Goal: Information Seeking & Learning: Learn about a topic

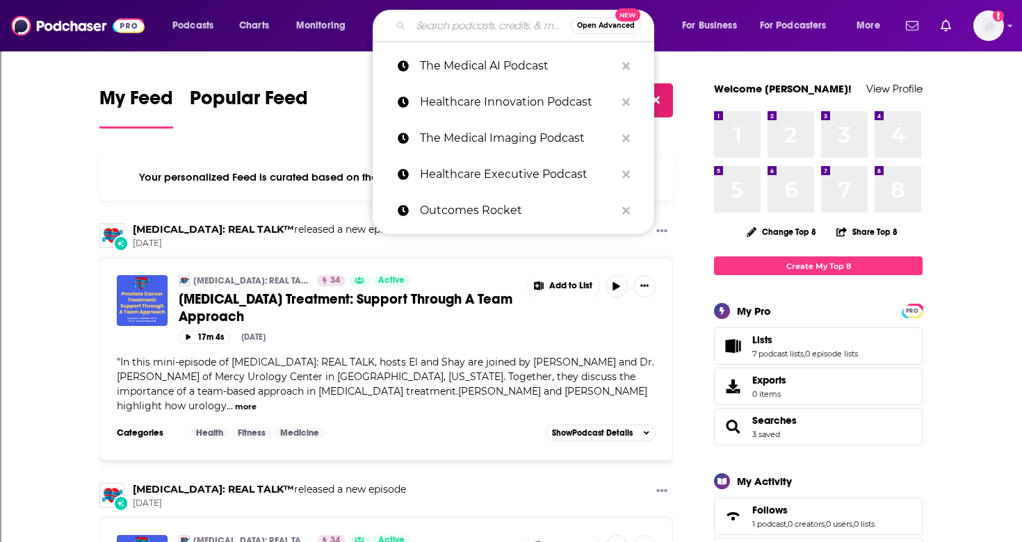
click at [445, 30] on input "Search podcasts, credits, & more..." at bounding box center [491, 26] width 160 height 22
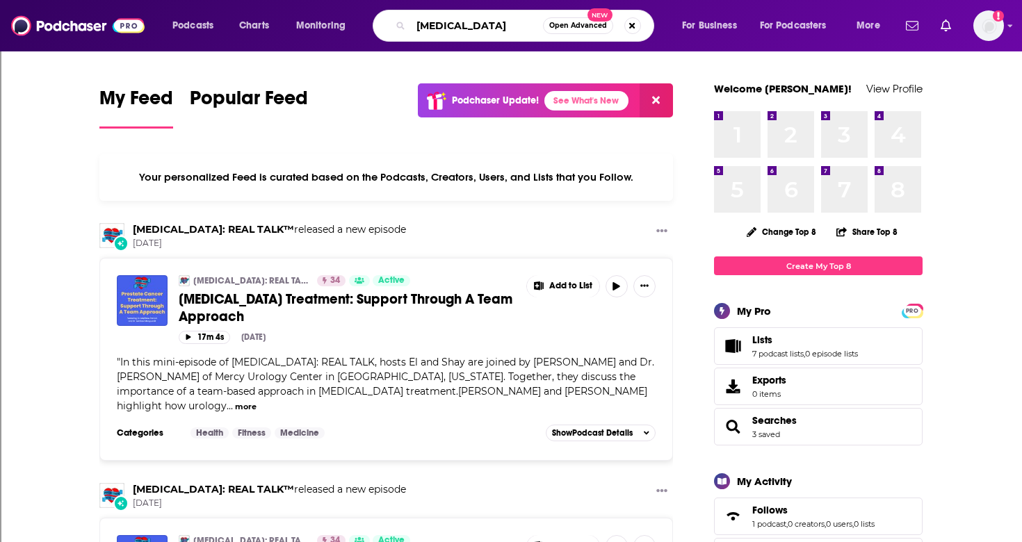
type input "[MEDICAL_DATA]"
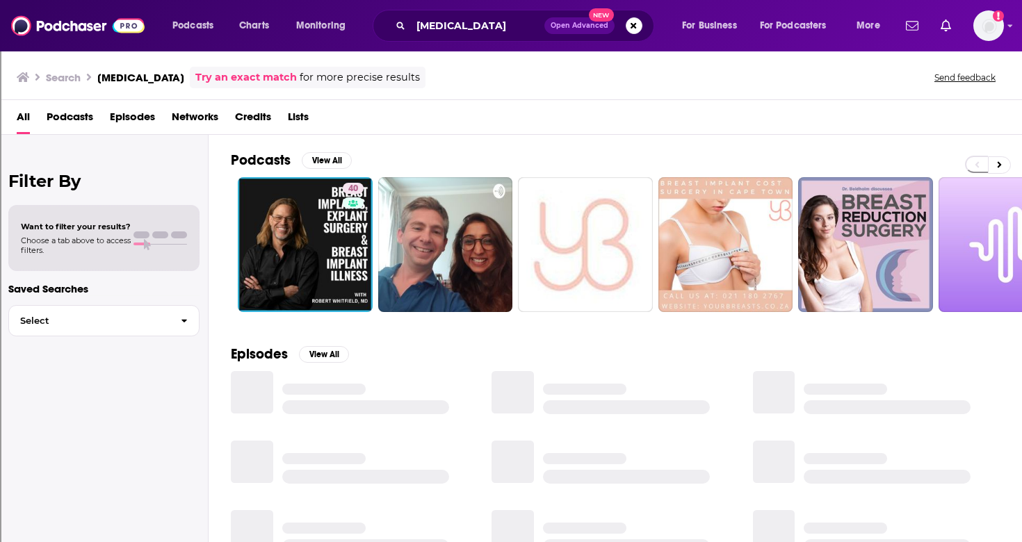
click at [63, 117] on span "Podcasts" at bounding box center [70, 120] width 47 height 28
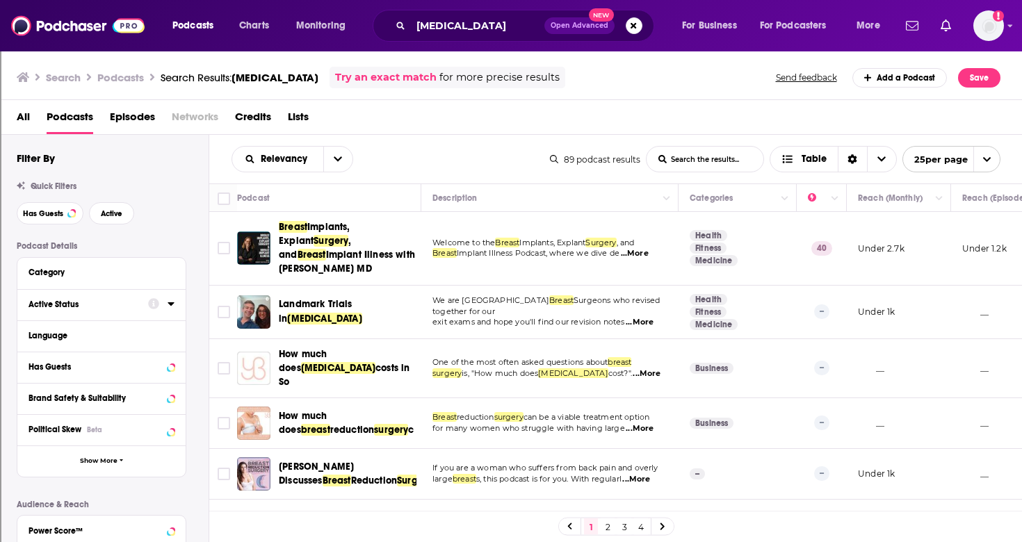
click at [65, 304] on div "Active Status" at bounding box center [83, 305] width 111 height 10
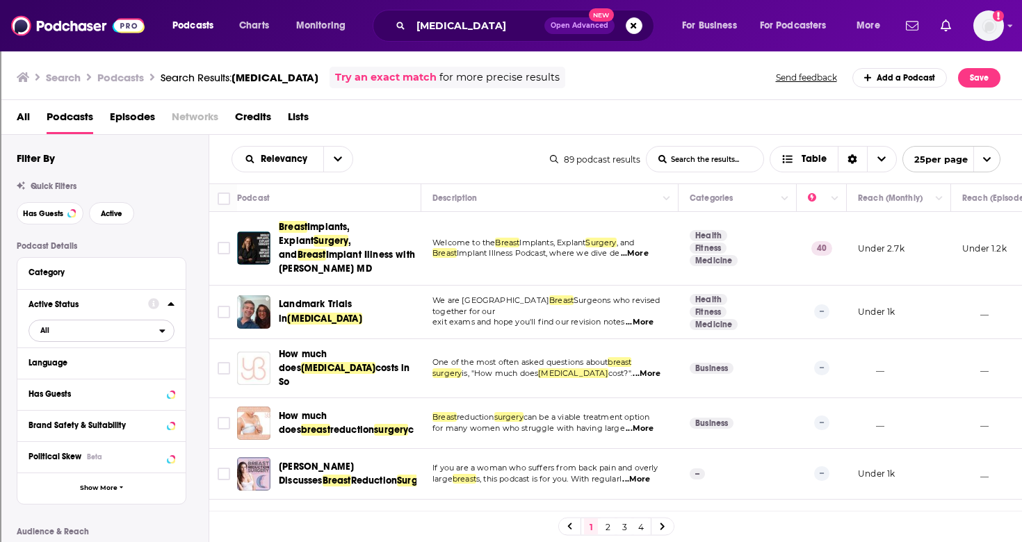
click at [68, 329] on span "All" at bounding box center [94, 330] width 130 height 18
click at [60, 375] on span "Active" at bounding box center [72, 377] width 75 height 8
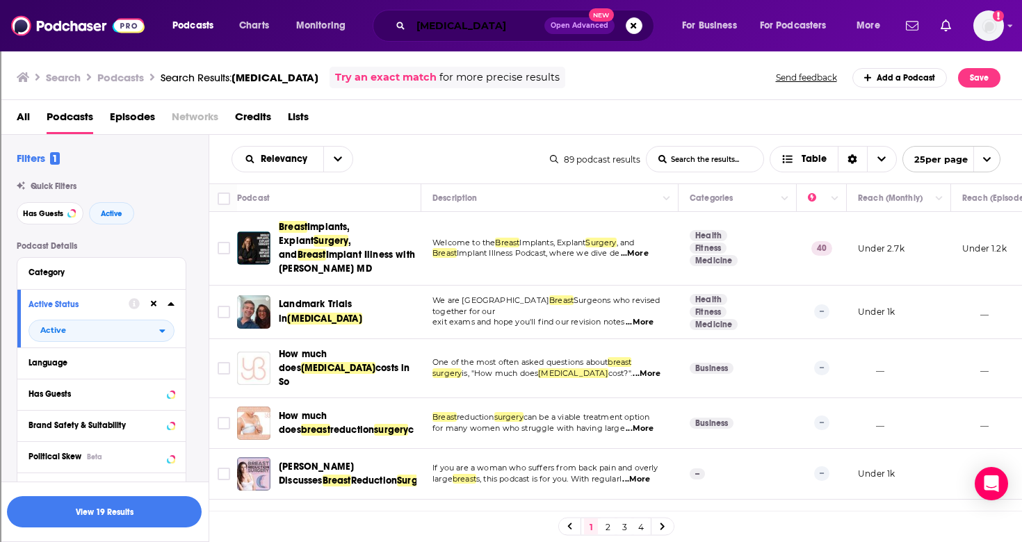
click at [452, 25] on input "[MEDICAL_DATA]" at bounding box center [477, 26] width 133 height 22
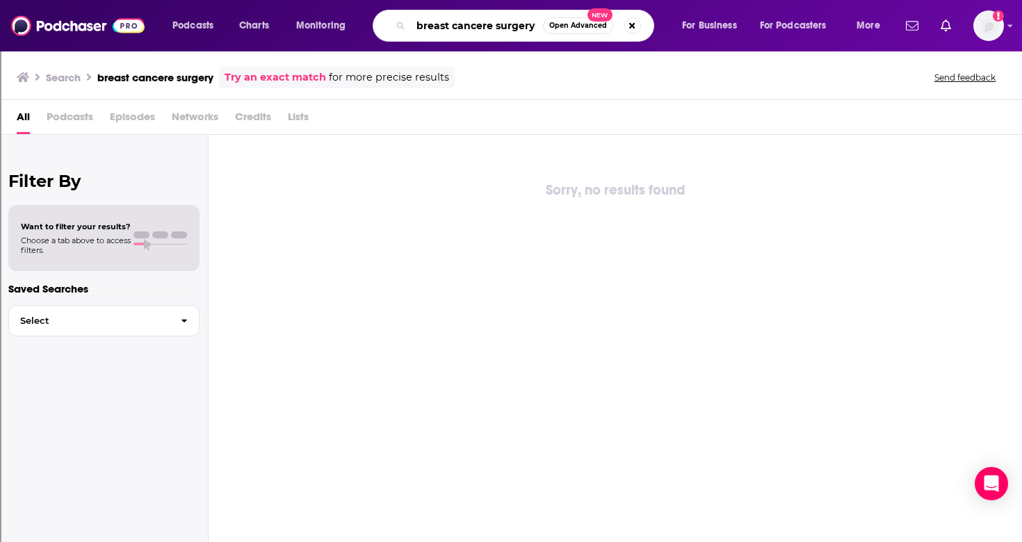
click at [490, 28] on input "breast cancere surgery" at bounding box center [477, 26] width 132 height 22
type input "[MEDICAL_DATA] surgery"
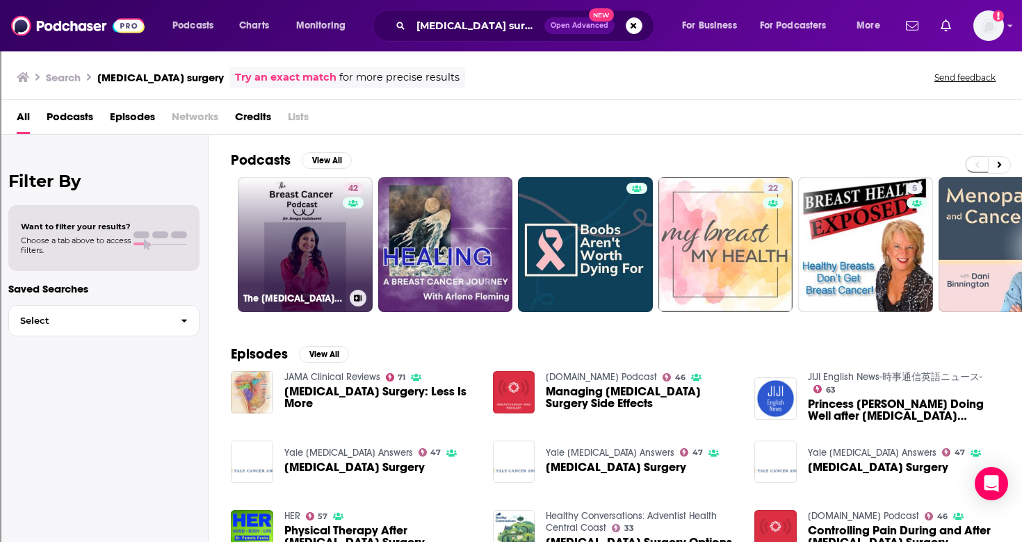
click at [297, 261] on link "42 The [MEDICAL_DATA] Podcast" at bounding box center [305, 244] width 135 height 135
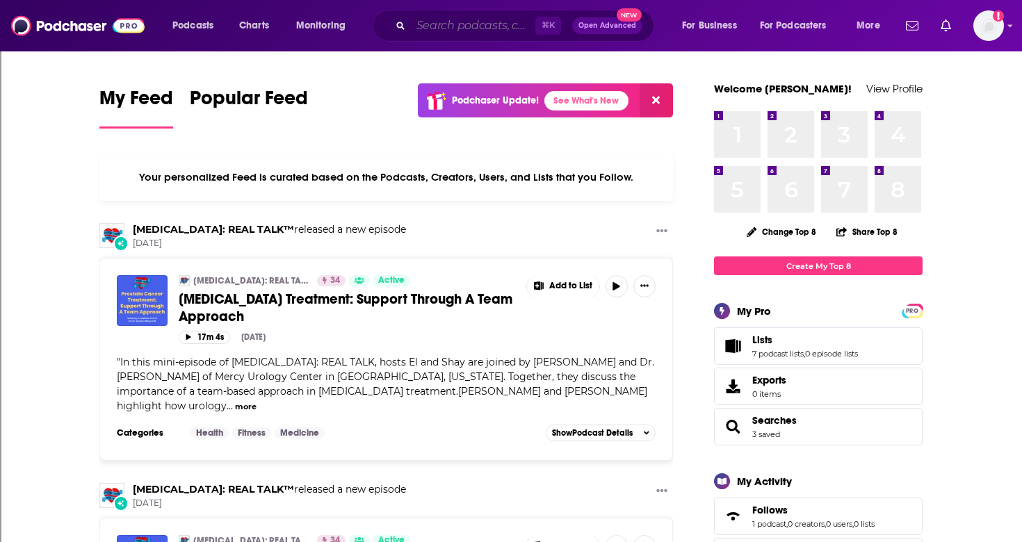
click at [447, 31] on input "Search podcasts, credits, & more..." at bounding box center [473, 26] width 124 height 22
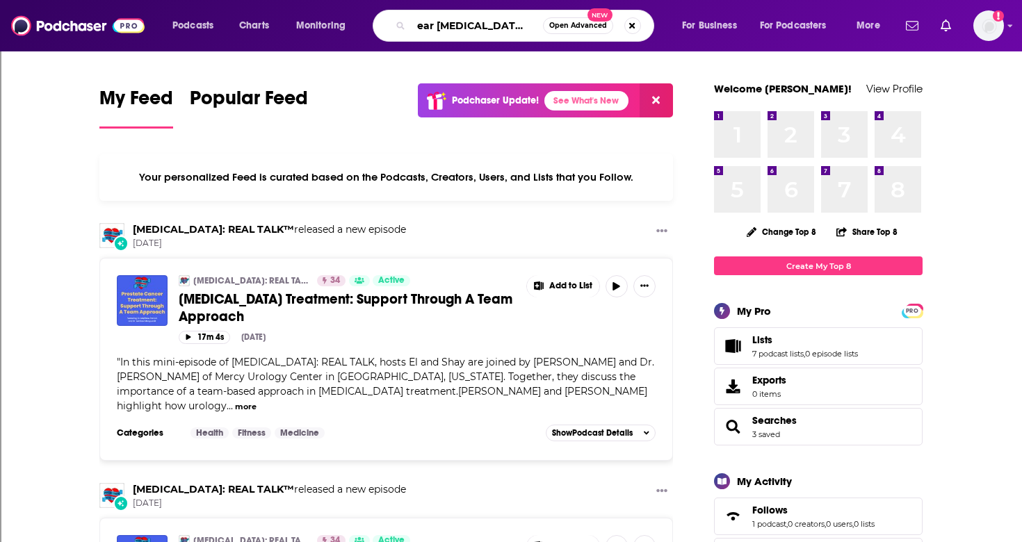
scroll to position [0, 10]
type input "Dear [MEDICAL_DATA] I'm beautiful"
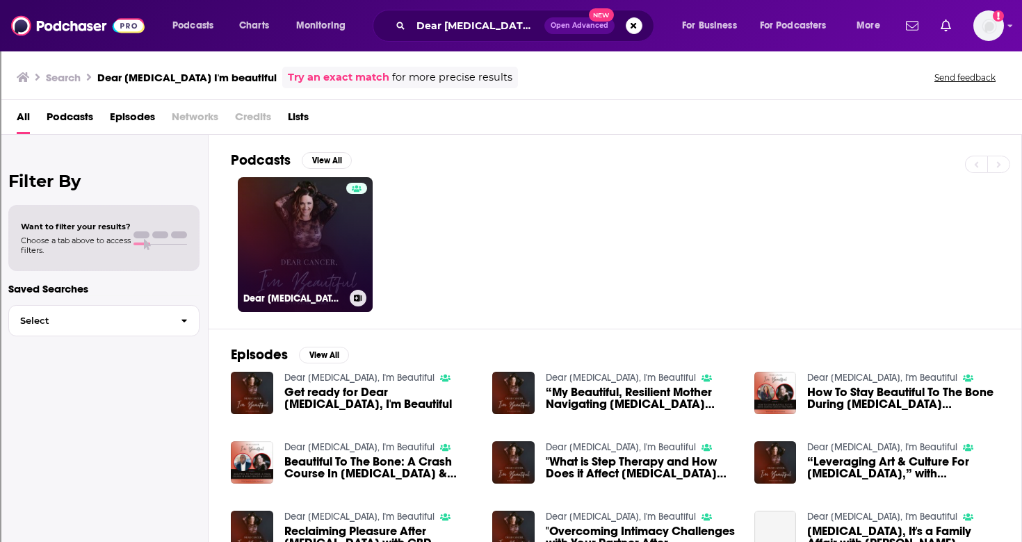
click at [329, 226] on link "Dear [MEDICAL_DATA], I'm Beautiful" at bounding box center [305, 244] width 135 height 135
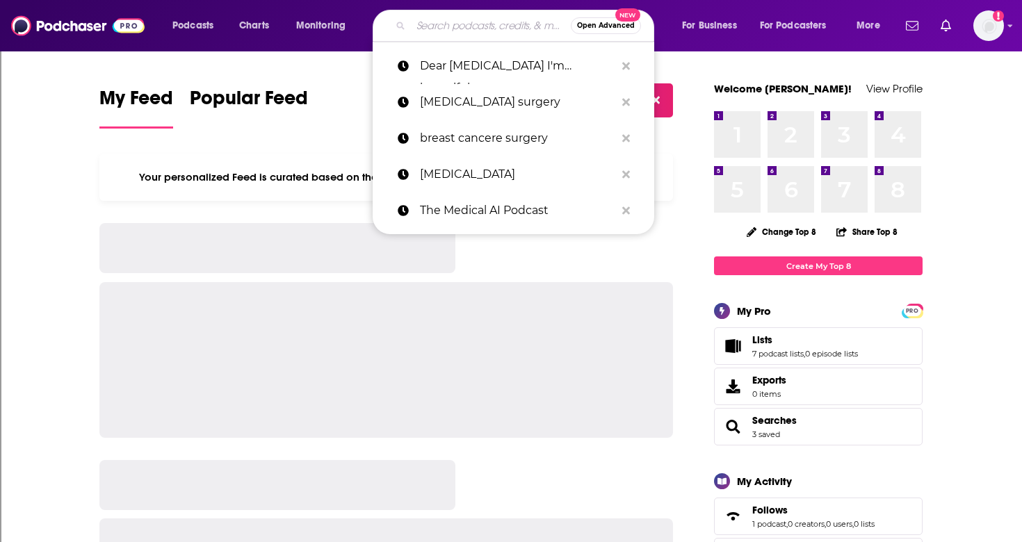
click at [489, 24] on input "Search podcasts, credits, & more..." at bounding box center [491, 26] width 160 height 22
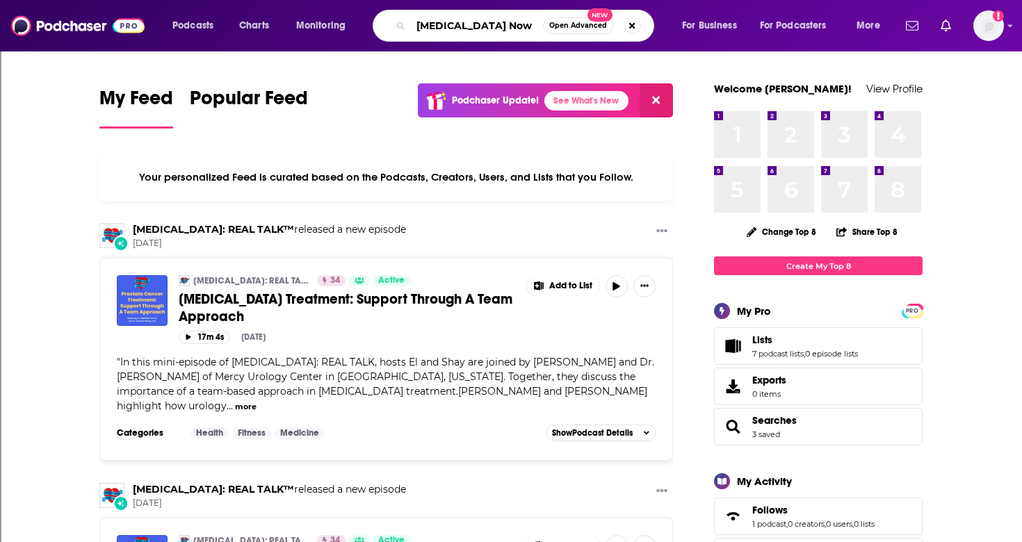
type input "Breast Cancer Now"
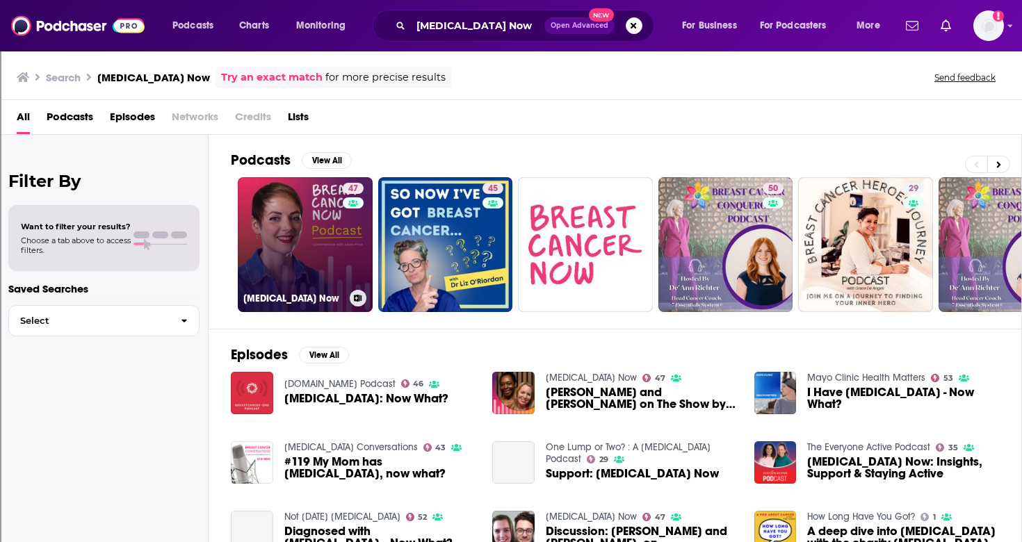
click at [284, 245] on link "47 Breast Cancer Now" at bounding box center [305, 244] width 135 height 135
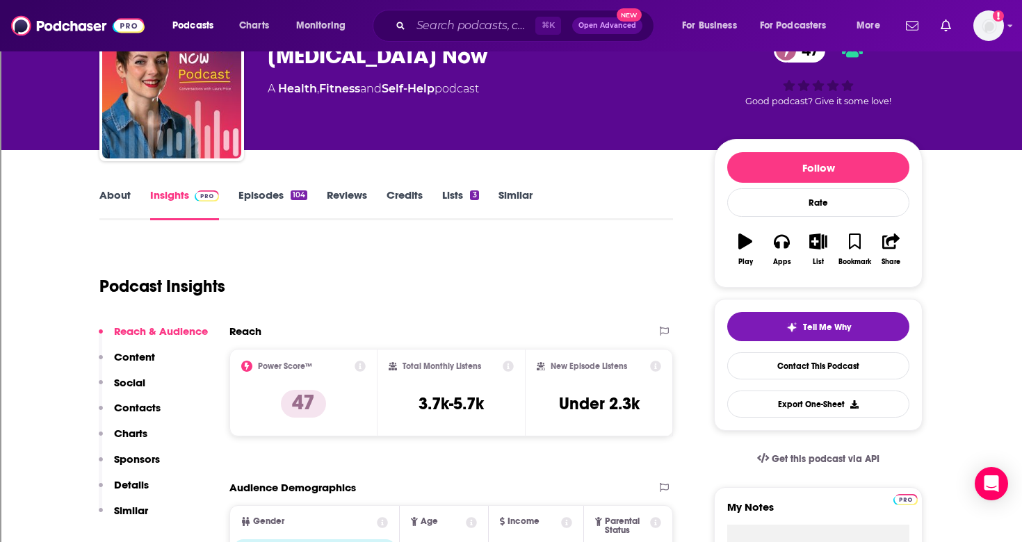
scroll to position [79, 0]
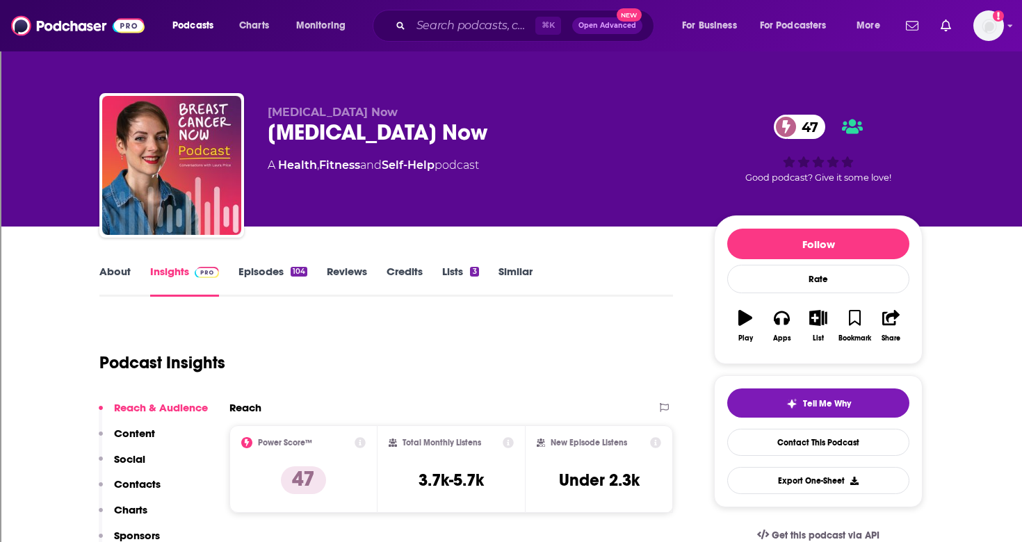
click at [117, 271] on link "About" at bounding box center [114, 281] width 31 height 32
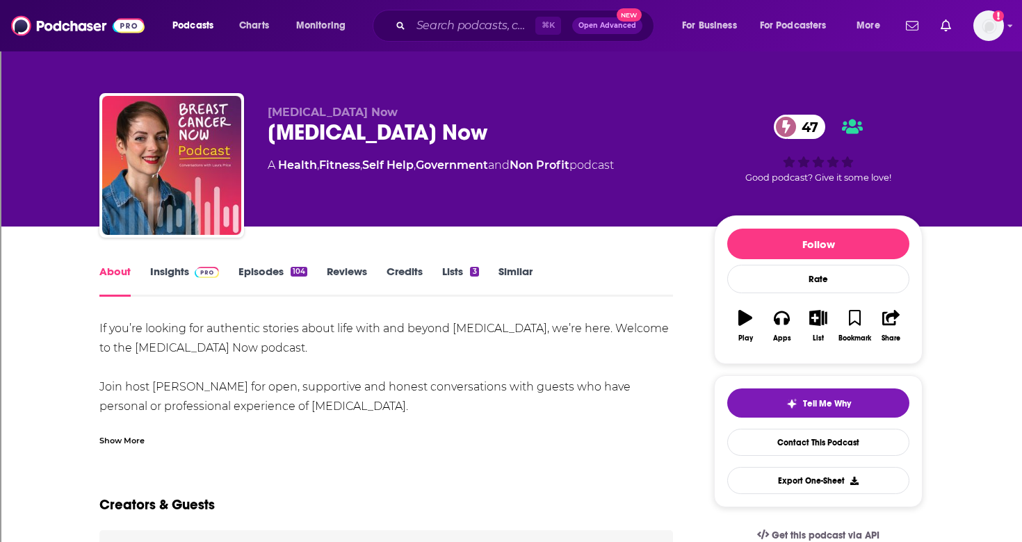
click at [120, 441] on div "Show More" at bounding box center [121, 439] width 45 height 13
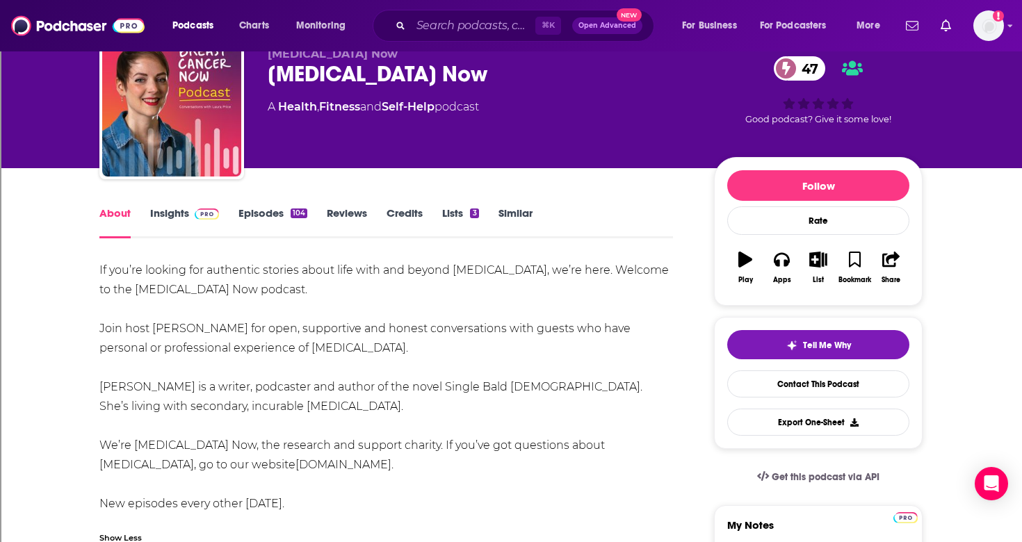
scroll to position [114, 0]
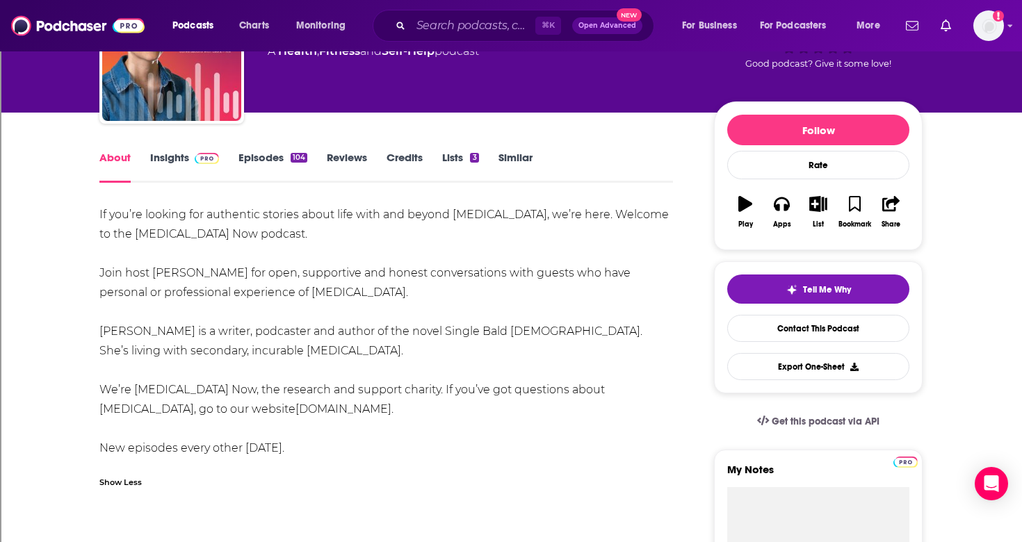
click at [257, 152] on link "Episodes 104" at bounding box center [272, 167] width 69 height 32
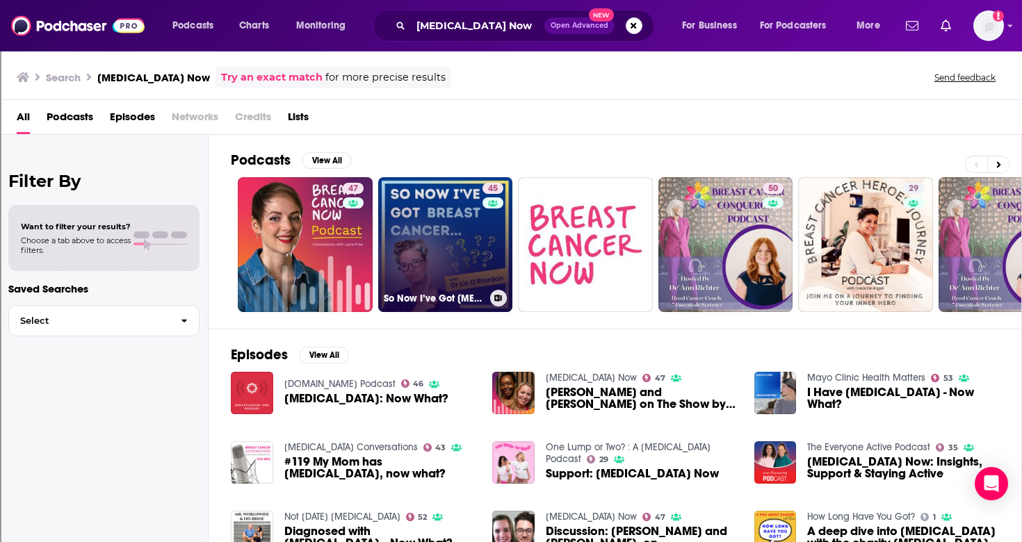
click at [423, 271] on link "45 So Now I’ve Got Breast Cancer" at bounding box center [445, 244] width 135 height 135
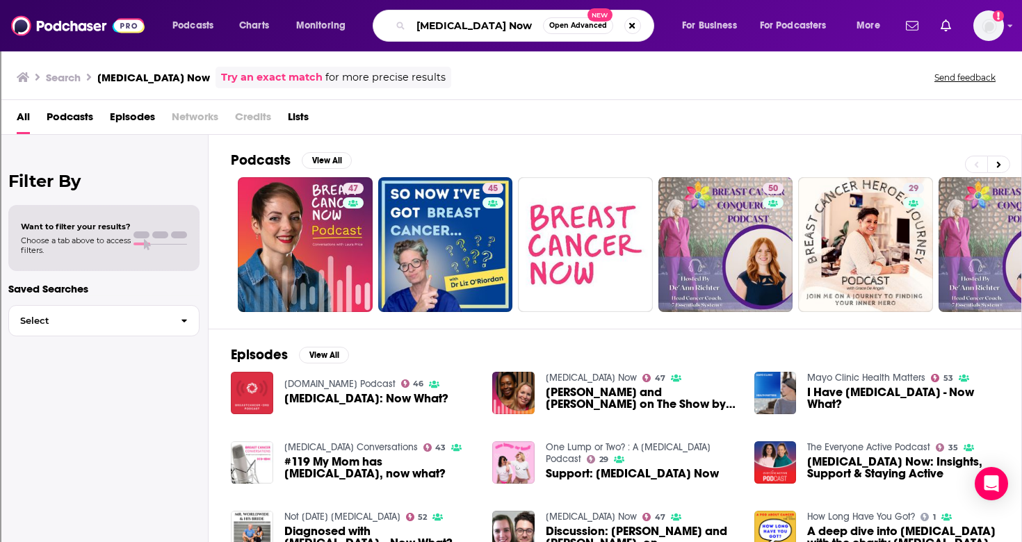
click at [521, 28] on input "[MEDICAL_DATA] Now" at bounding box center [477, 26] width 132 height 22
type input "Breast Cancer"
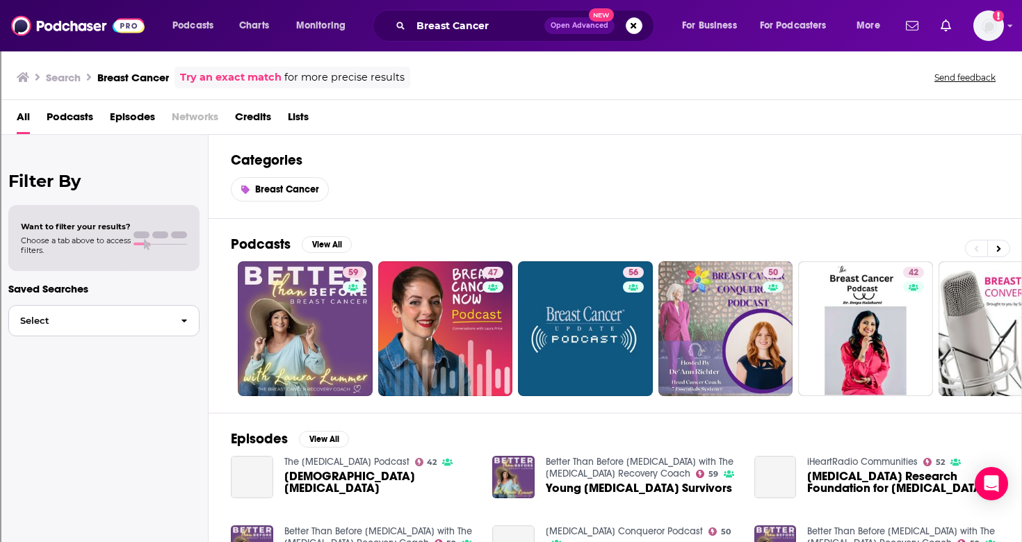
click at [113, 325] on button "Select" at bounding box center [103, 320] width 191 height 31
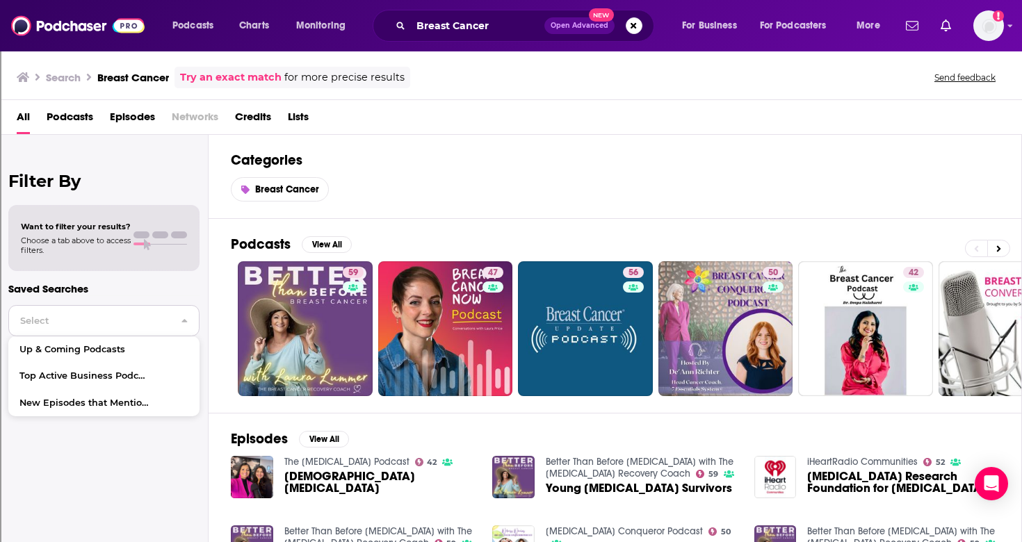
click at [113, 325] on button "Select" at bounding box center [103, 320] width 191 height 31
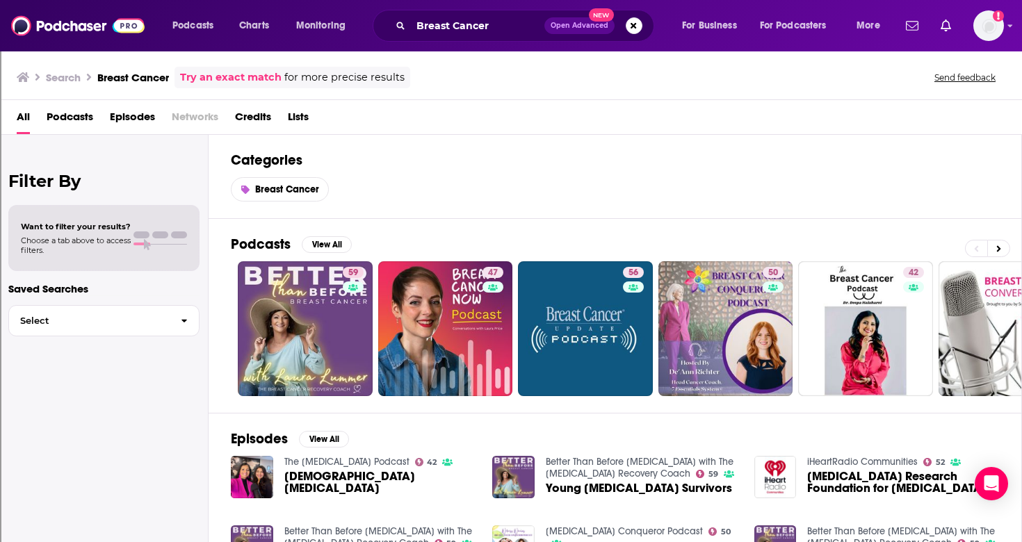
click at [76, 117] on span "Podcasts" at bounding box center [70, 120] width 47 height 28
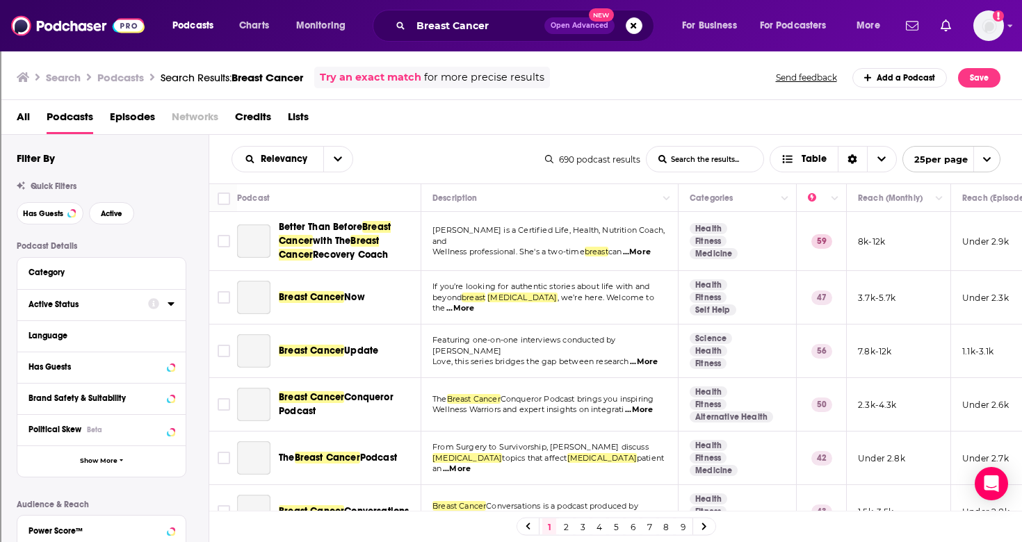
click at [80, 309] on div "Active Status" at bounding box center [83, 305] width 111 height 10
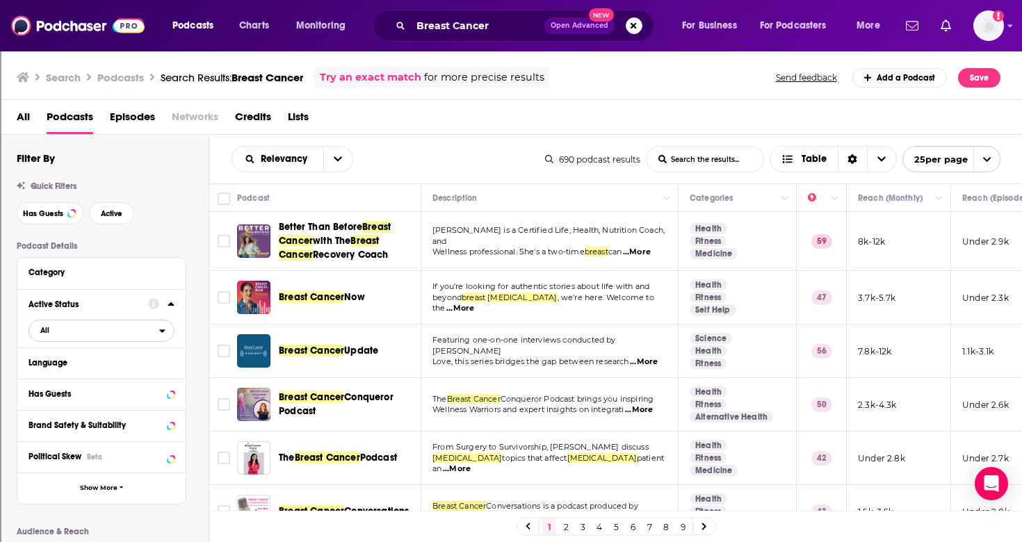
click at [108, 333] on span "All" at bounding box center [94, 330] width 130 height 18
click at [101, 375] on span "Active" at bounding box center [72, 377] width 74 height 8
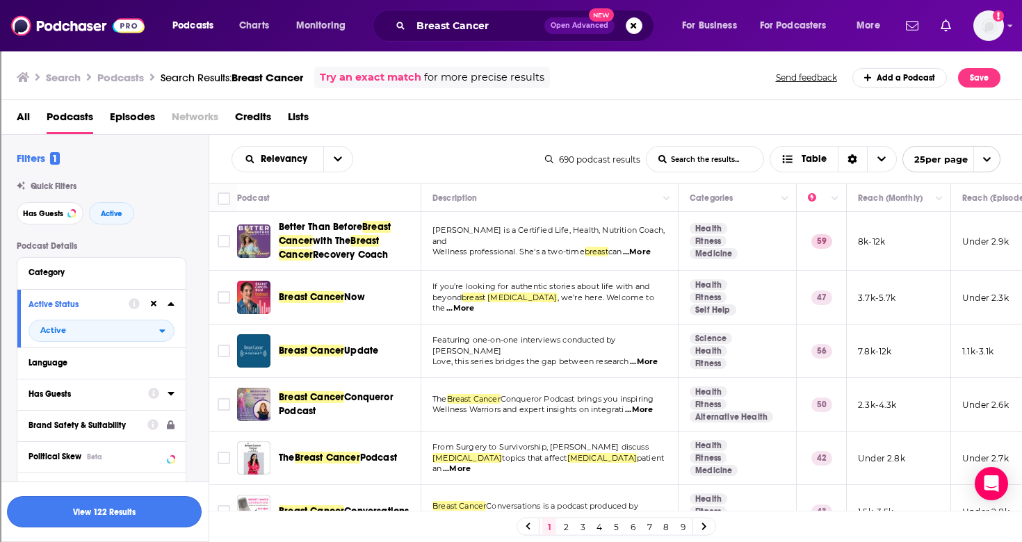
click at [112, 508] on button "View 122 Results" at bounding box center [104, 511] width 195 height 31
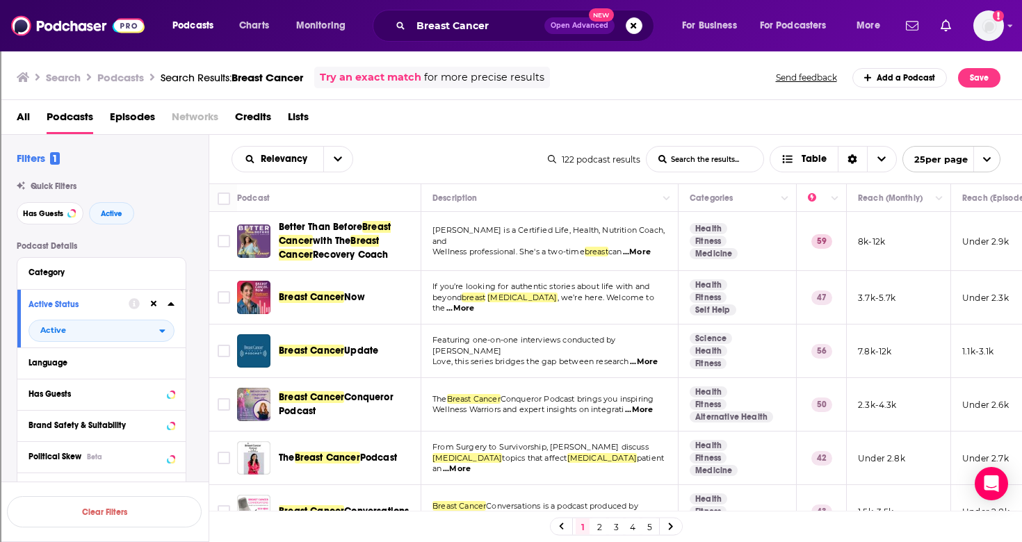
click at [650, 247] on span "...More" at bounding box center [637, 252] width 28 height 11
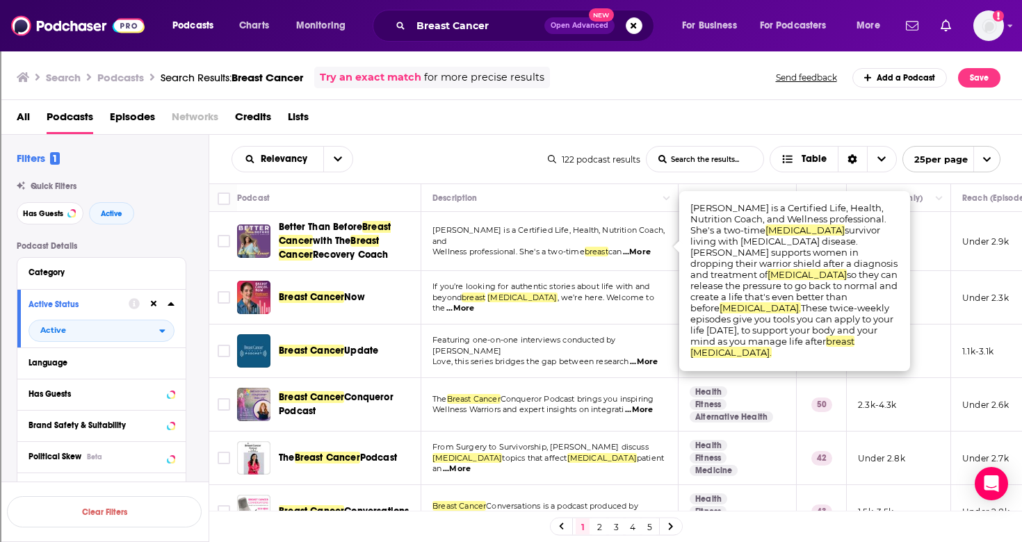
click at [521, 291] on span "If you’re looking for authentic stories about life with and" at bounding box center [540, 286] width 217 height 10
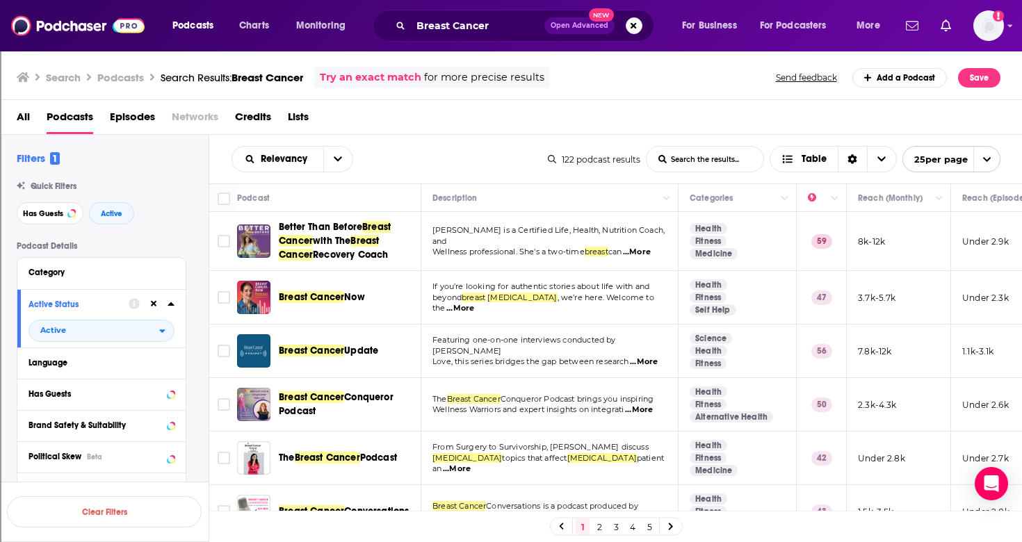
click at [534, 357] on span "Love, this series bridges the gap between research" at bounding box center [530, 362] width 197 height 10
click at [652, 357] on span "...More" at bounding box center [644, 362] width 28 height 11
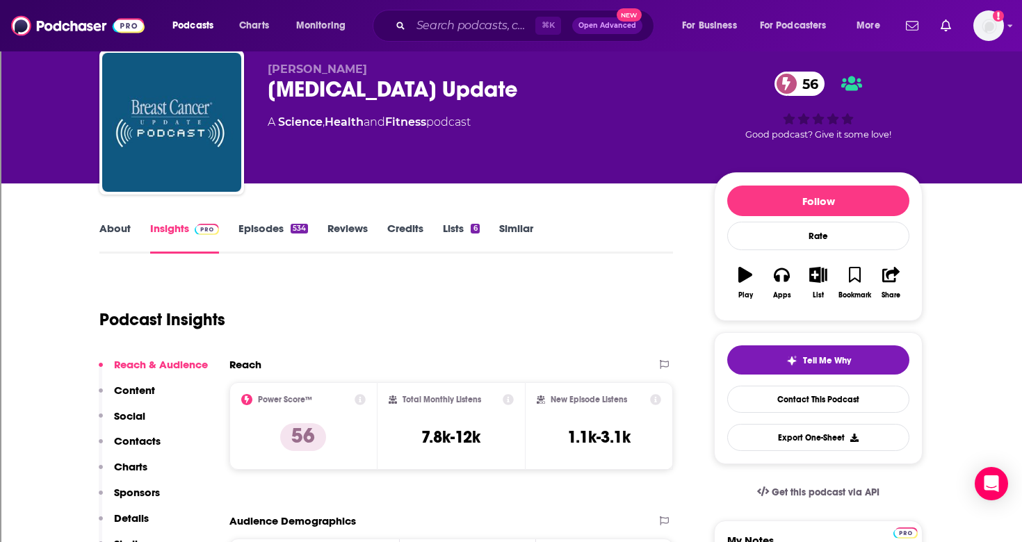
scroll to position [15, 0]
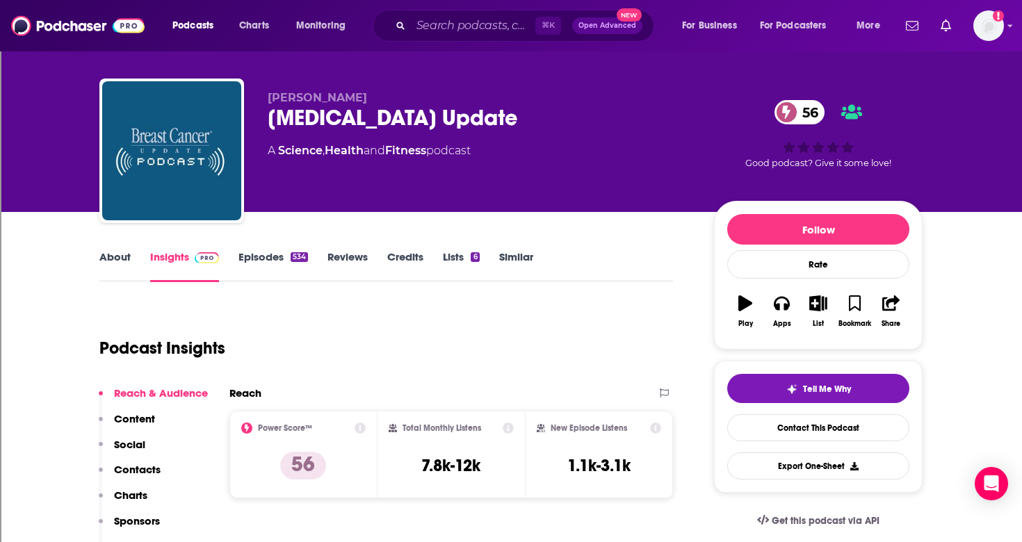
click at [268, 258] on link "Episodes 534" at bounding box center [273, 266] width 70 height 32
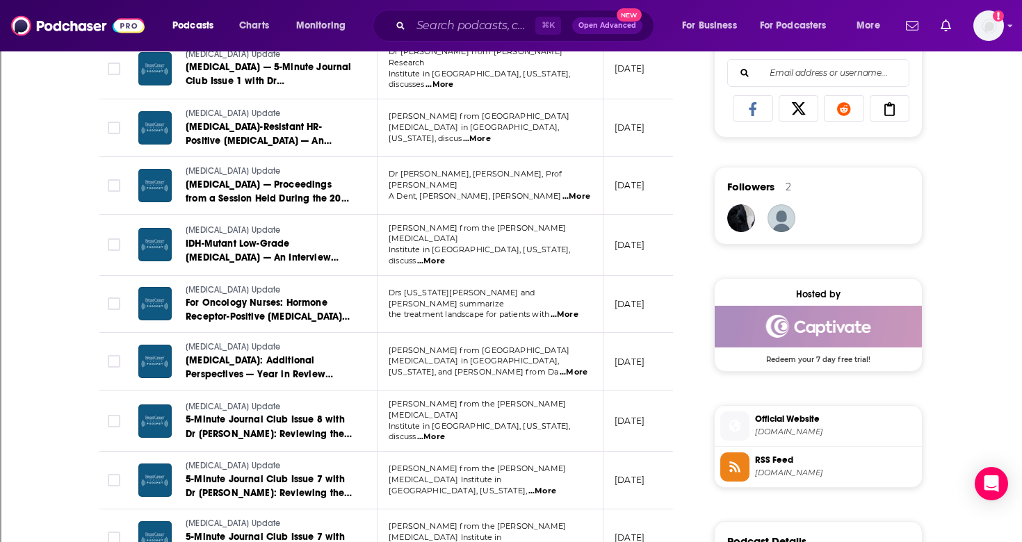
scroll to position [903, 0]
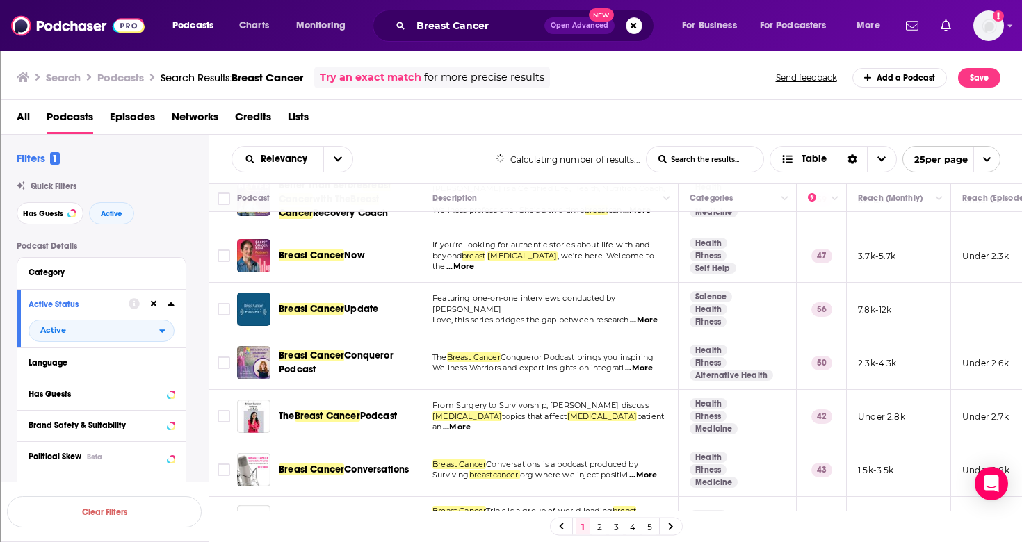
scroll to position [44, 0]
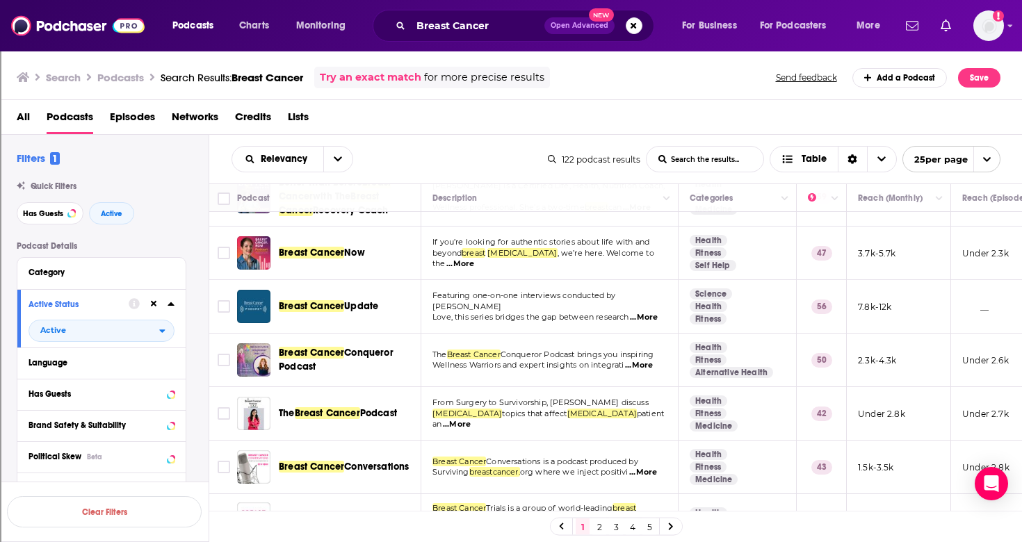
click at [653, 365] on span "...More" at bounding box center [639, 365] width 28 height 11
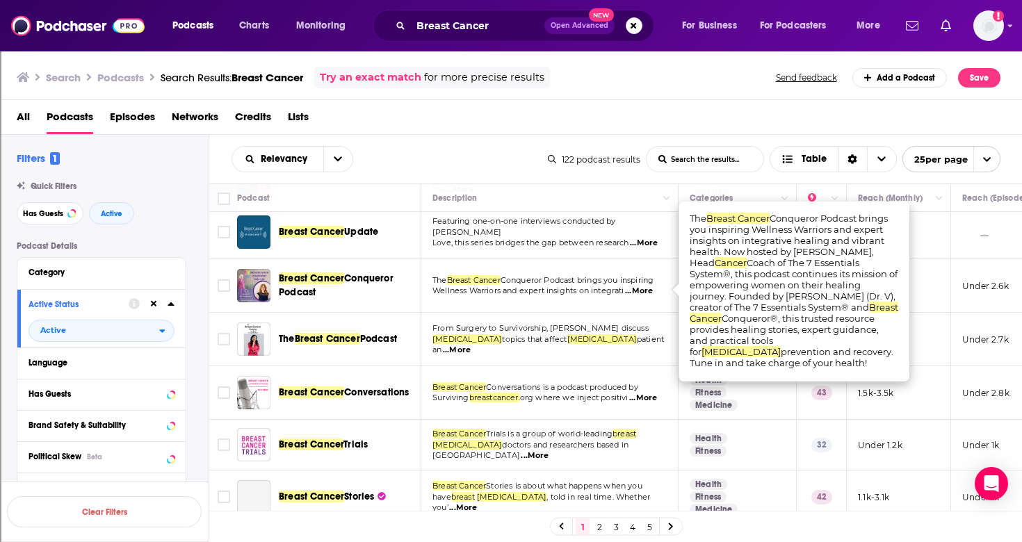
scroll to position [120, 0]
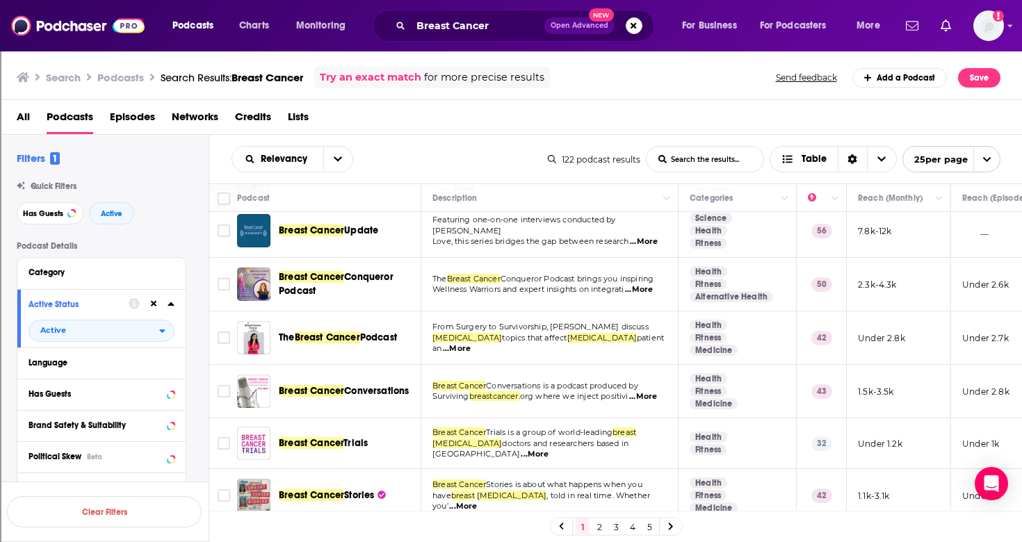
click at [548, 449] on span "...More" at bounding box center [535, 454] width 28 height 11
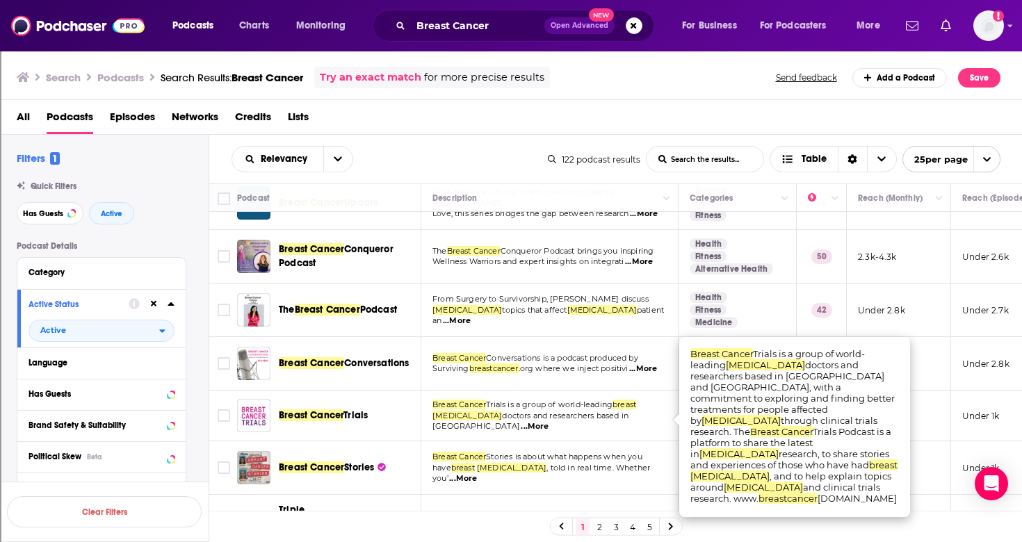
scroll to position [150, 0]
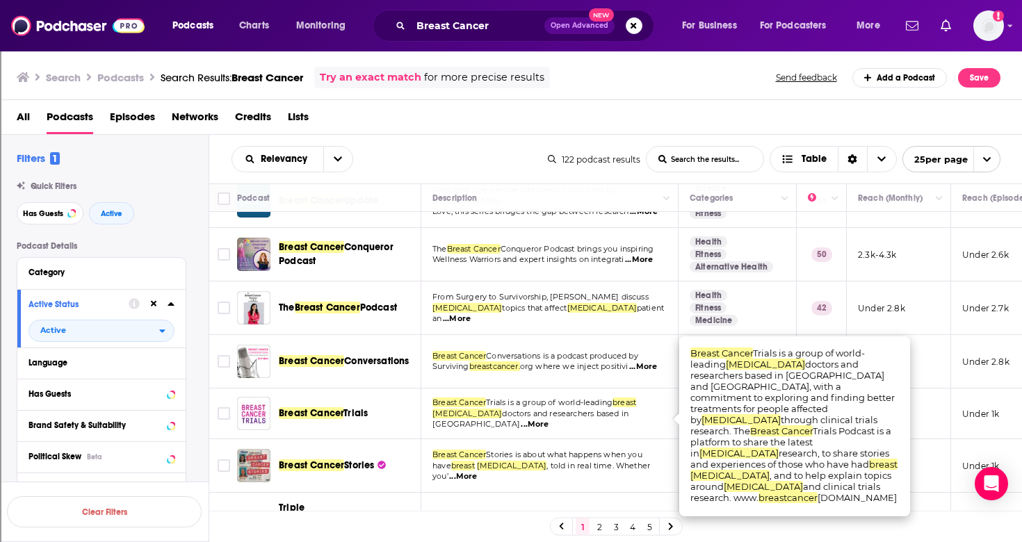
click at [548, 420] on span "...More" at bounding box center [535, 424] width 28 height 11
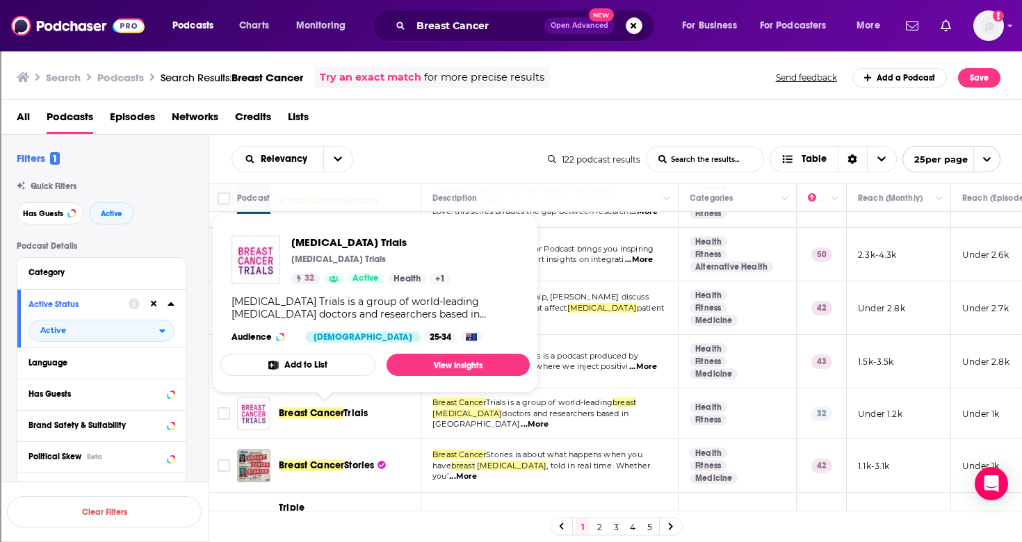
click at [324, 419] on span "Breast Cancer" at bounding box center [311, 413] width 65 height 12
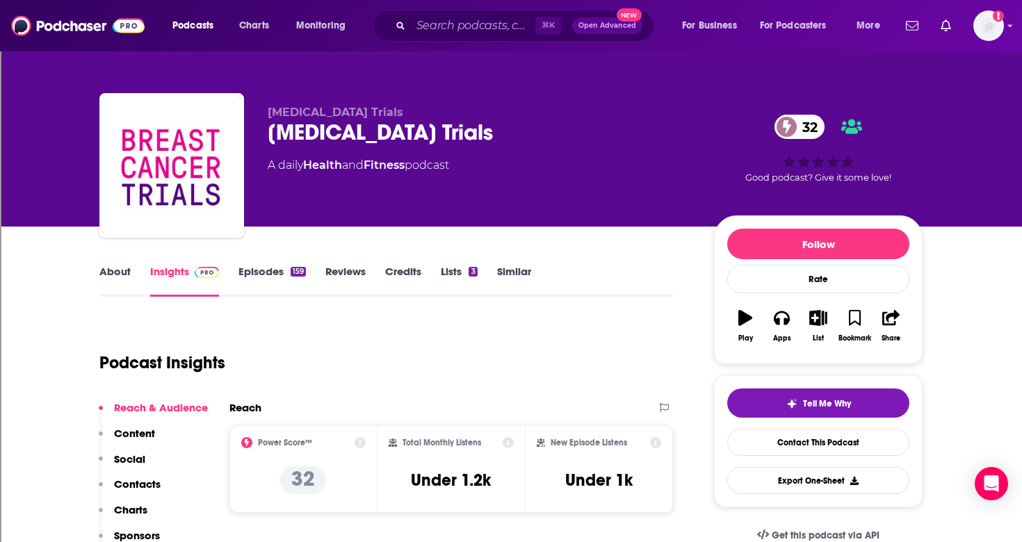
click at [271, 269] on link "Episodes 159" at bounding box center [271, 281] width 67 height 32
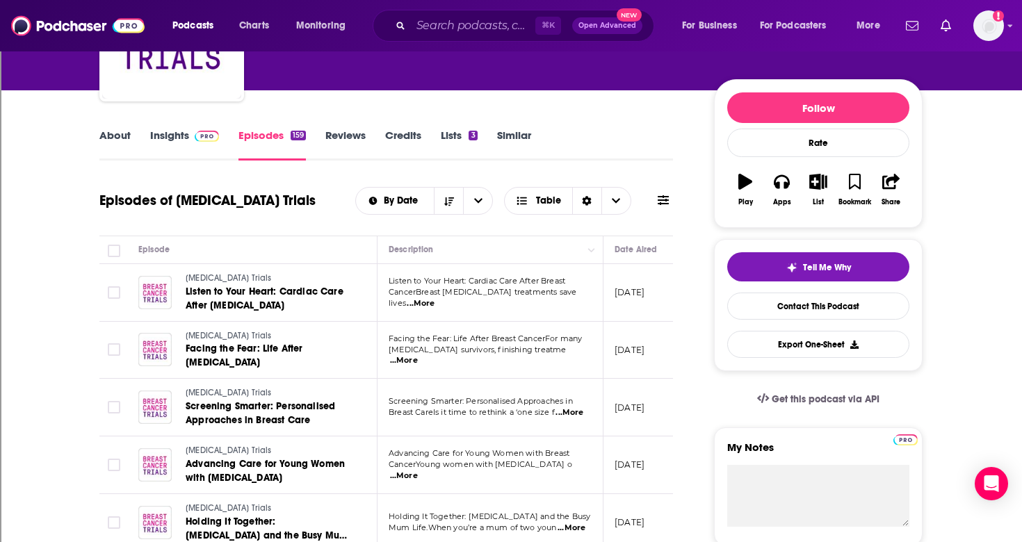
scroll to position [138, 0]
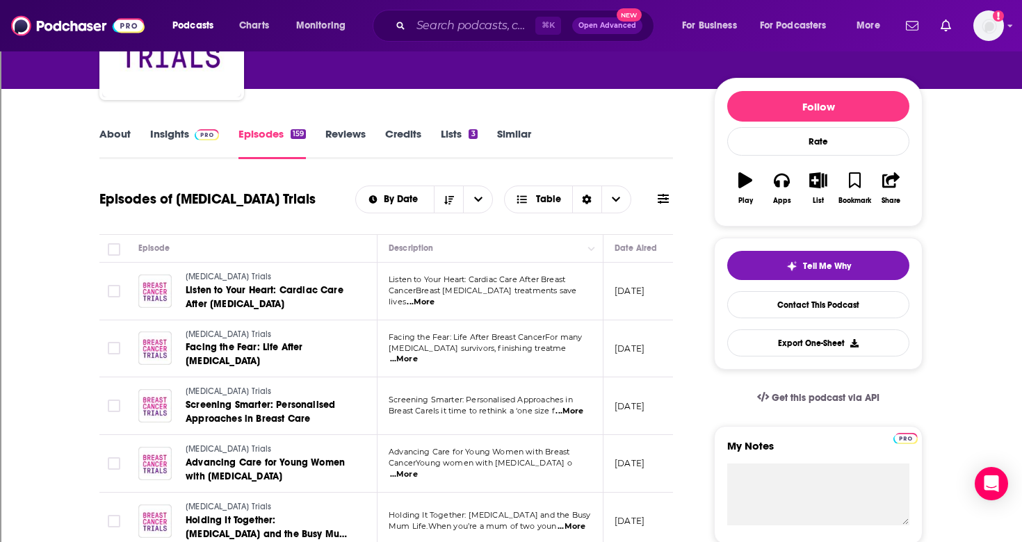
click at [575, 411] on span "...More" at bounding box center [569, 411] width 28 height 11
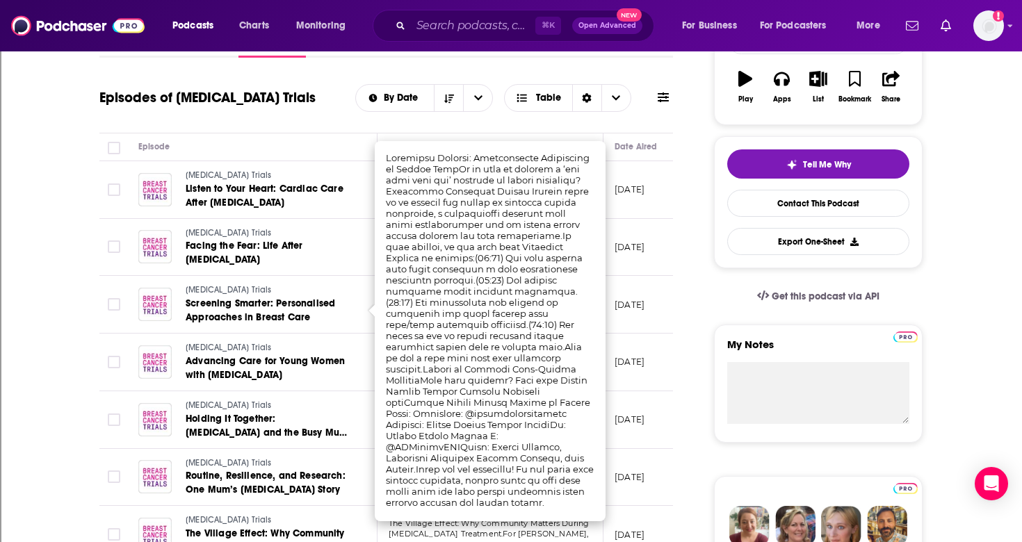
scroll to position [240, 0]
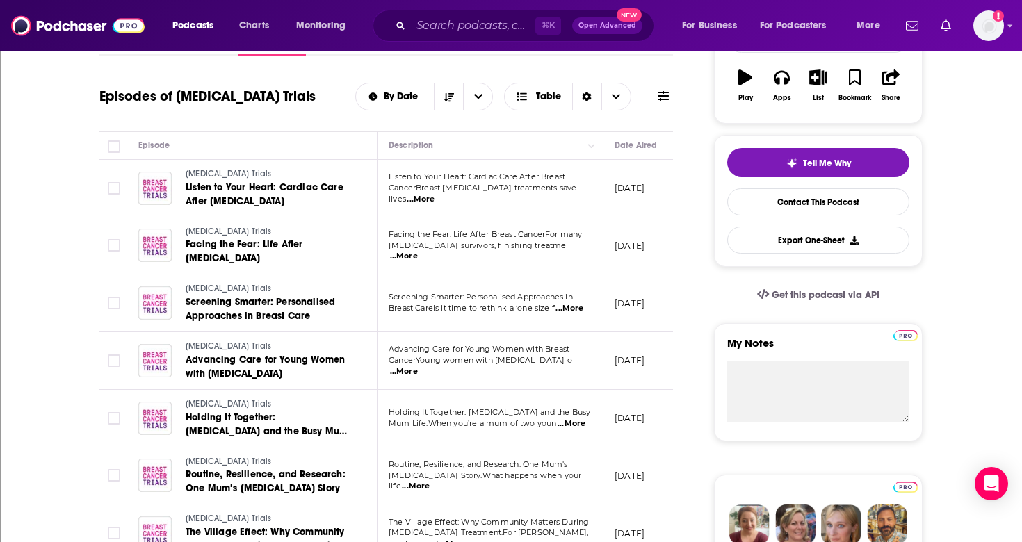
click at [343, 327] on td "Breast Cancer Trials Screening Smarter: Personalised Approaches in Breast Care" at bounding box center [252, 304] width 250 height 58
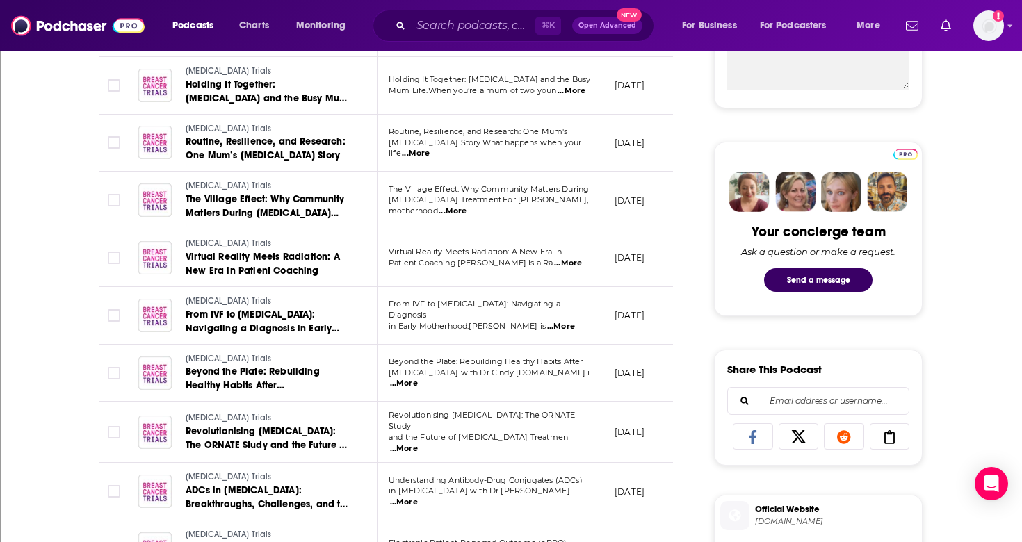
scroll to position [581, 0]
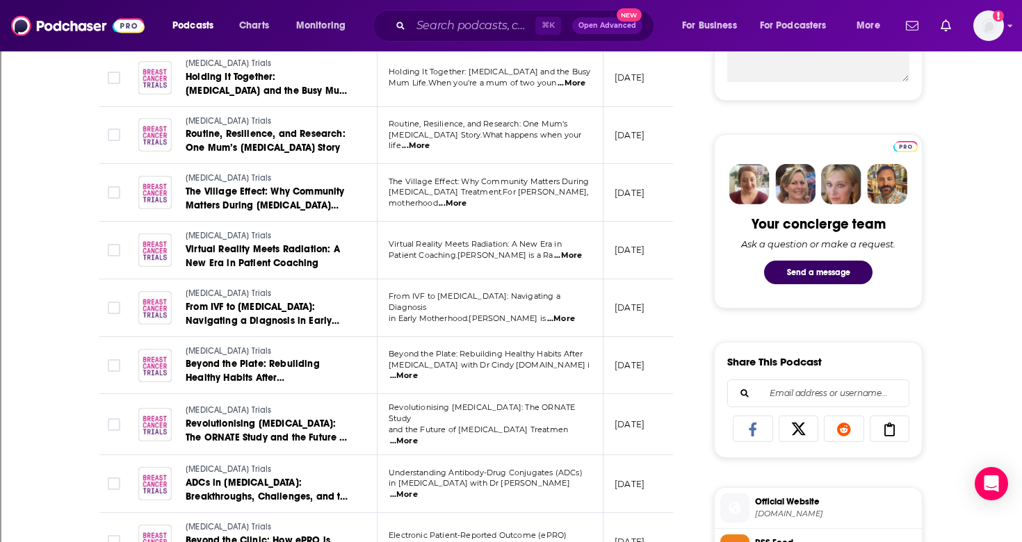
click at [418, 436] on span "...More" at bounding box center [404, 441] width 28 height 11
click at [333, 455] on td "Breast Cancer Trials ADCs in Metastatic Breast Cancer: Breakthroughs, Challenge…" at bounding box center [252, 484] width 250 height 58
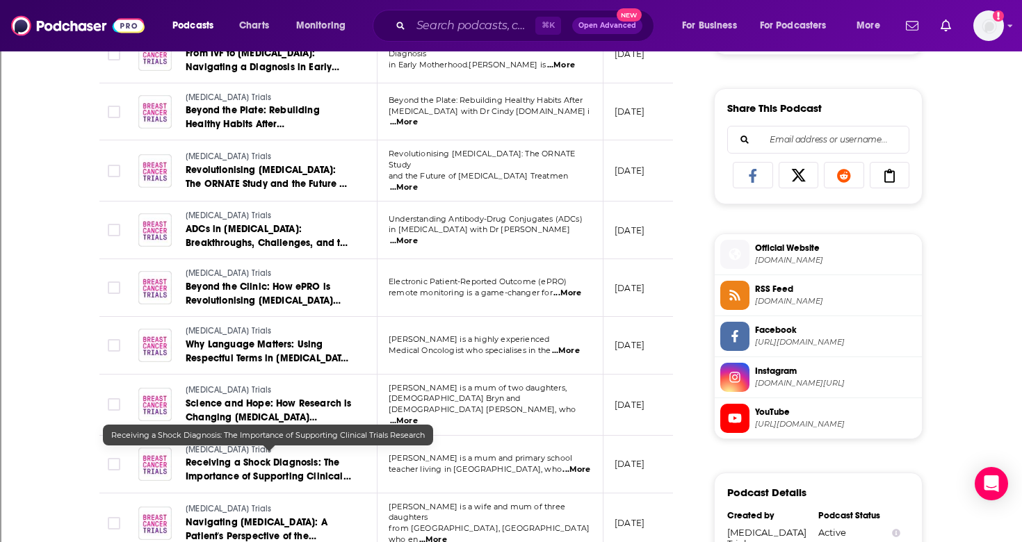
scroll to position [839, 0]
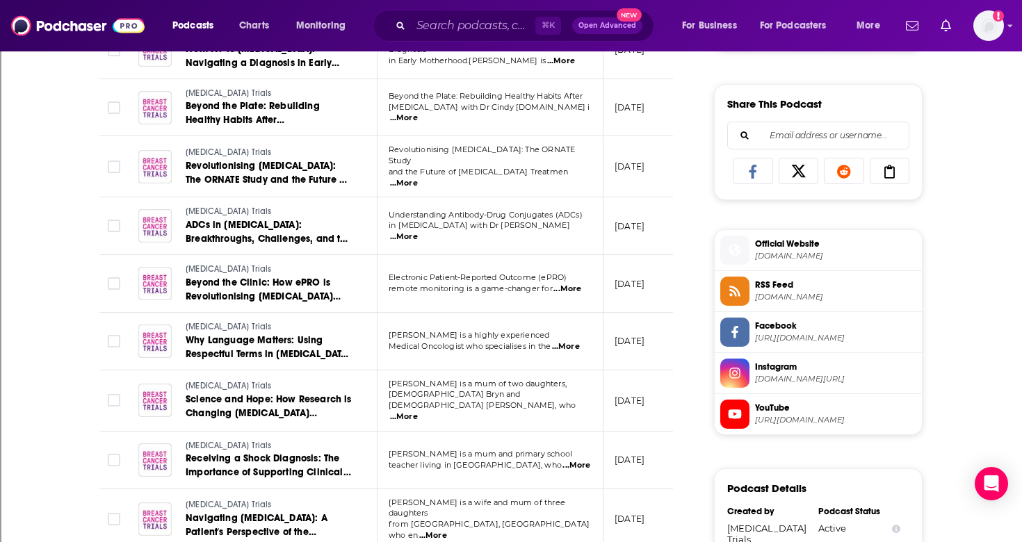
click at [418, 411] on span "...More" at bounding box center [404, 416] width 28 height 11
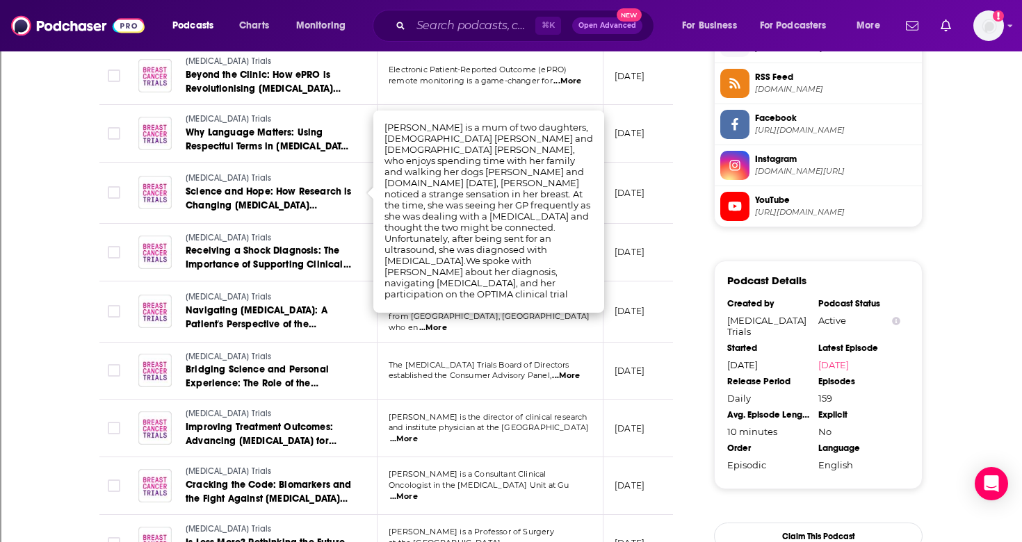
scroll to position [1049, 0]
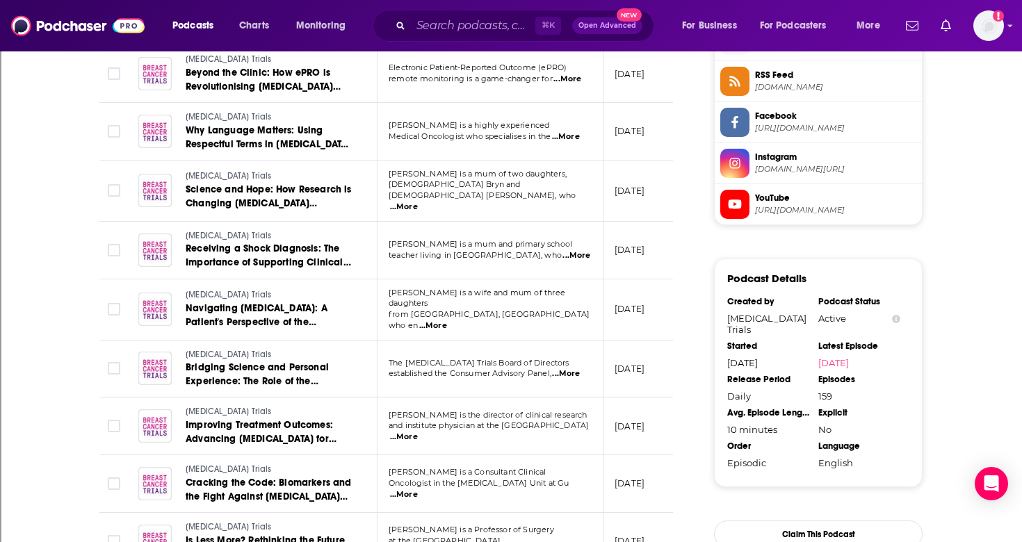
click at [418, 432] on span "...More" at bounding box center [404, 437] width 28 height 11
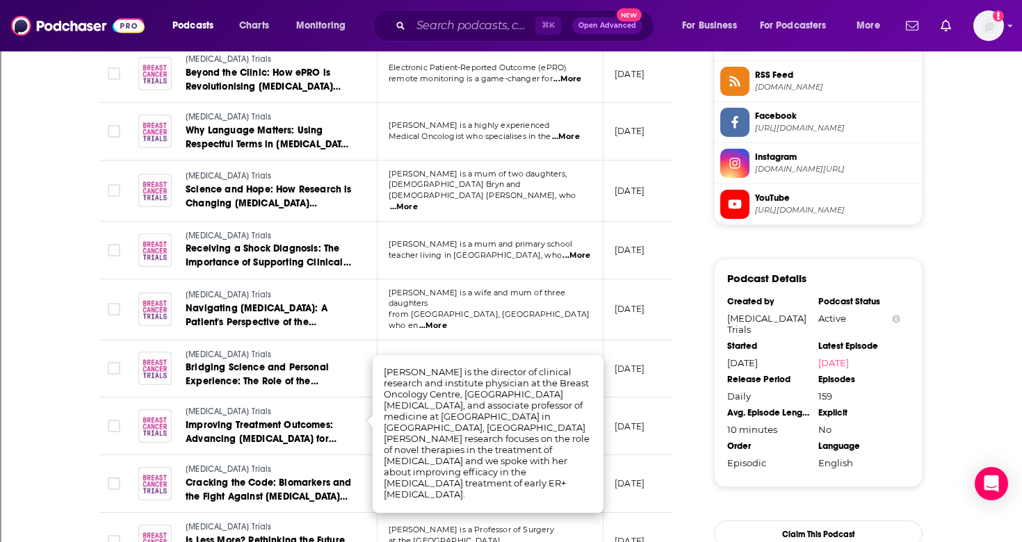
click at [558, 513] on td "Professor Michael Gnant is a Professor of Surgery at the Medical University of …" at bounding box center [490, 542] width 226 height 58
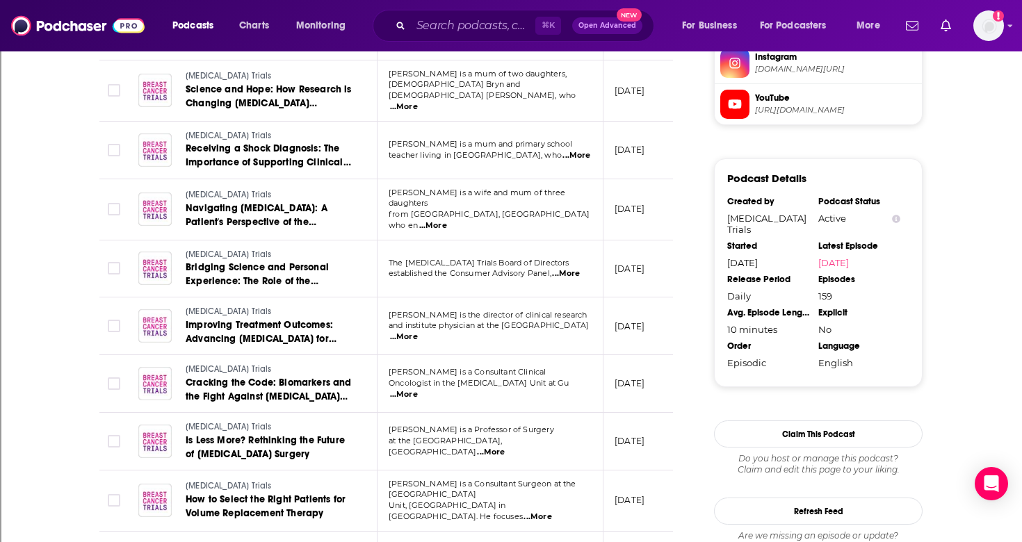
scroll to position [1153, 0]
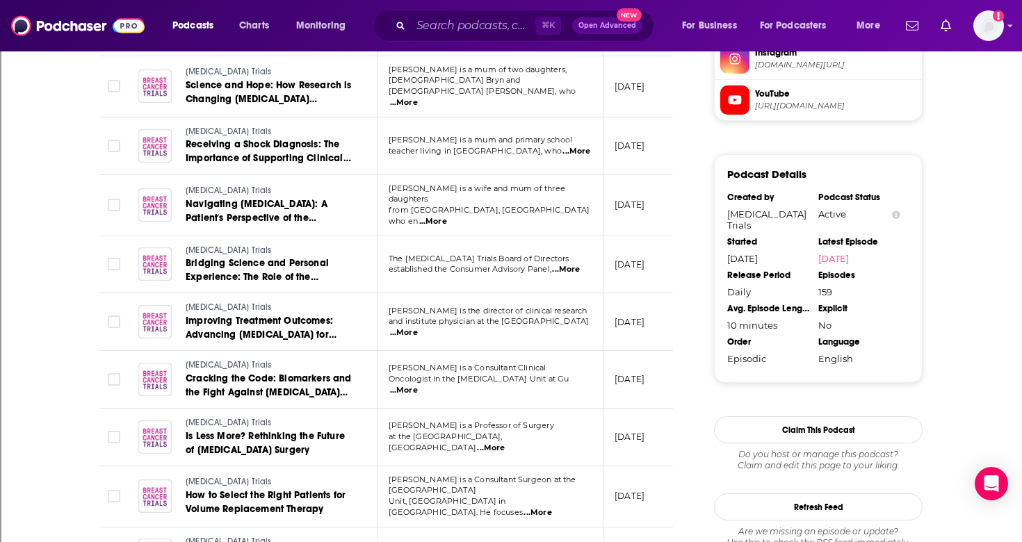
click at [505, 443] on span "...More" at bounding box center [491, 448] width 28 height 11
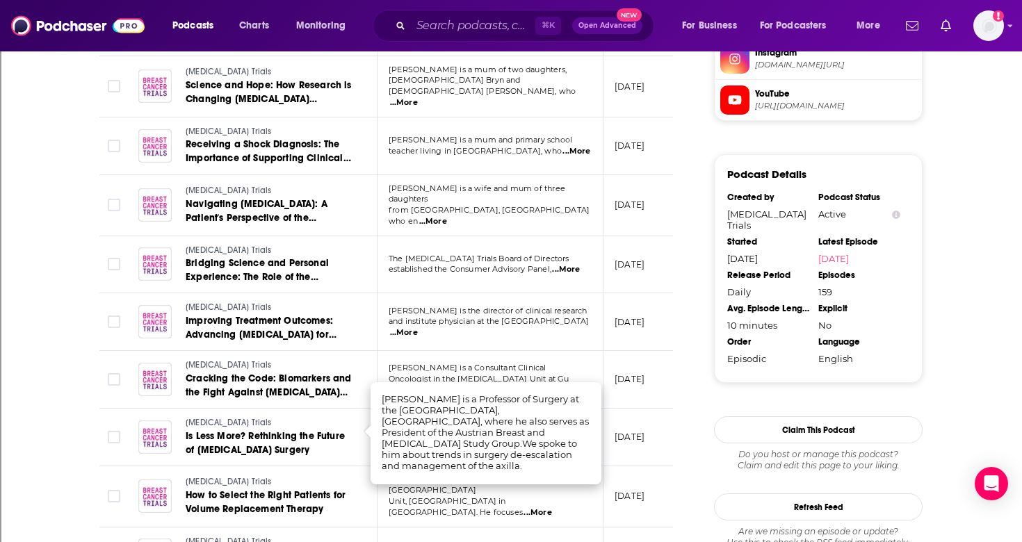
click at [354, 409] on td "Breast Cancer Trials Is Less More? Rethinking the Future of Breast Cancer Surge…" at bounding box center [252, 438] width 250 height 58
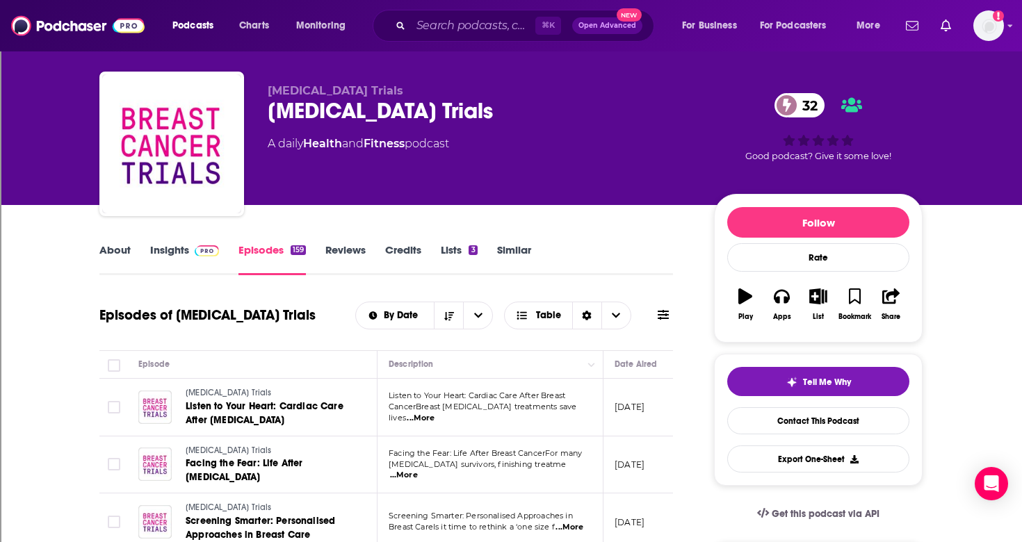
scroll to position [0, 0]
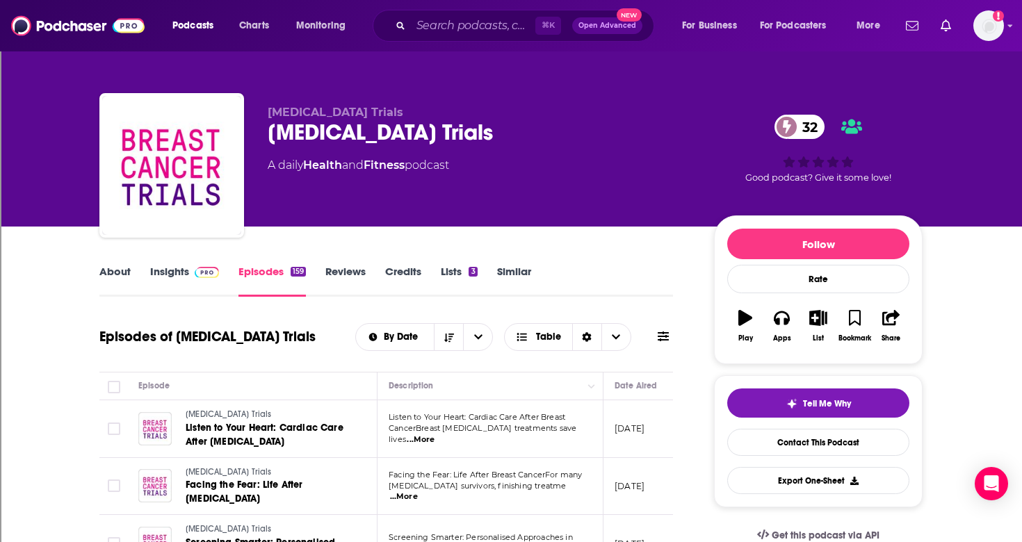
click at [115, 277] on link "About" at bounding box center [114, 281] width 31 height 32
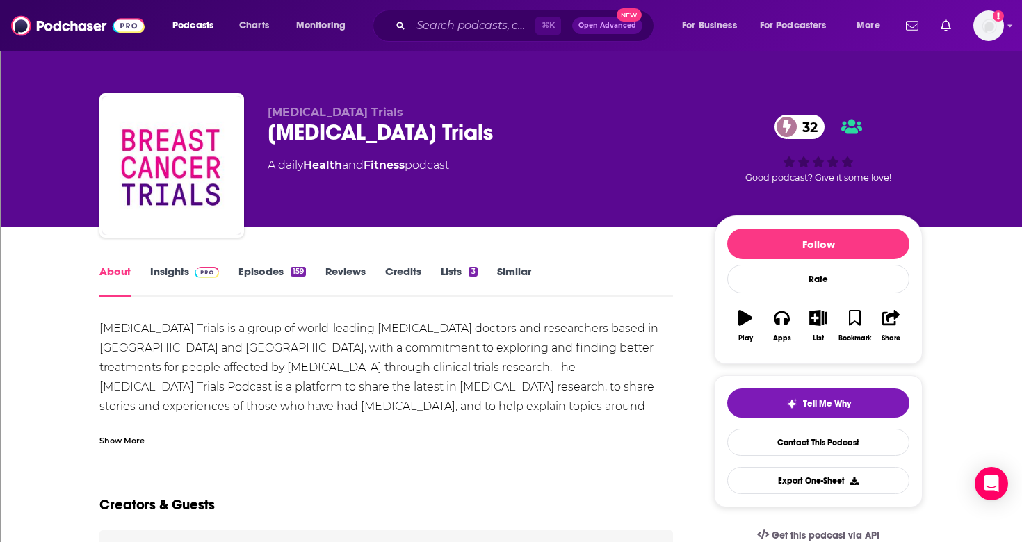
click at [124, 273] on link "About" at bounding box center [114, 281] width 31 height 32
click at [177, 276] on link "Insights" at bounding box center [184, 281] width 69 height 32
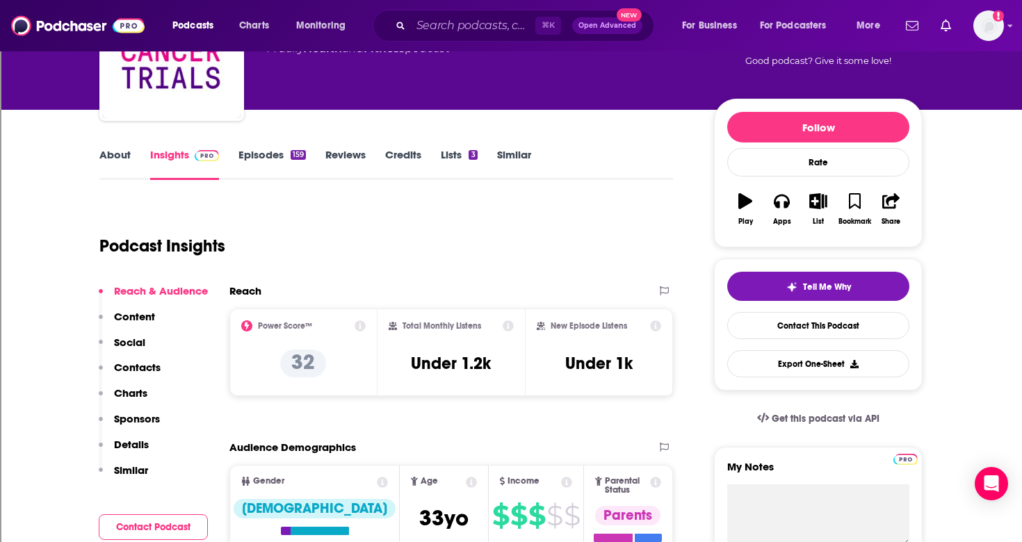
scroll to position [88, 0]
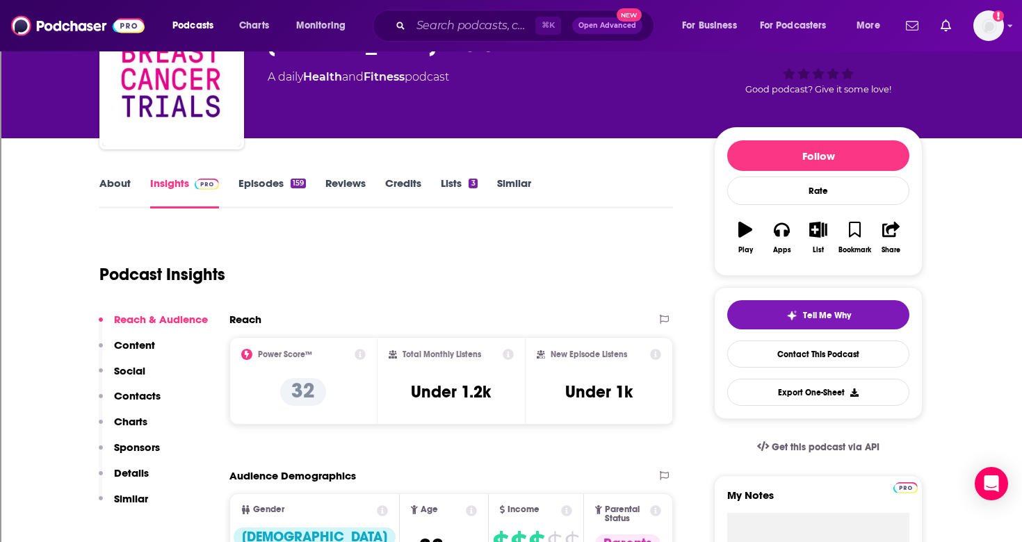
click at [114, 181] on link "About" at bounding box center [114, 193] width 31 height 32
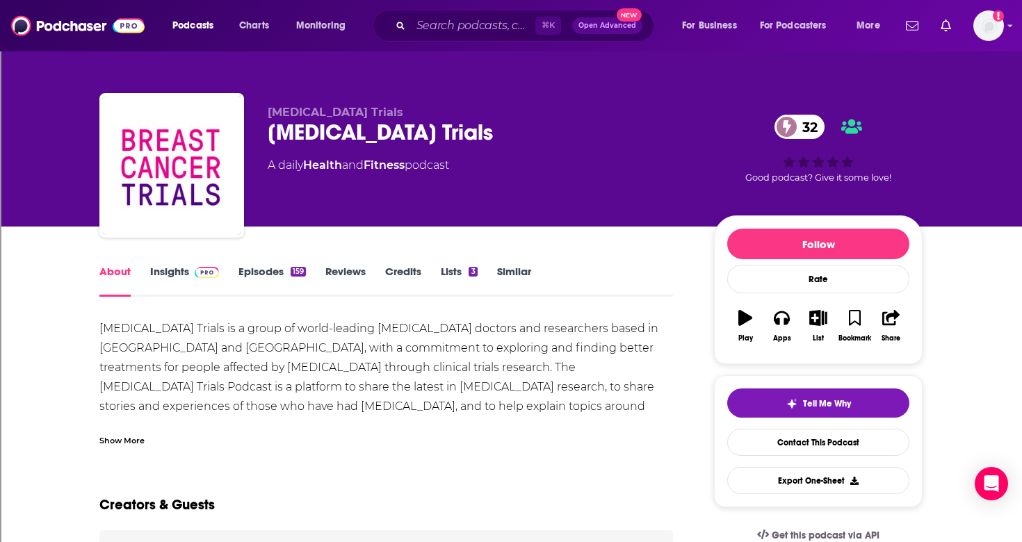
click at [124, 439] on div "Show More" at bounding box center [121, 439] width 45 height 13
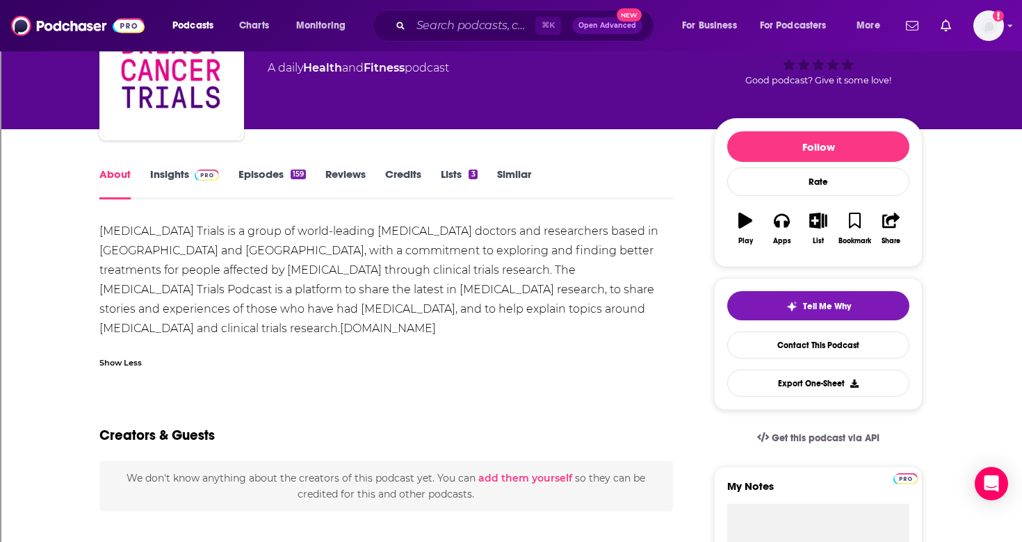
scroll to position [49, 0]
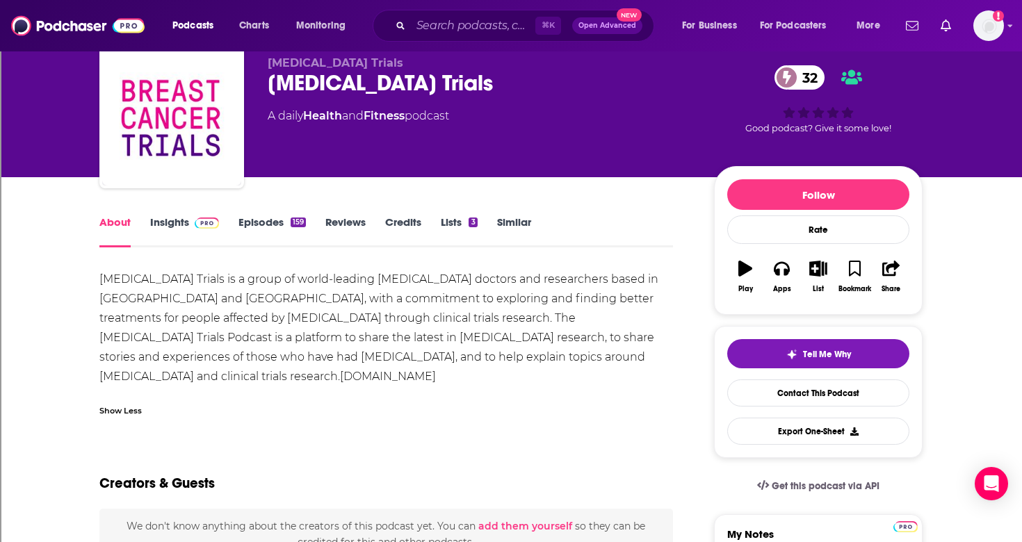
click at [163, 220] on link "Insights" at bounding box center [184, 231] width 69 height 32
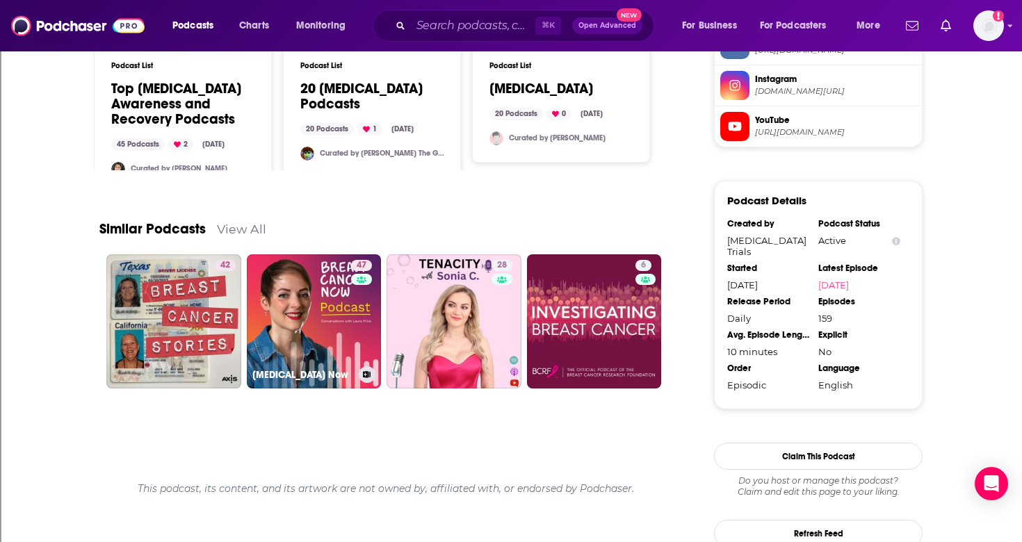
scroll to position [1127, 0]
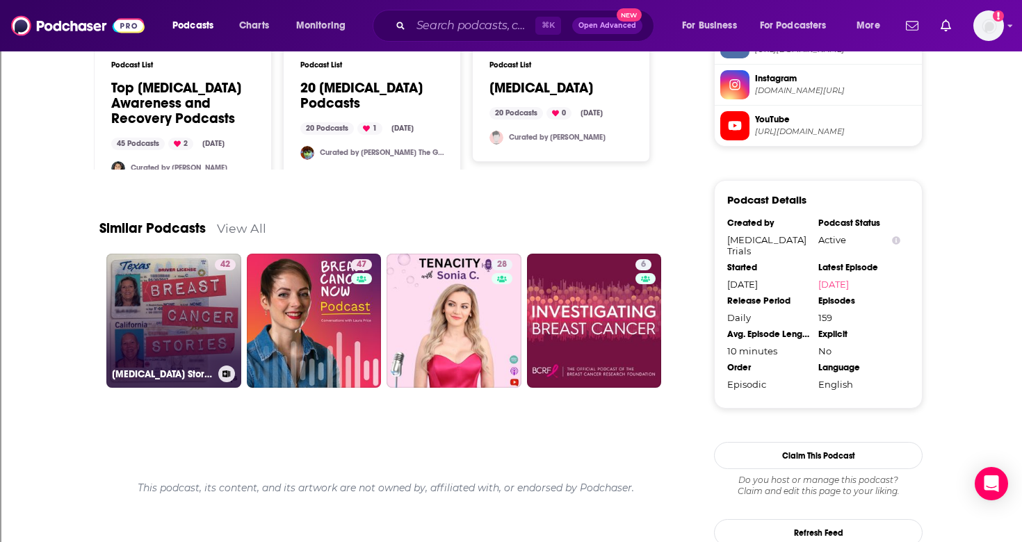
click at [175, 304] on link "42 Breast Cancer Stories" at bounding box center [173, 321] width 135 height 135
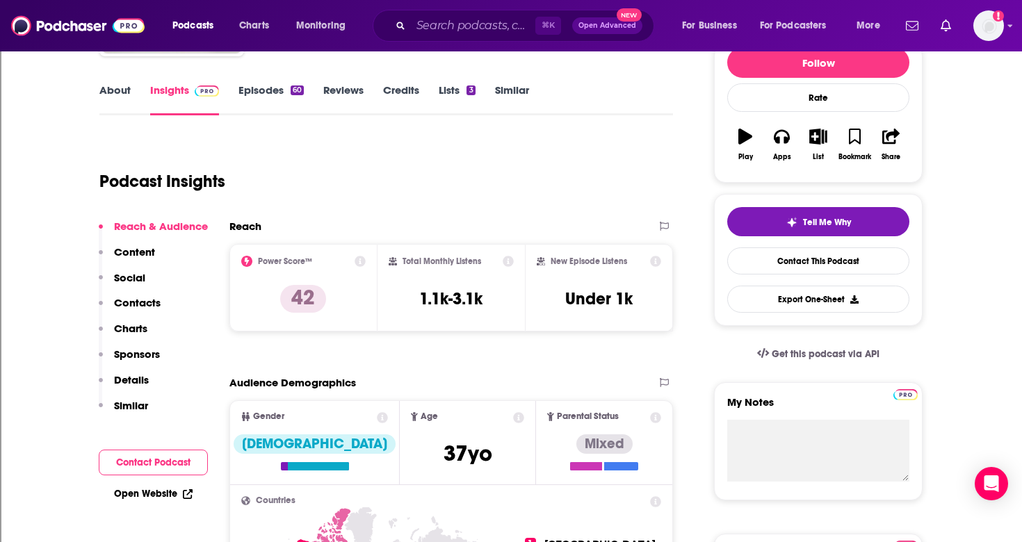
scroll to position [184, 0]
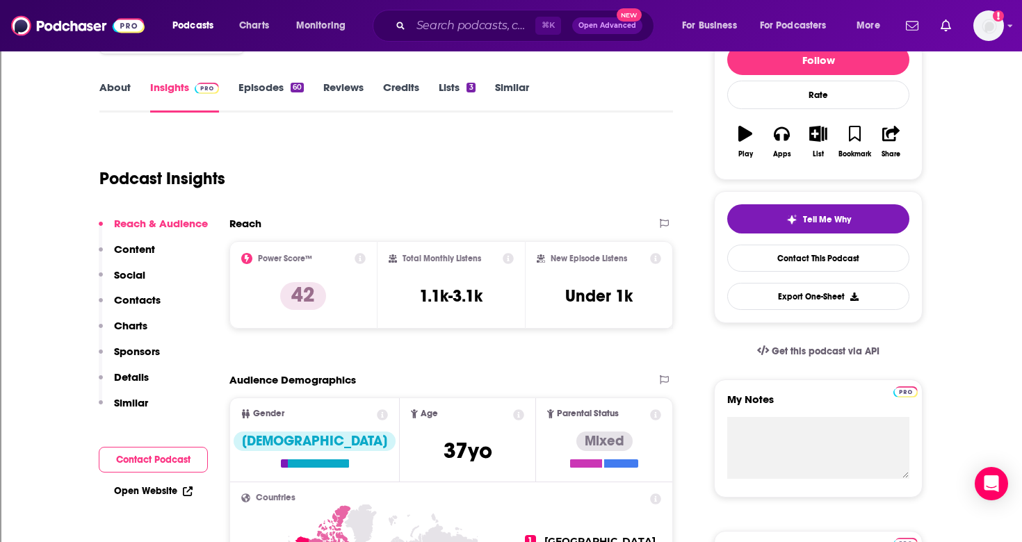
click at [115, 90] on link "About" at bounding box center [114, 97] width 31 height 32
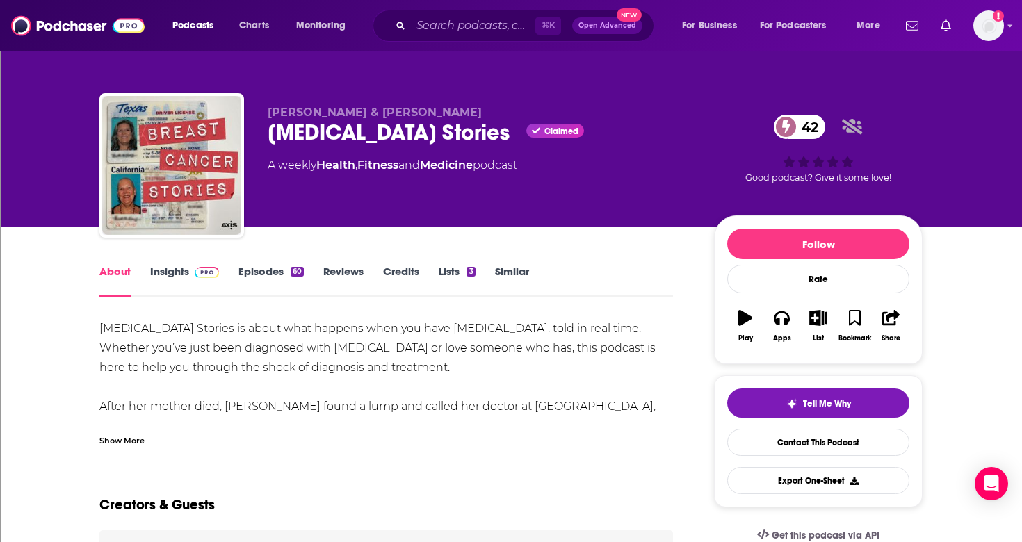
click at [115, 439] on div "Show More" at bounding box center [121, 439] width 45 height 13
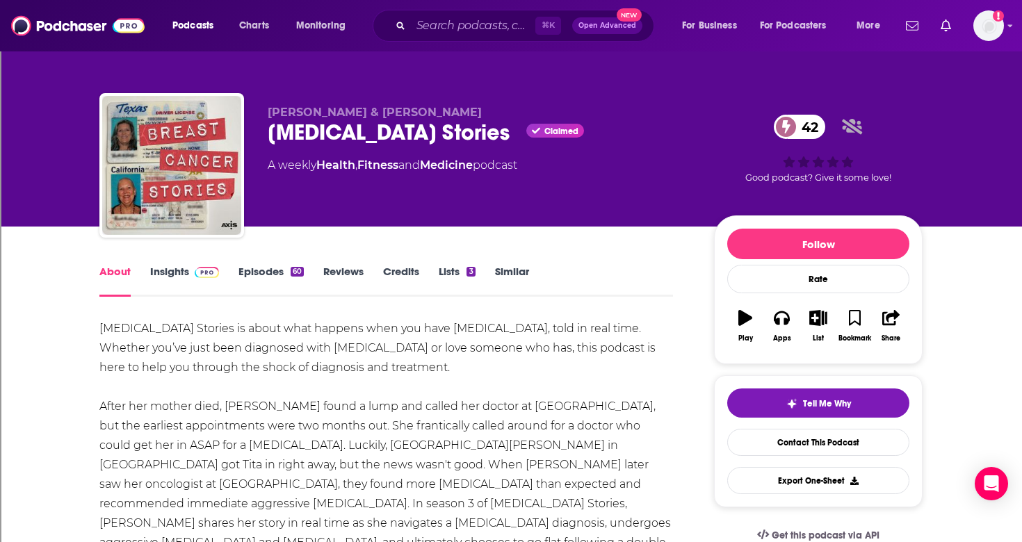
click at [171, 272] on link "Insights" at bounding box center [184, 281] width 69 height 32
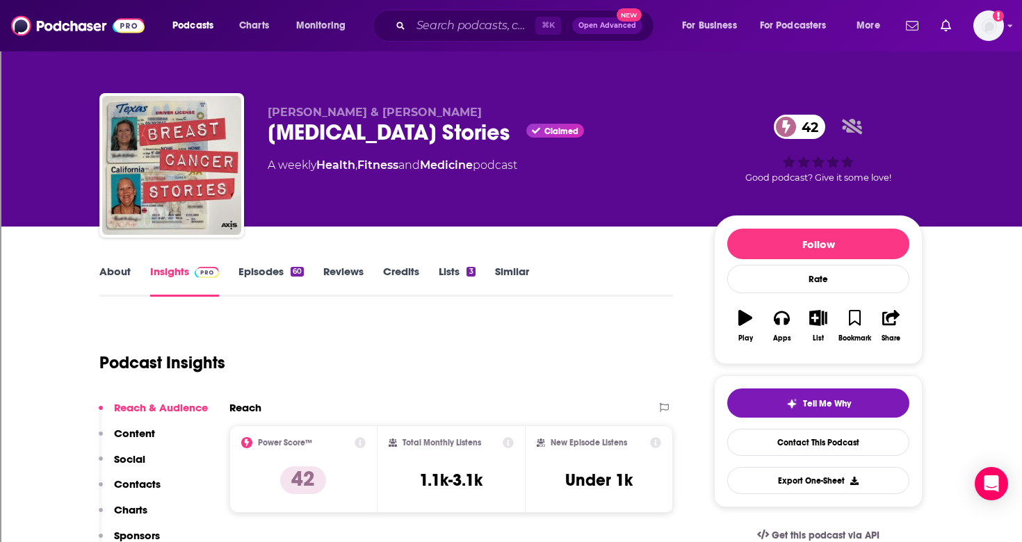
click at [258, 269] on link "Episodes 60" at bounding box center [270, 281] width 65 height 32
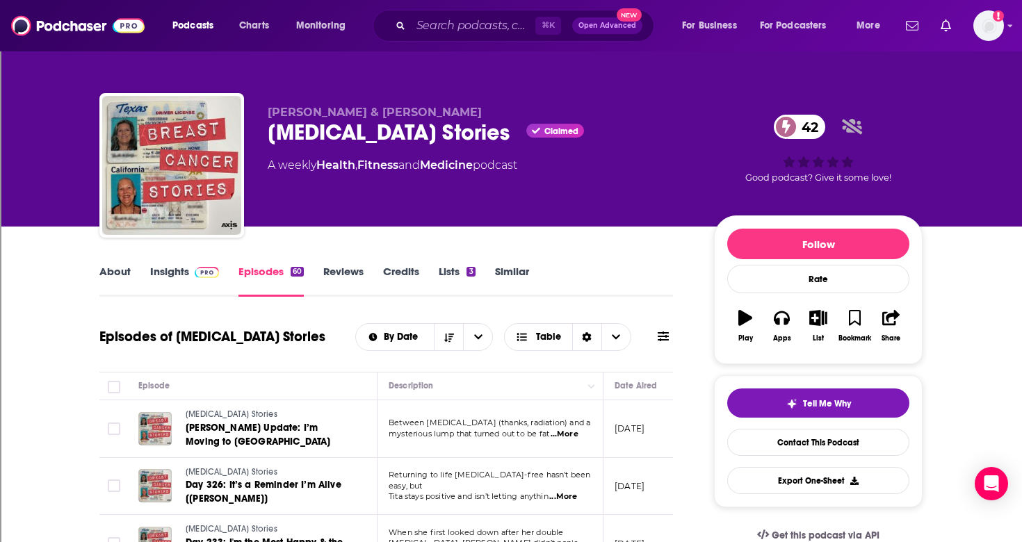
click at [578, 432] on span "...More" at bounding box center [564, 434] width 28 height 11
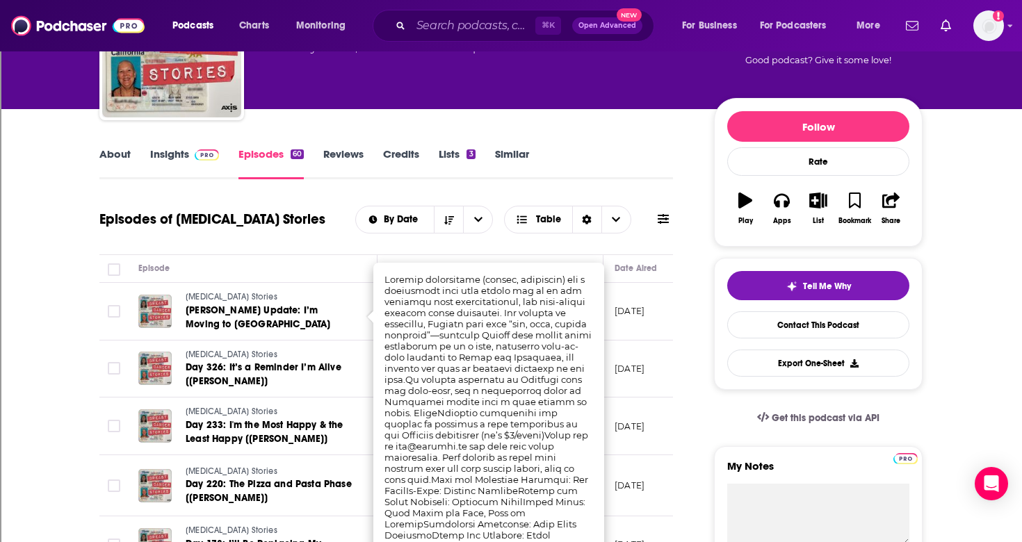
scroll to position [119, 0]
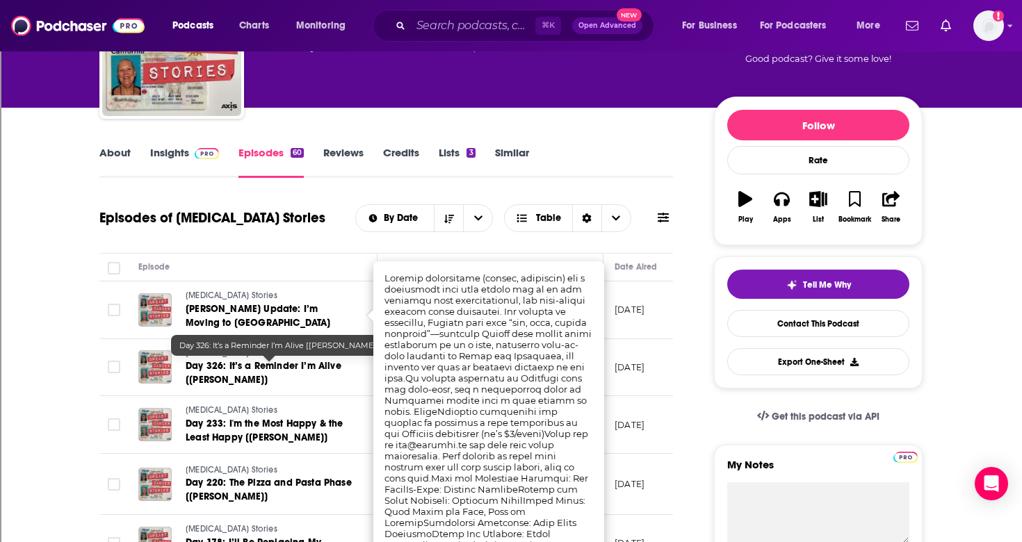
click at [316, 379] on link "Day 326: It’s a Reminder I’m Alive [Dr. Tita Gray]" at bounding box center [269, 373] width 167 height 28
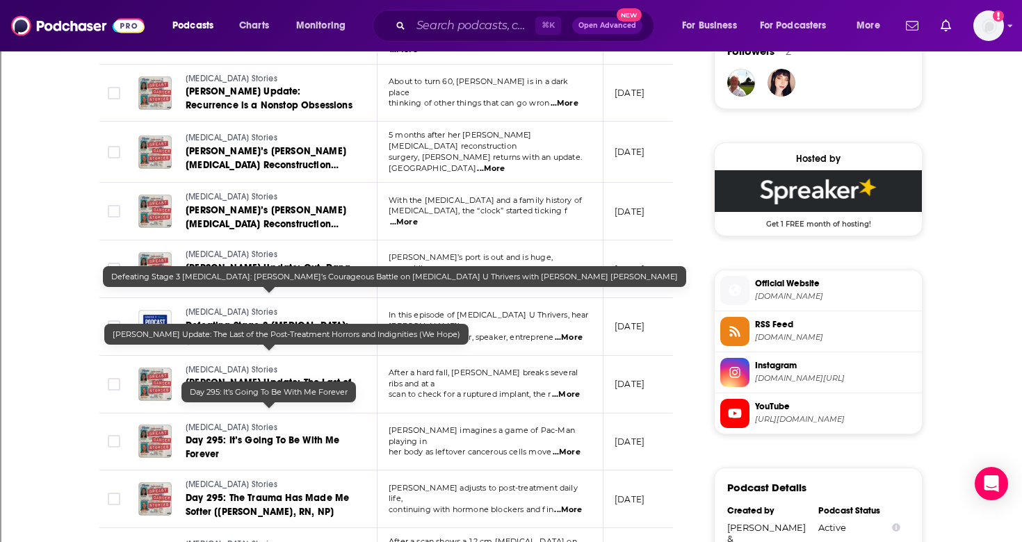
scroll to position [1075, 0]
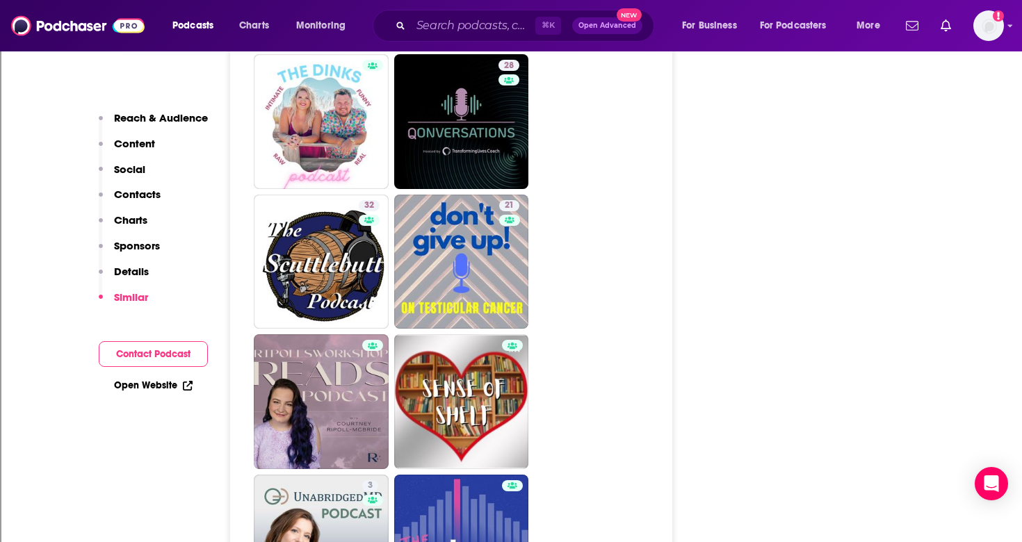
scroll to position [2041, 0]
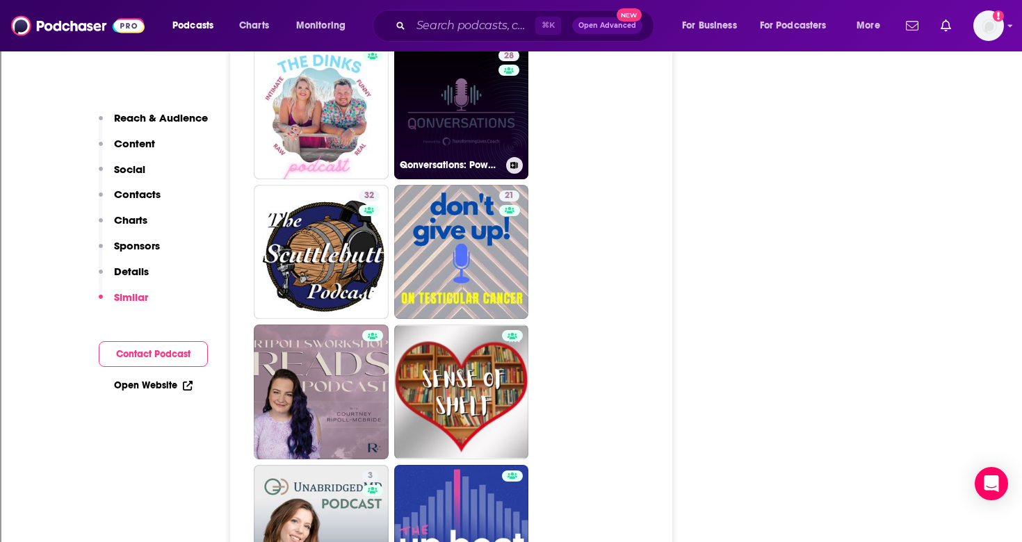
click at [453, 93] on link "28 Qonversations: Powered by Quantuvos" at bounding box center [461, 111] width 135 height 135
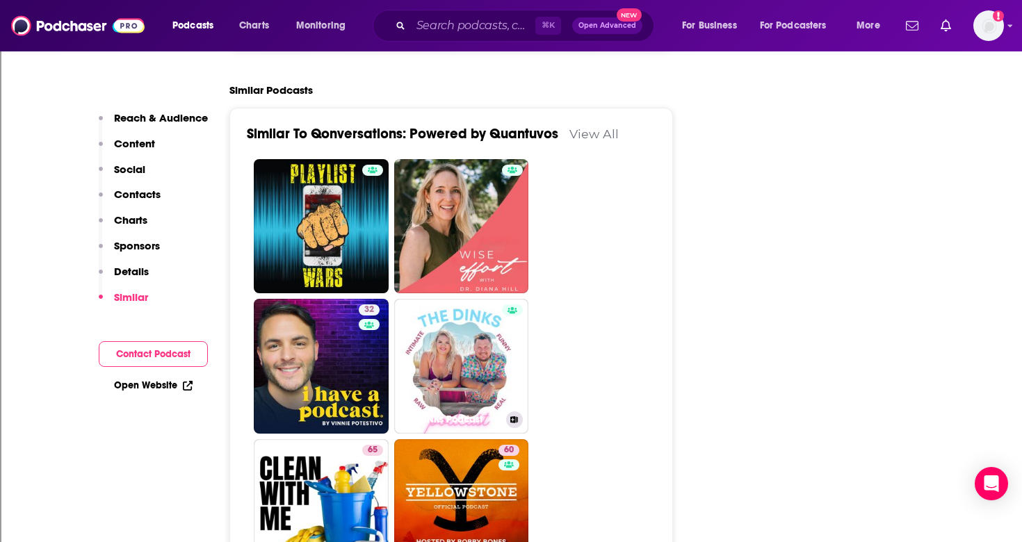
scroll to position [1858, 0]
type input "https://www.podchaser.com/podcasts/breast-cancer-stories-1979086"
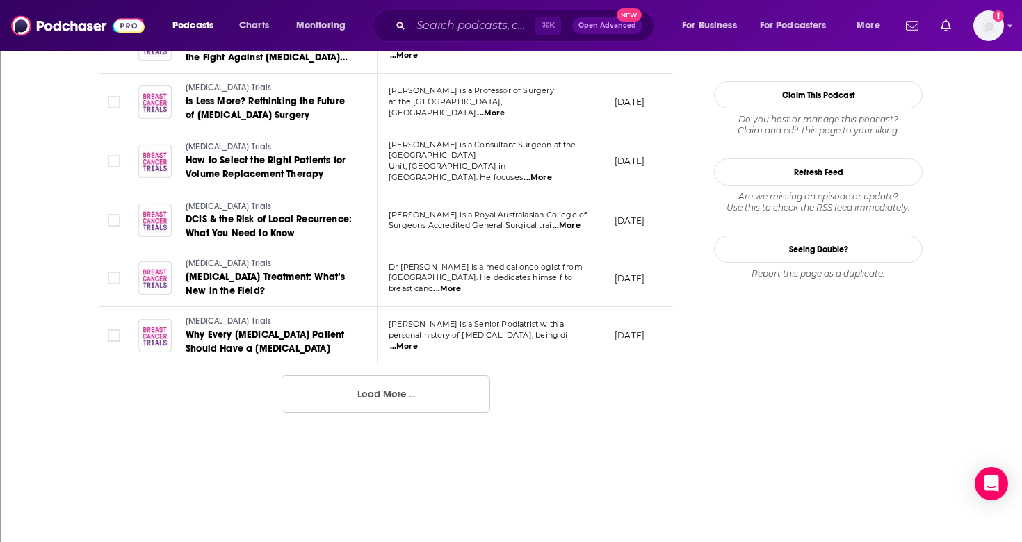
scroll to position [1545, 0]
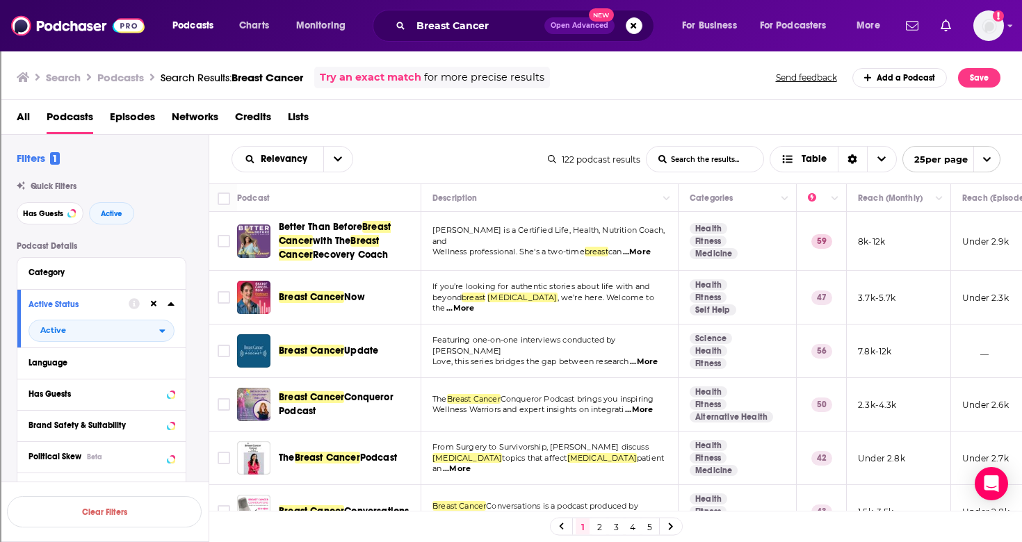
click at [654, 357] on span "...More" at bounding box center [644, 362] width 28 height 11
click at [474, 303] on span "...More" at bounding box center [460, 308] width 28 height 11
click at [330, 303] on span "Breast Cancer" at bounding box center [311, 297] width 65 height 12
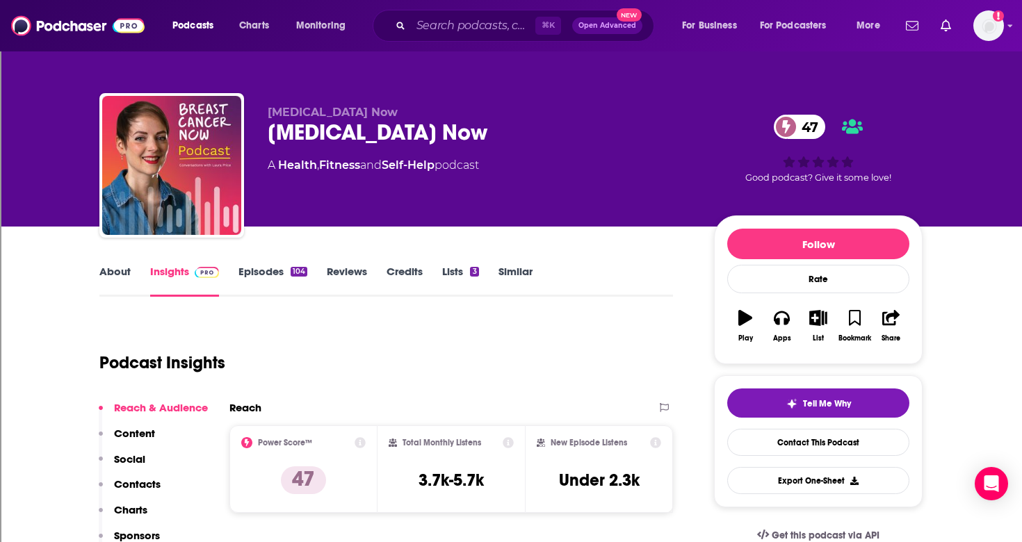
click at [271, 271] on link "Episodes 104" at bounding box center [272, 281] width 69 height 32
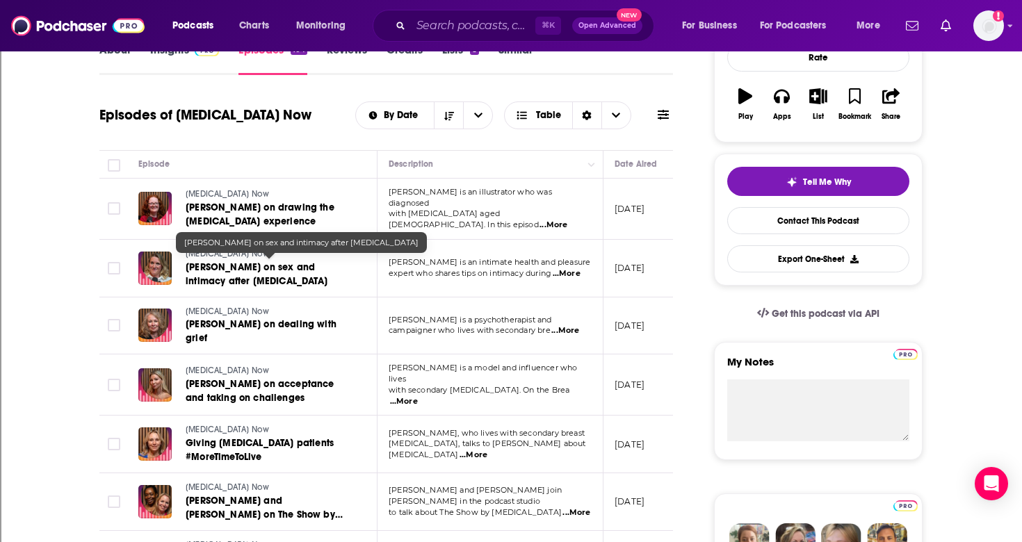
scroll to position [245, 0]
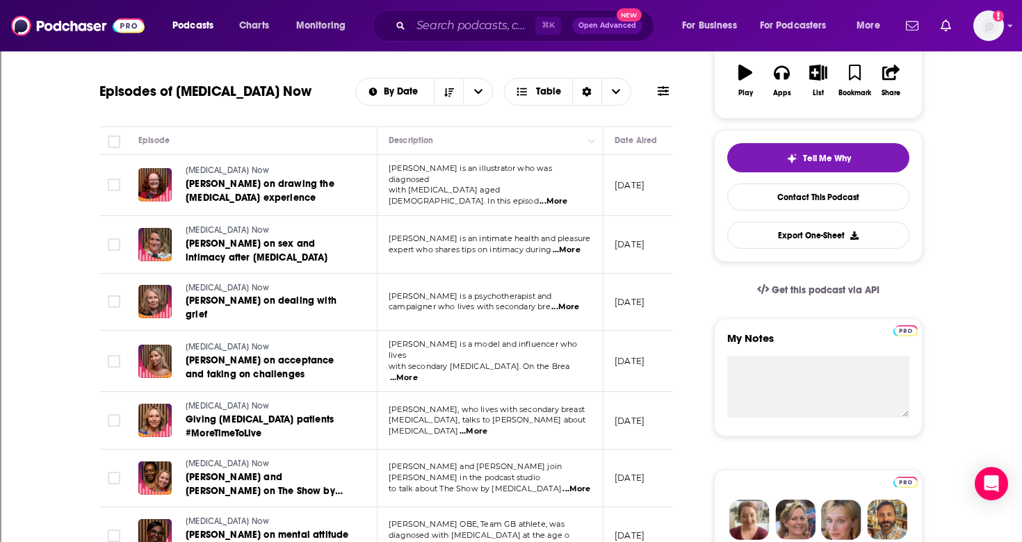
click at [567, 484] on span "...More" at bounding box center [576, 489] width 28 height 11
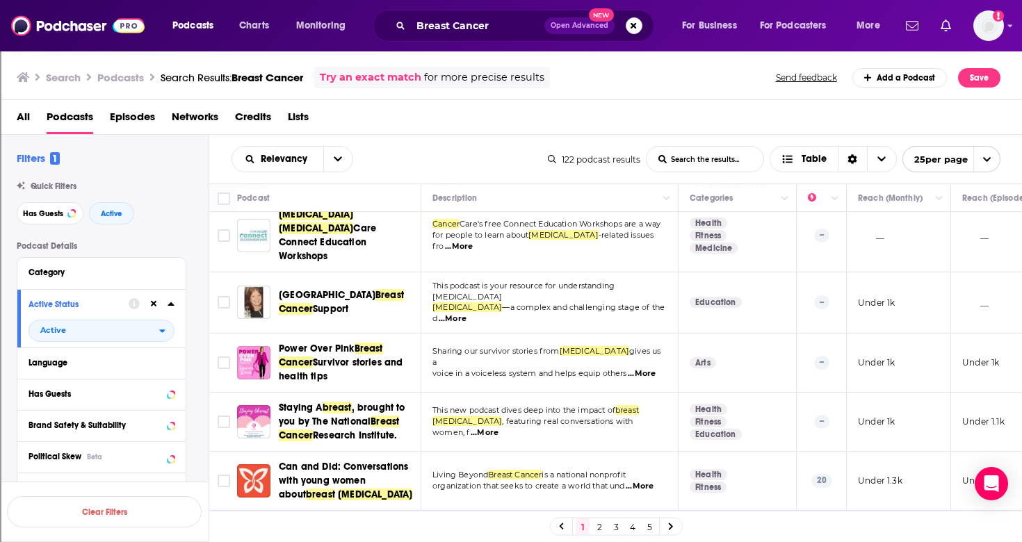
scroll to position [1066, 0]
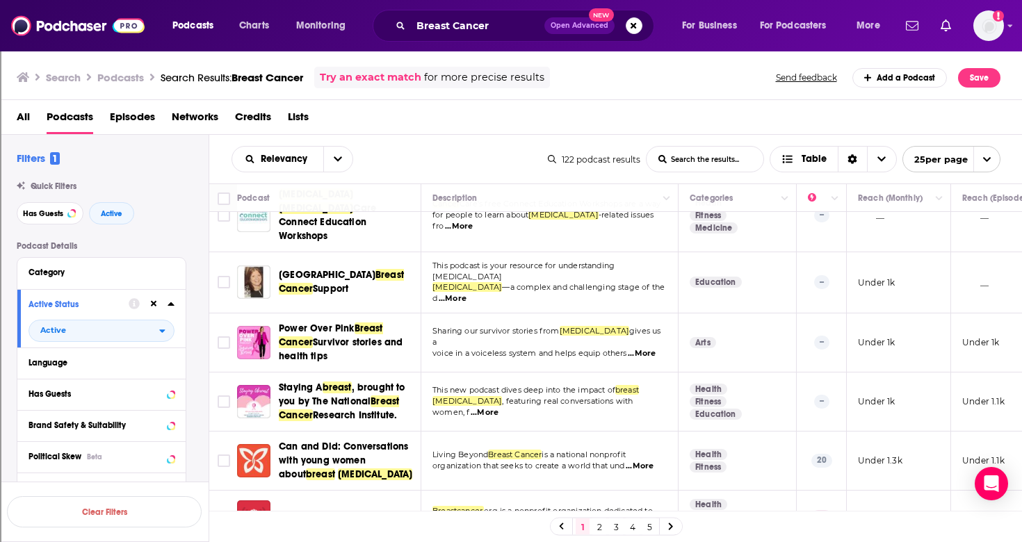
click at [647, 517] on span "...More" at bounding box center [638, 522] width 28 height 11
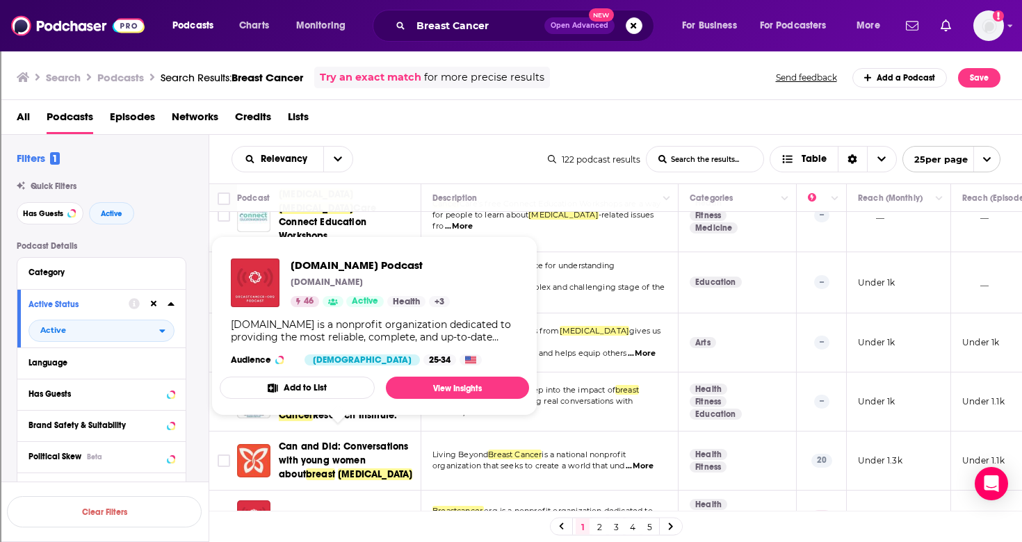
click at [350, 511] on span "org Podcast" at bounding box center [371, 517] width 56 height 12
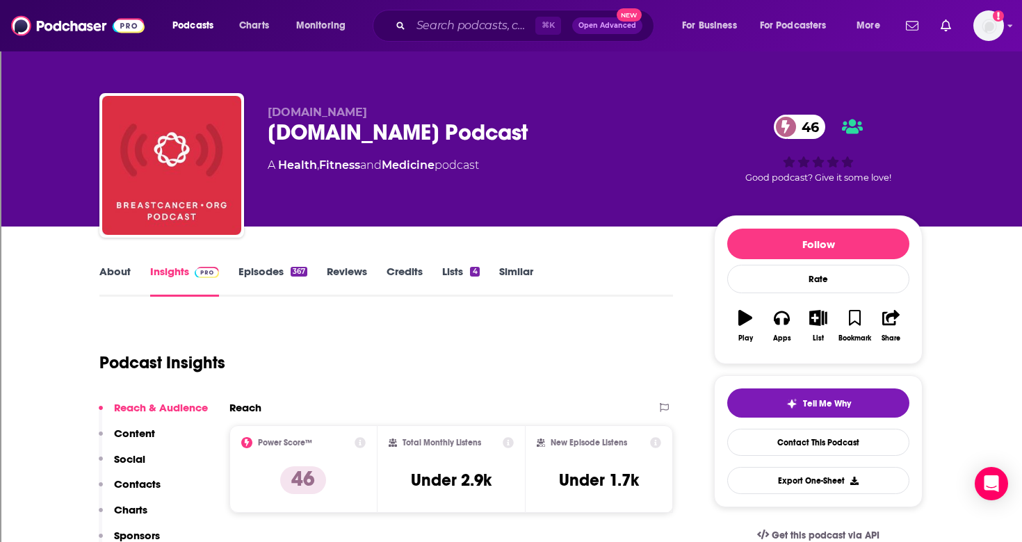
click at [127, 268] on link "About" at bounding box center [114, 281] width 31 height 32
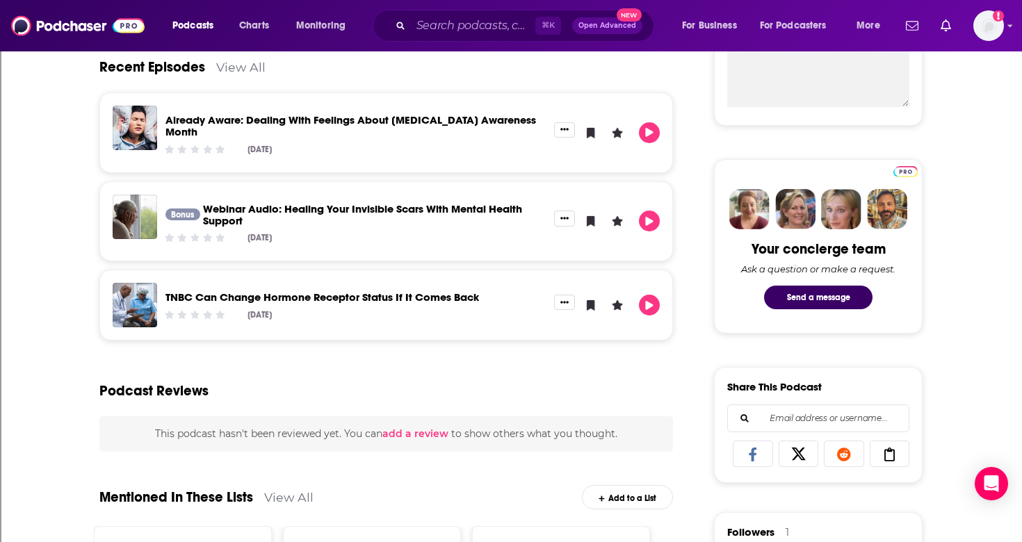
scroll to position [485, 0]
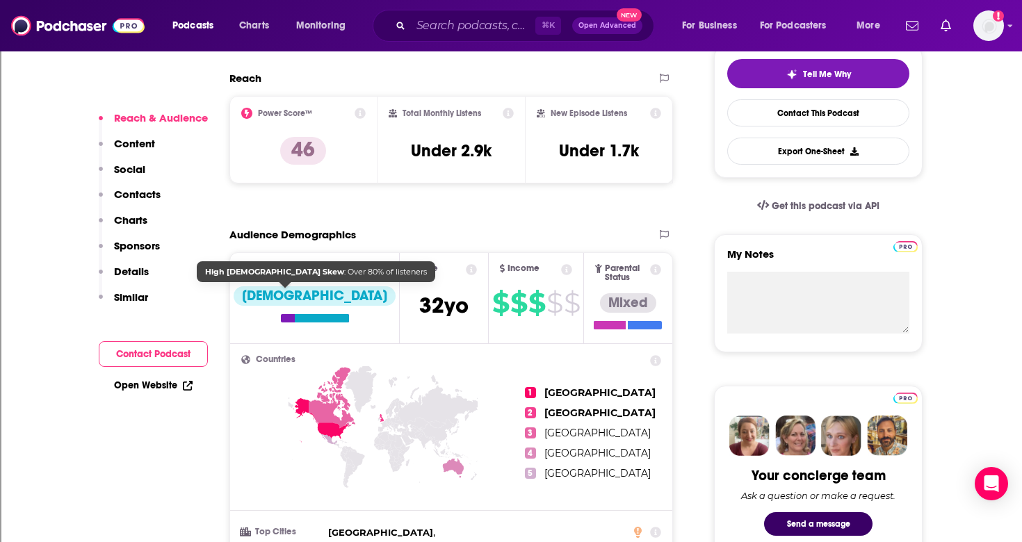
scroll to position [345, 0]
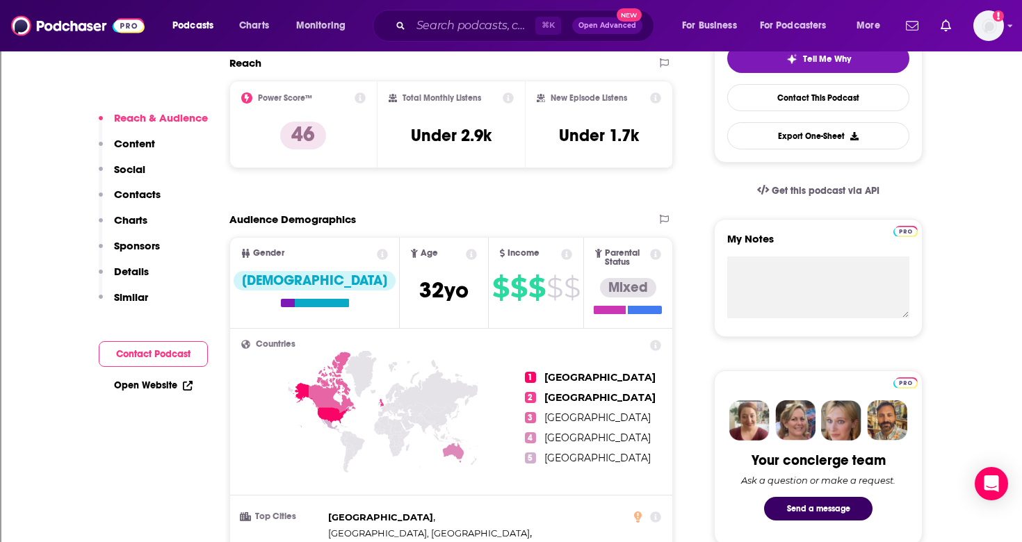
click at [136, 187] on button "Social" at bounding box center [122, 176] width 47 height 26
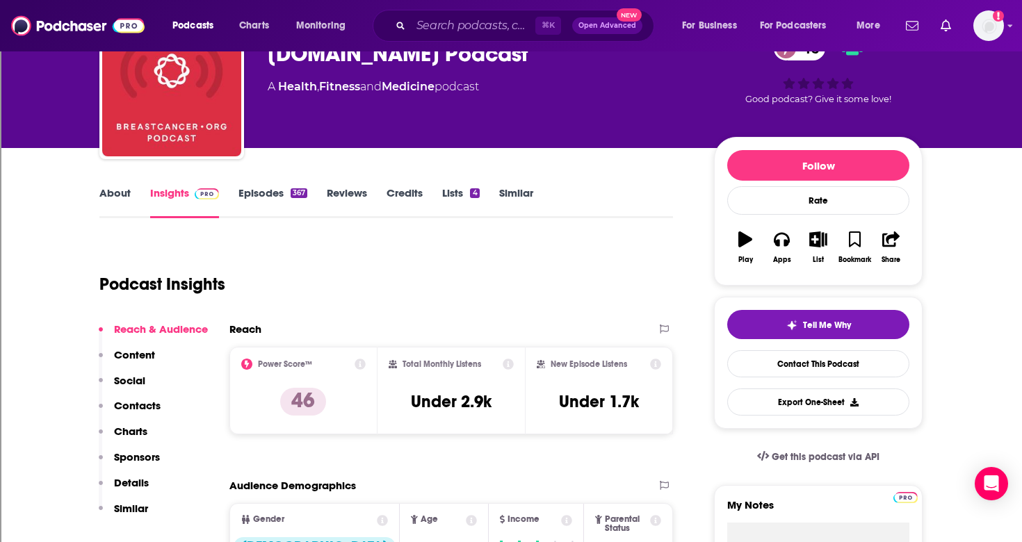
scroll to position [0, 0]
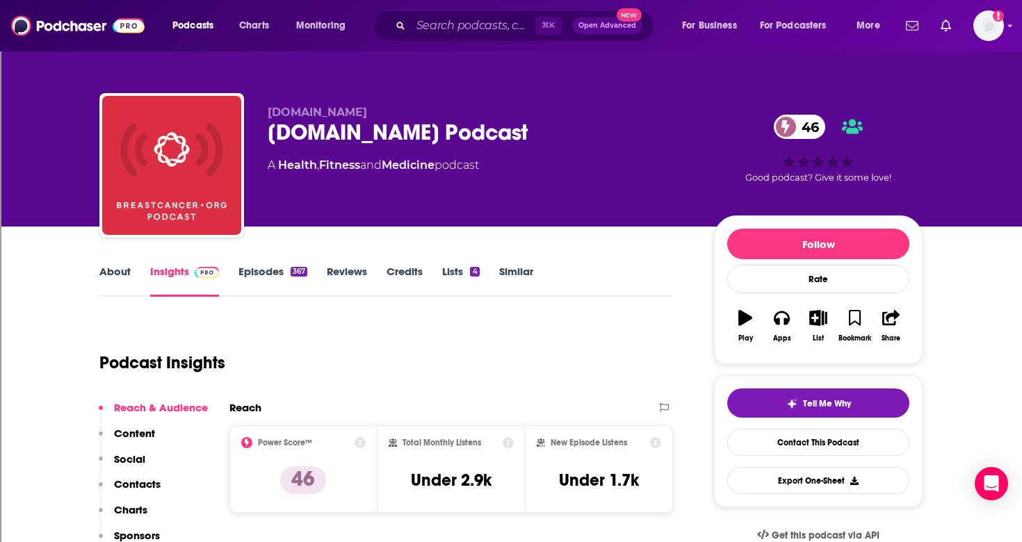
click at [271, 270] on link "Episodes 367" at bounding box center [272, 281] width 69 height 32
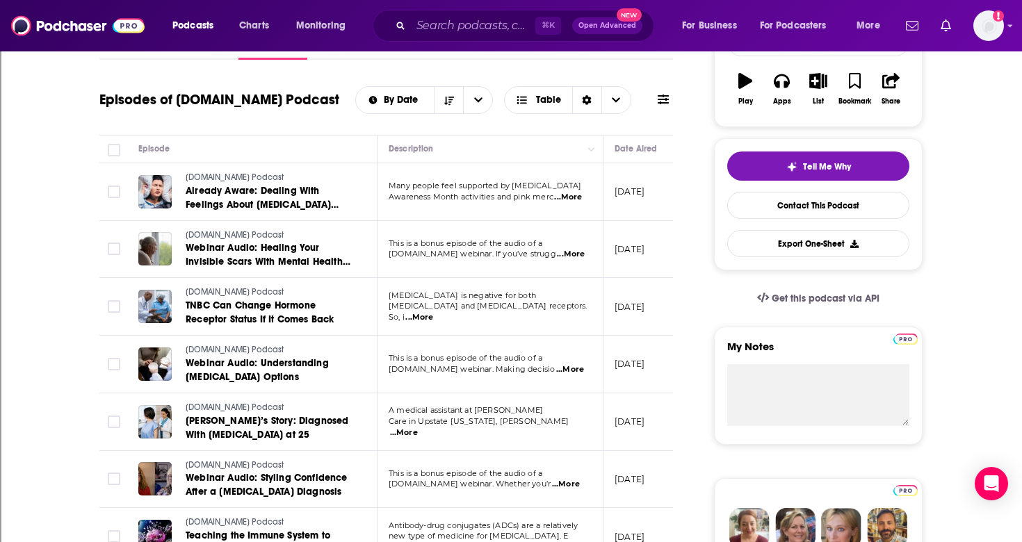
scroll to position [247, 0]
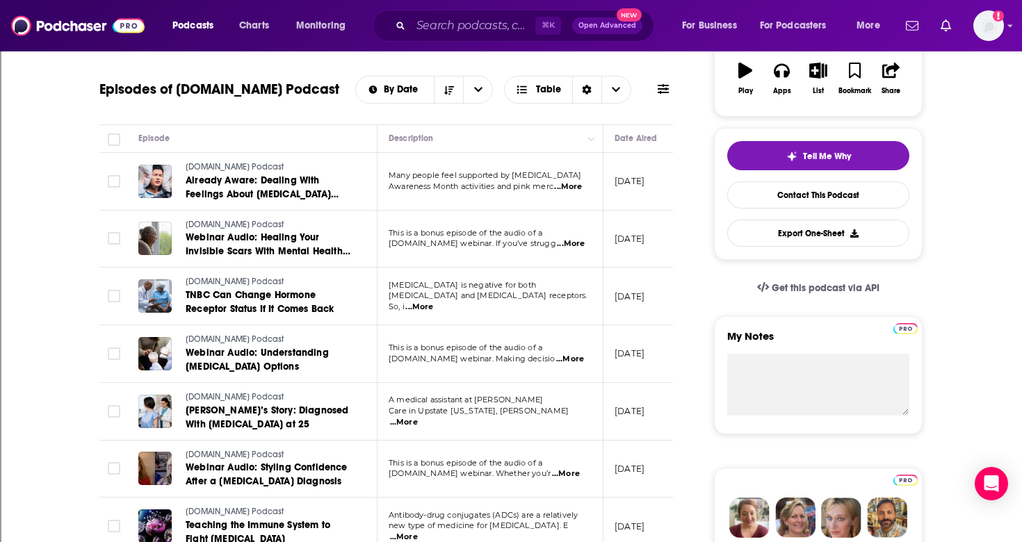
click at [418, 417] on span "...More" at bounding box center [404, 422] width 28 height 11
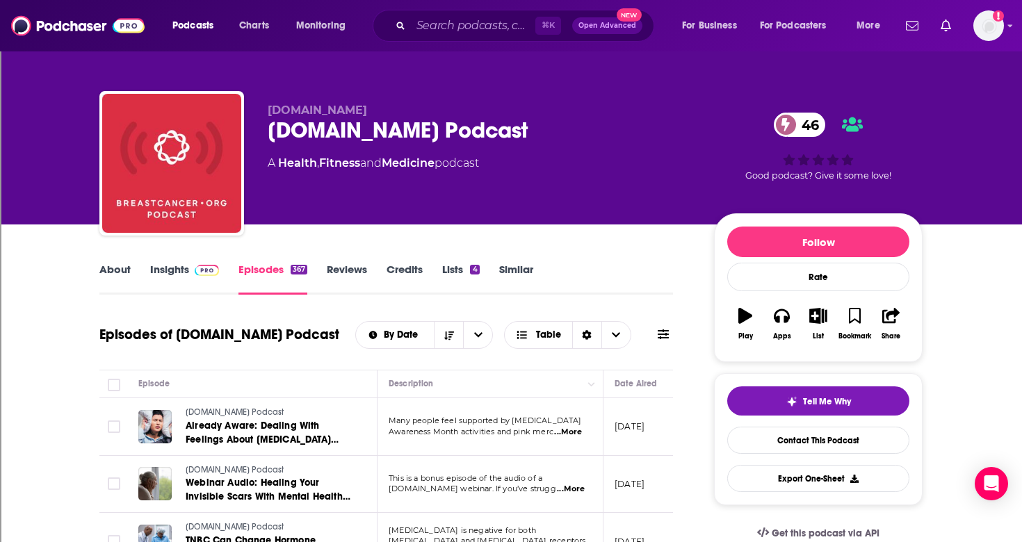
scroll to position [3, 0]
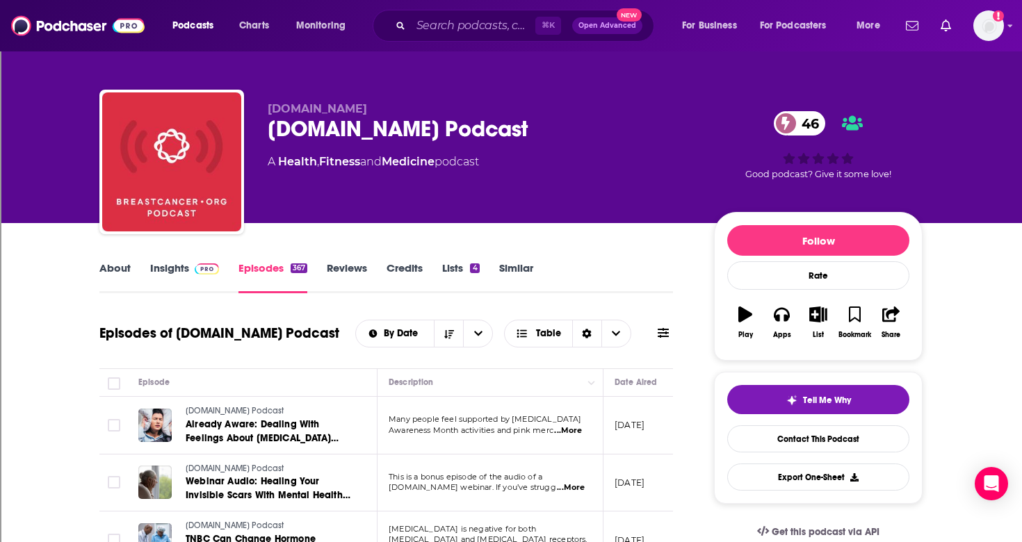
click at [124, 270] on link "About" at bounding box center [114, 277] width 31 height 32
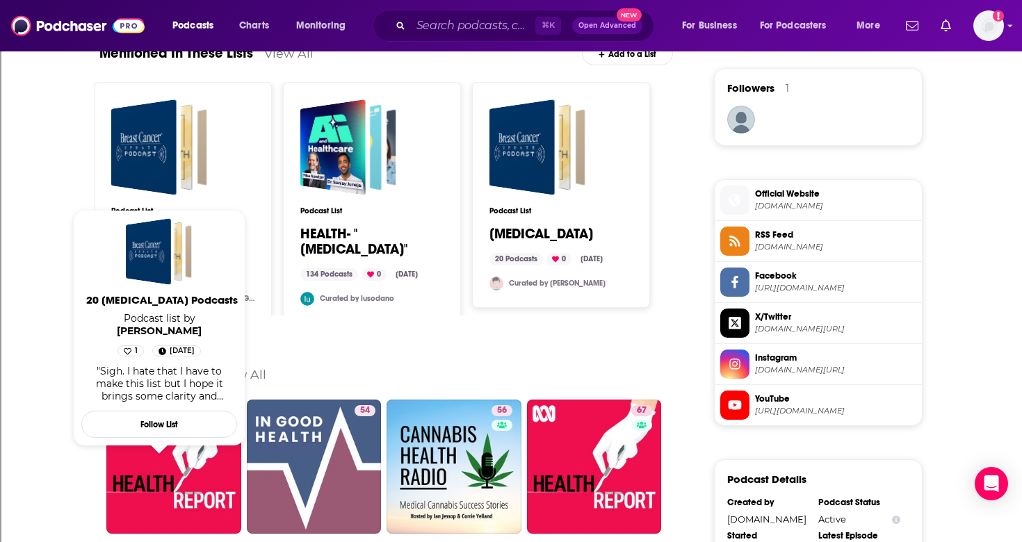
scroll to position [1010, 0]
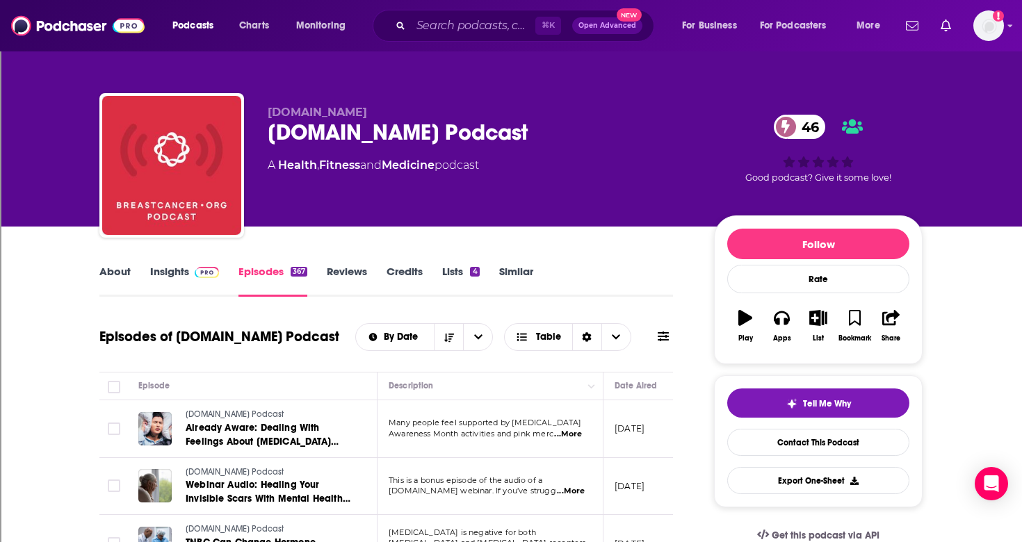
click at [174, 275] on link "Insights" at bounding box center [184, 281] width 69 height 32
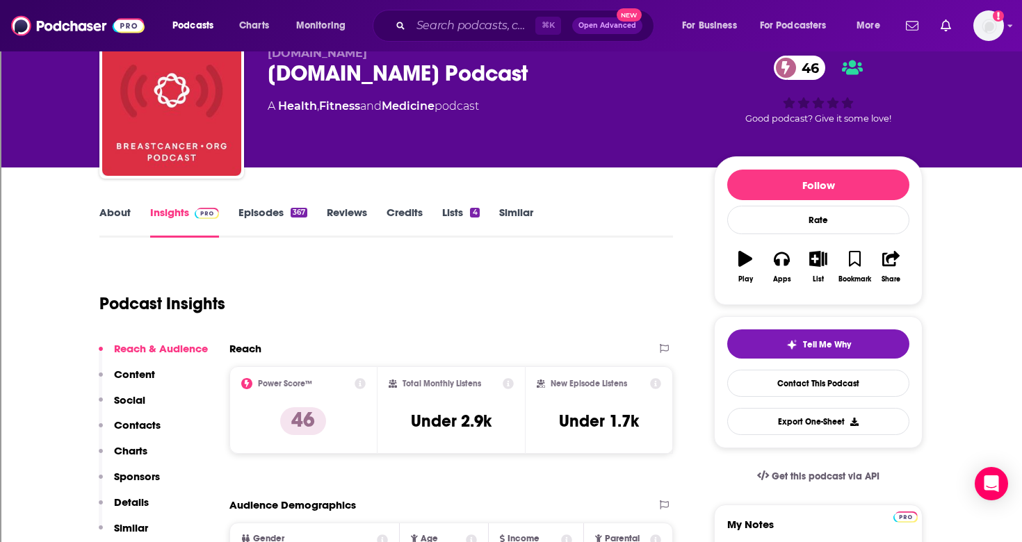
scroll to position [108, 0]
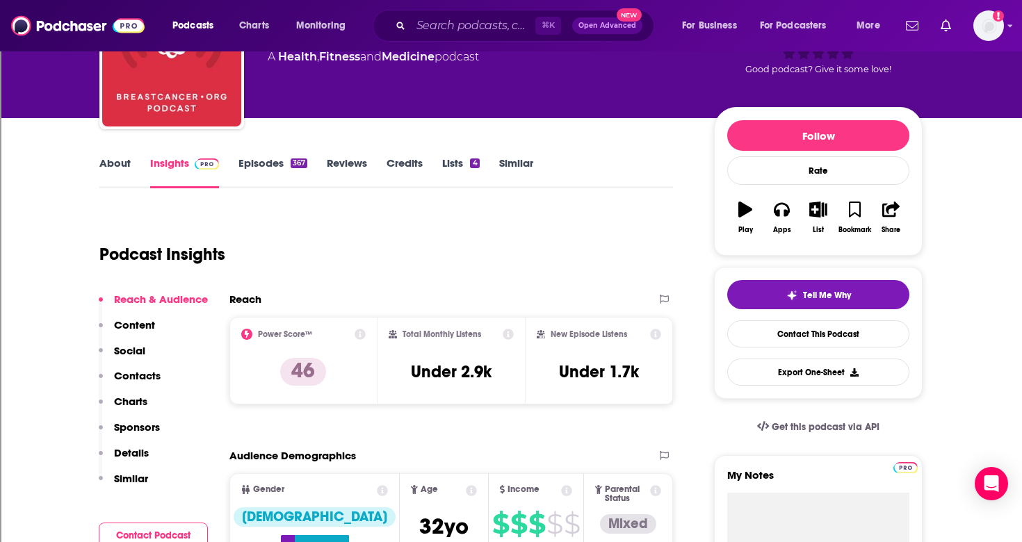
click at [126, 448] on p "Details" at bounding box center [131, 452] width 35 height 13
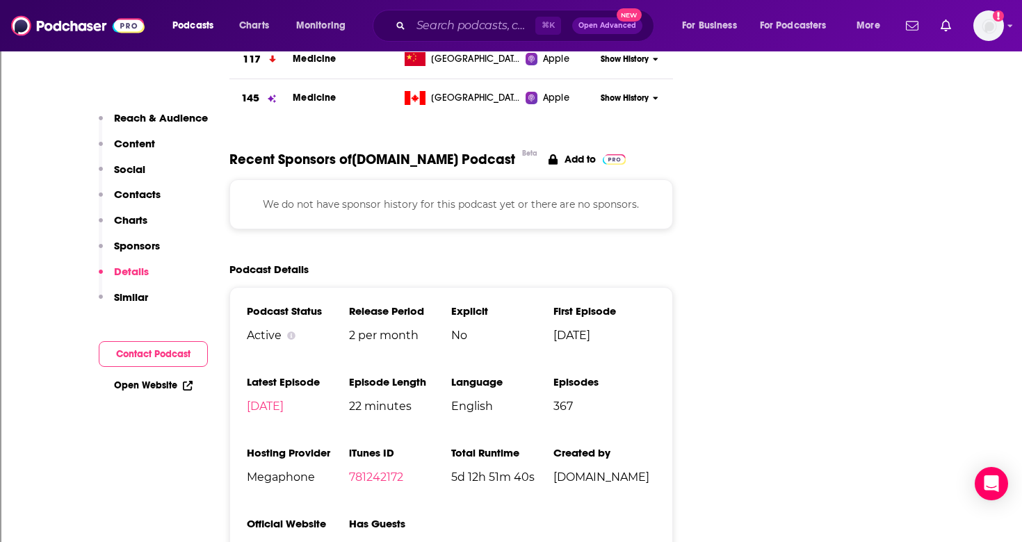
scroll to position [2040, 0]
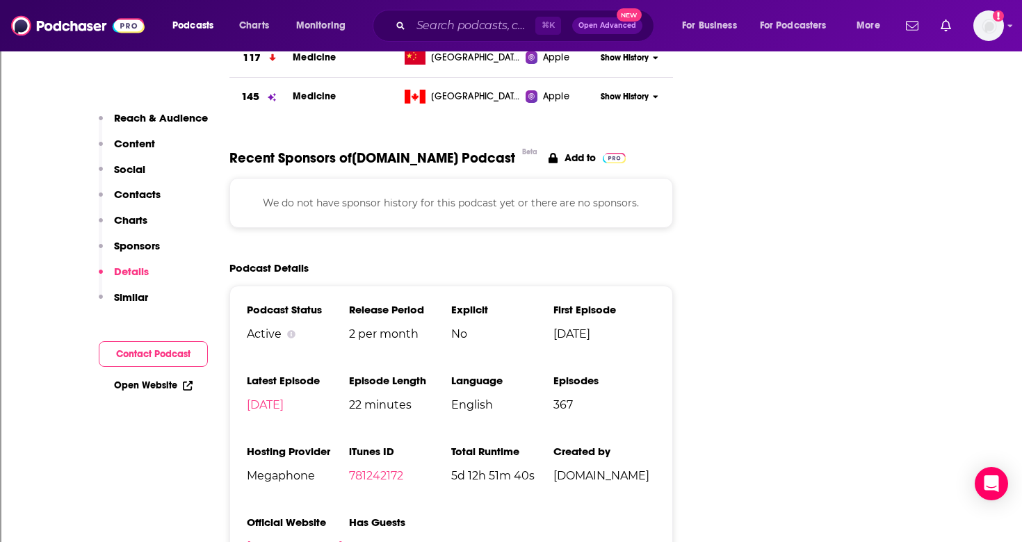
click at [136, 386] on link "Open Website" at bounding box center [153, 385] width 79 height 12
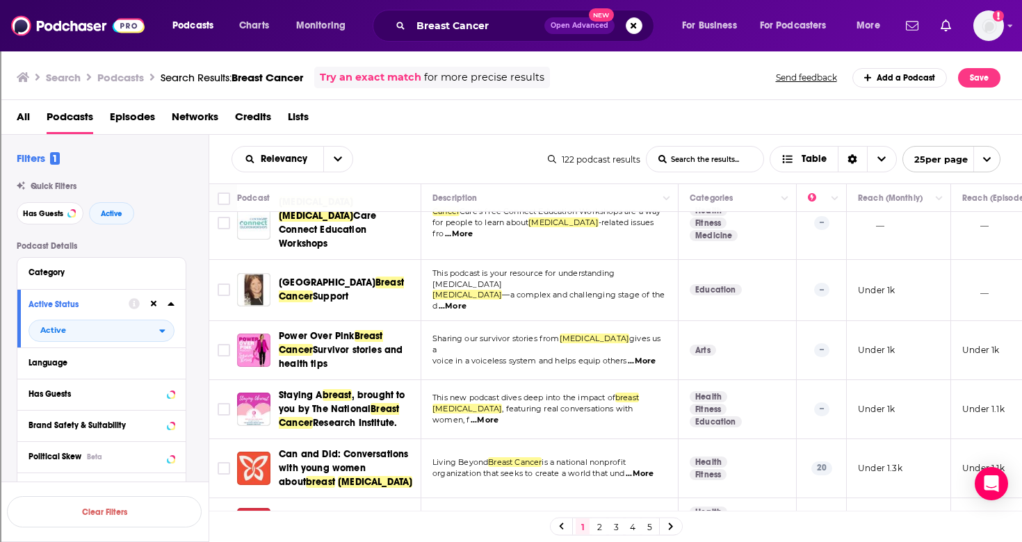
scroll to position [1066, 0]
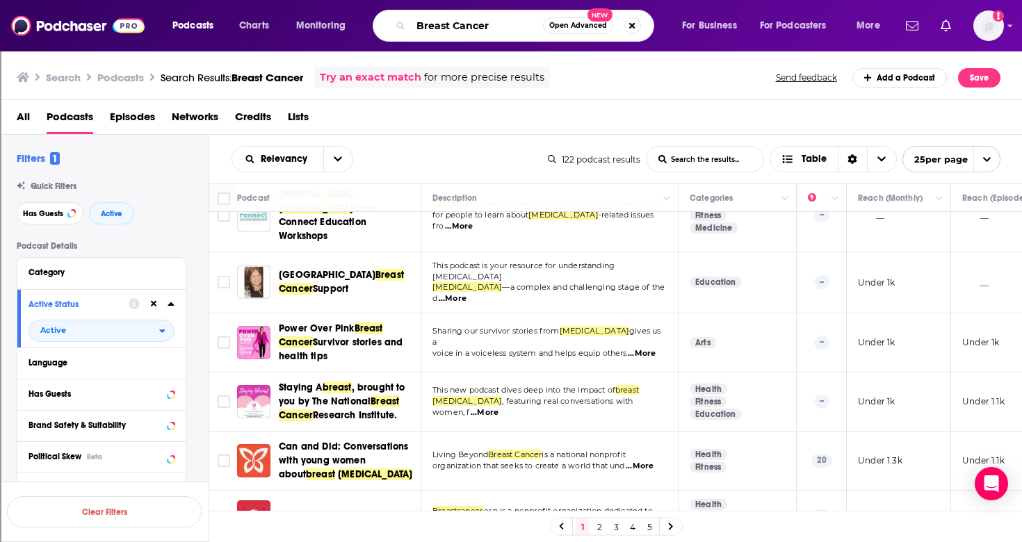
click at [463, 28] on input "Breast Cancer" at bounding box center [477, 26] width 132 height 22
click at [493, 26] on input "Breast Cancer" at bounding box center [477, 26] width 132 height 22
type input "B"
type input "Curb Stompin [MEDICAL_DATA]"
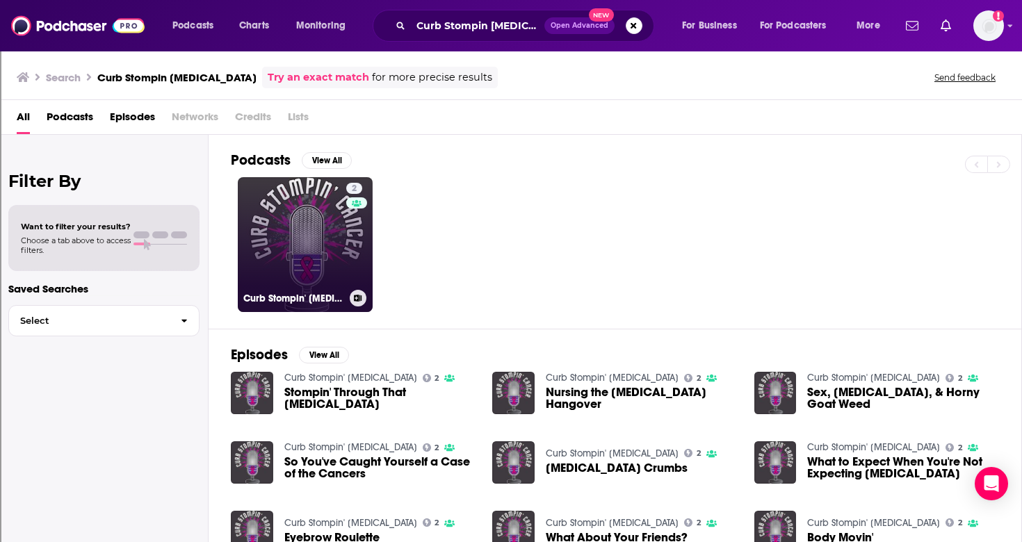
click at [307, 268] on link "2 Curb Stompin' Cancer" at bounding box center [305, 244] width 135 height 135
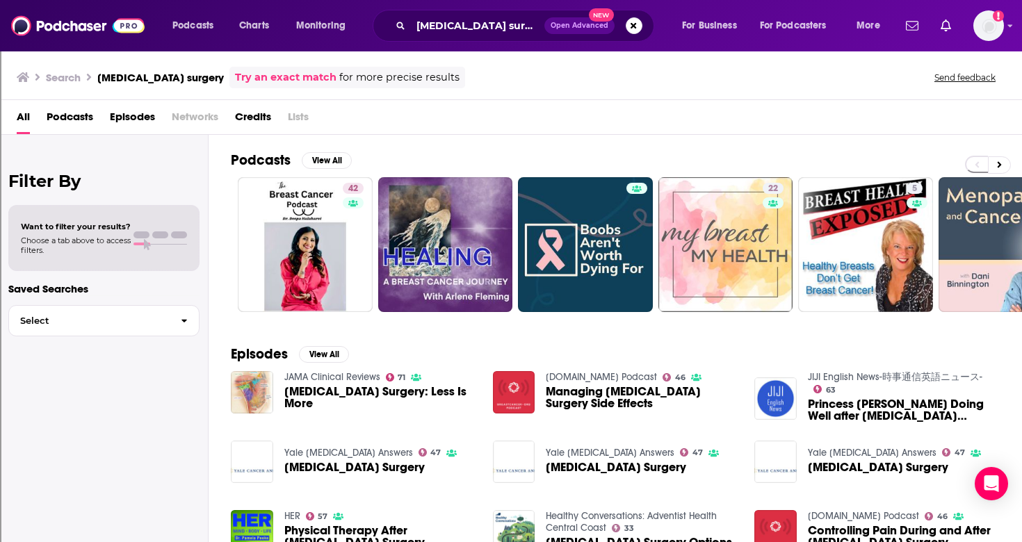
click at [370, 114] on div "All Podcasts Episodes Networks Credits Lists" at bounding box center [514, 120] width 994 height 28
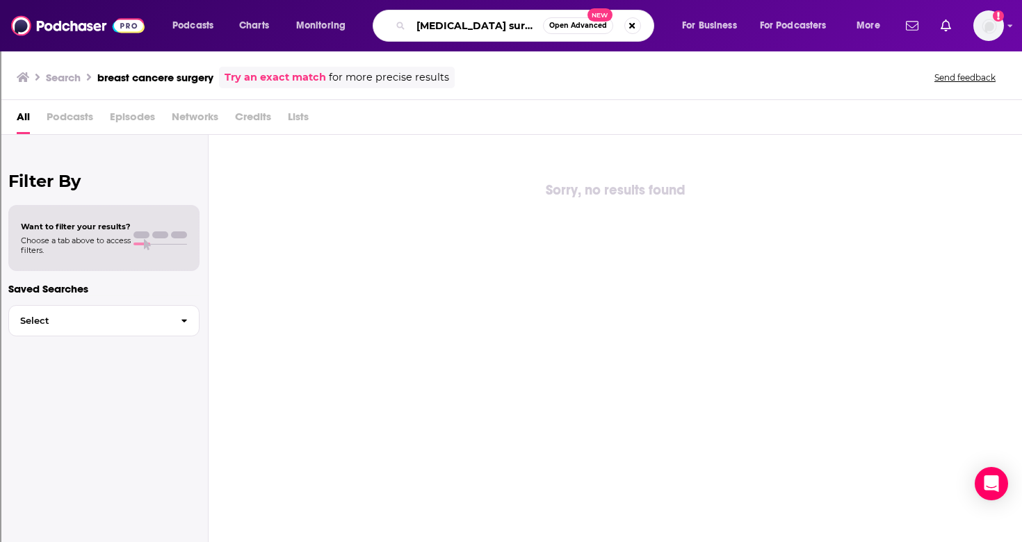
click at [461, 28] on input "[MEDICAL_DATA] surgery" at bounding box center [477, 26] width 132 height 22
click at [530, 28] on input "[MEDICAL_DATA] surgery" at bounding box center [477, 26] width 132 height 22
type input "b"
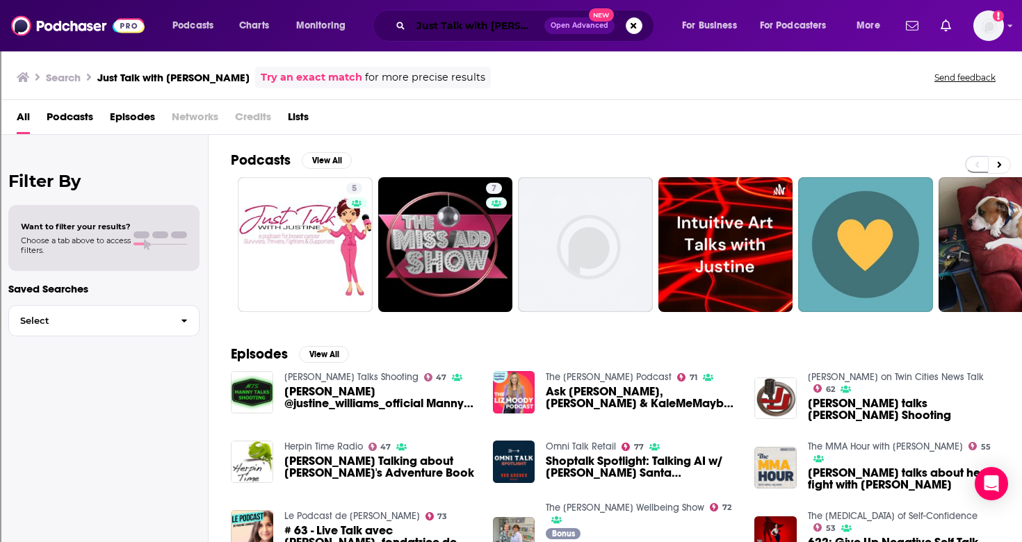
click at [527, 27] on input "Just Talk with [PERSON_NAME]" at bounding box center [477, 26] width 133 height 22
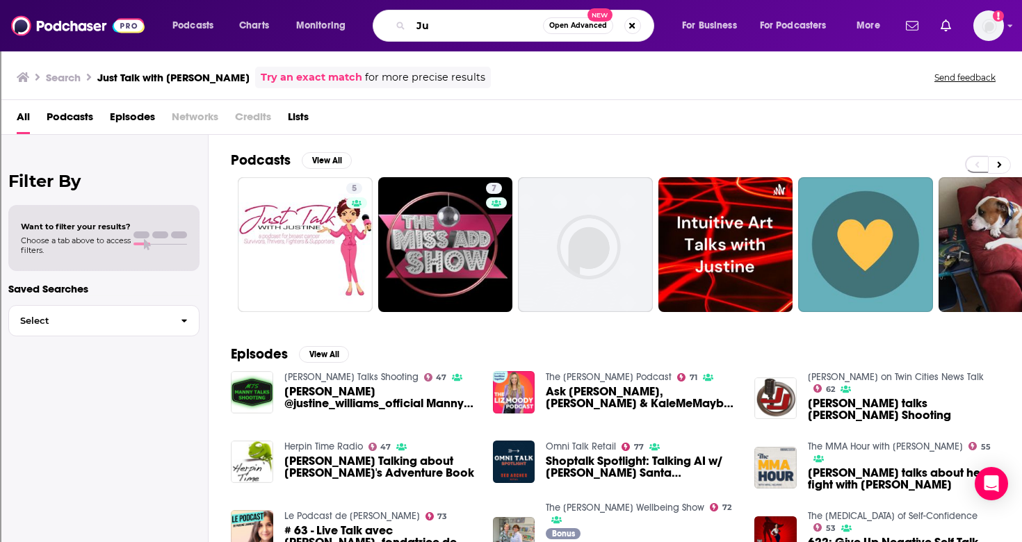
type input "J"
type input "The Good Glow"
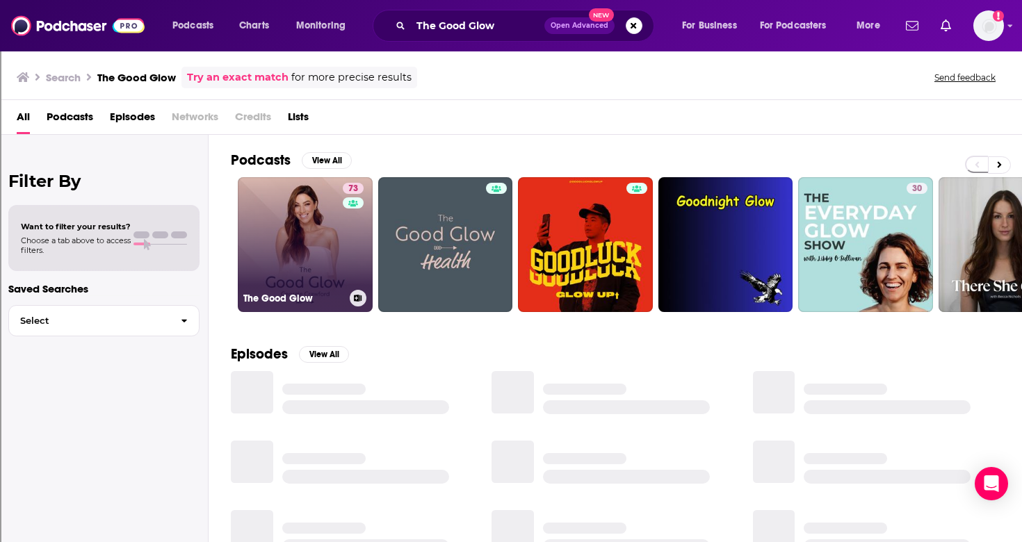
click at [338, 267] on link "73 The Good Glow" at bounding box center [305, 244] width 135 height 135
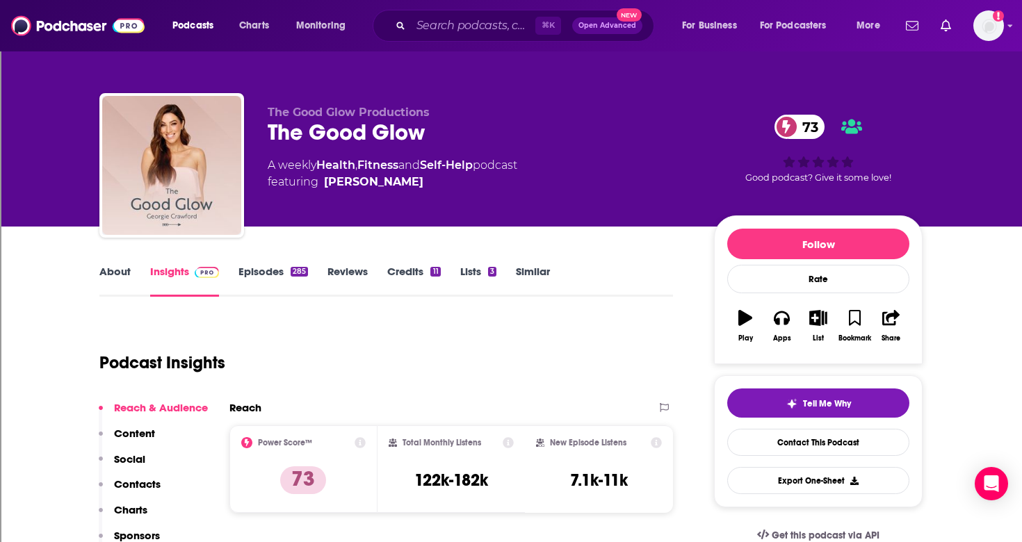
click at [270, 275] on link "Episodes 285" at bounding box center [273, 281] width 70 height 32
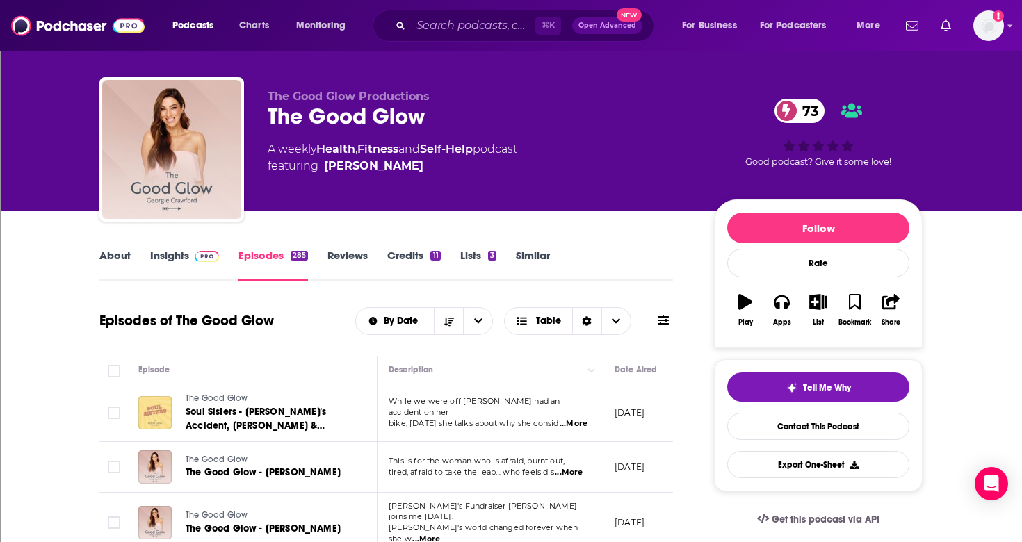
scroll to position [108, 0]
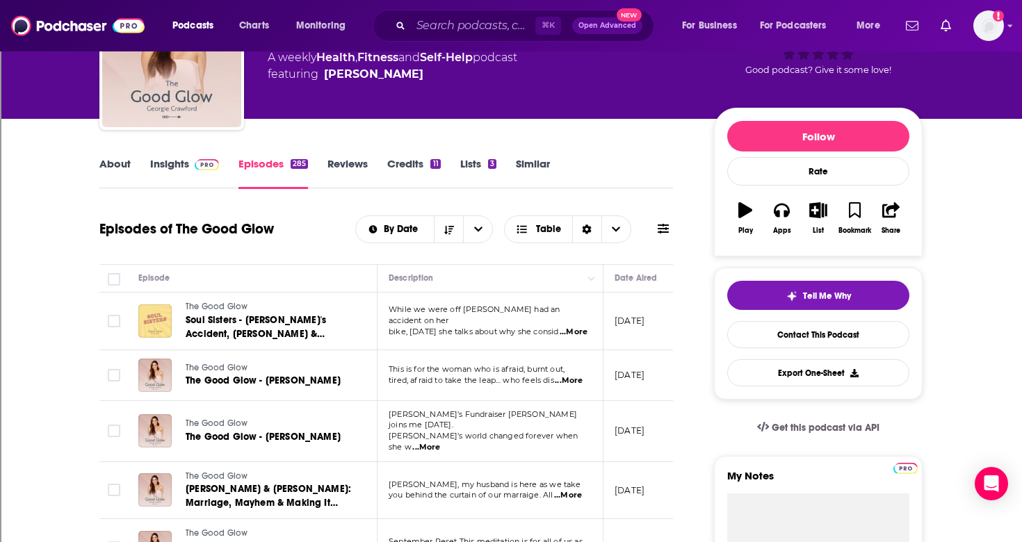
click at [575, 382] on span "...More" at bounding box center [569, 380] width 28 height 11
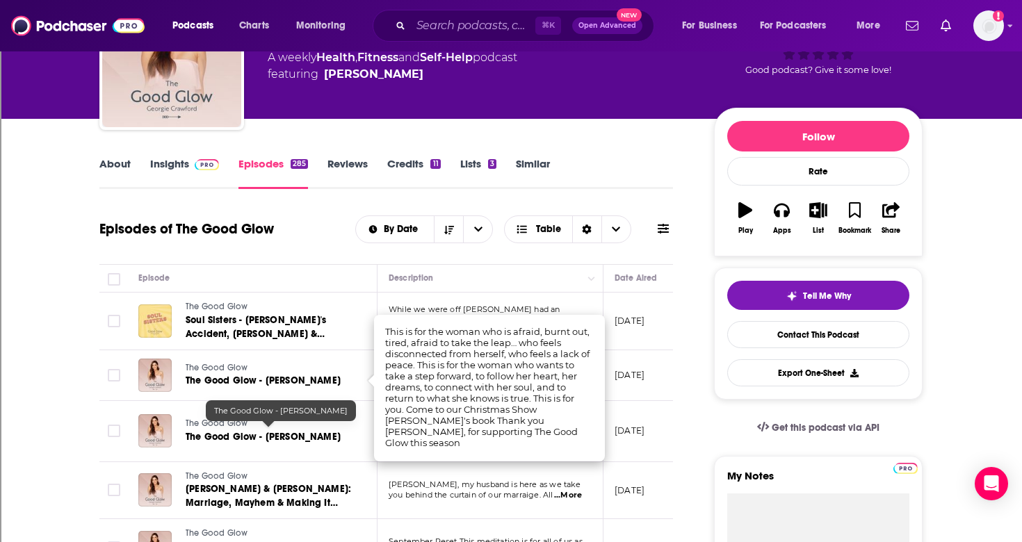
click at [351, 432] on link "The Good Glow - [PERSON_NAME]" at bounding box center [268, 437] width 165 height 14
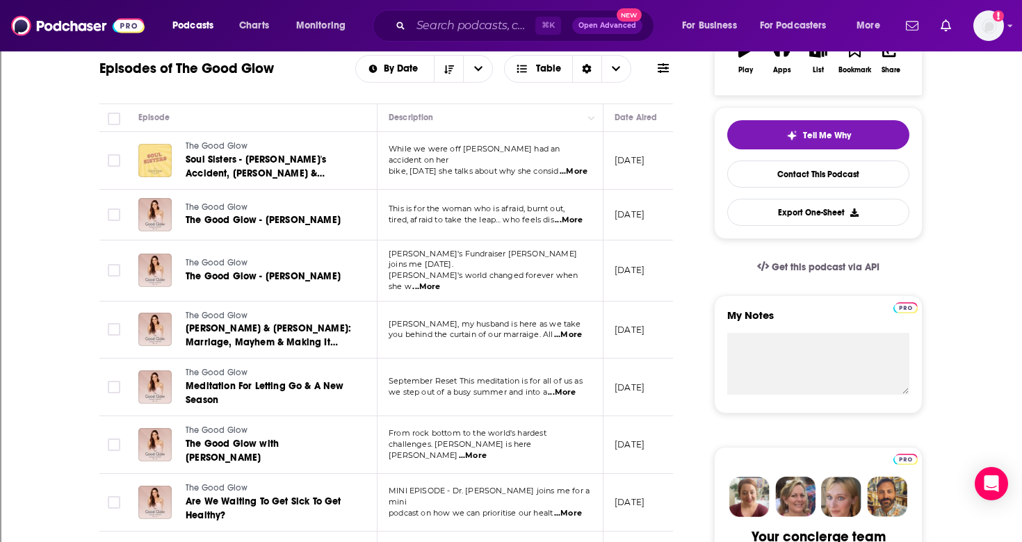
scroll to position [273, 0]
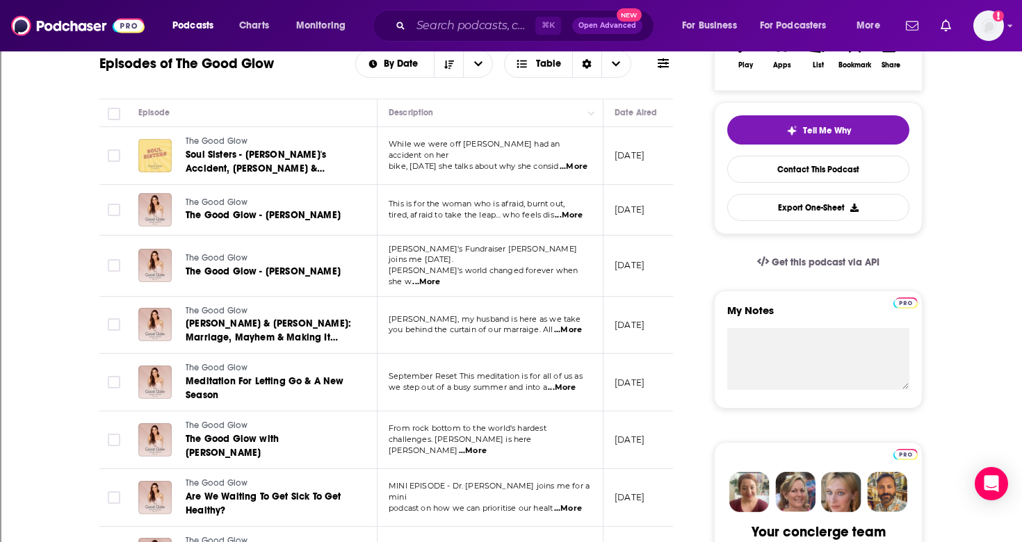
click at [487, 446] on span "...More" at bounding box center [473, 451] width 28 height 11
click at [355, 445] on td "The Good Glow The Good Glow with [PERSON_NAME]" at bounding box center [252, 440] width 250 height 58
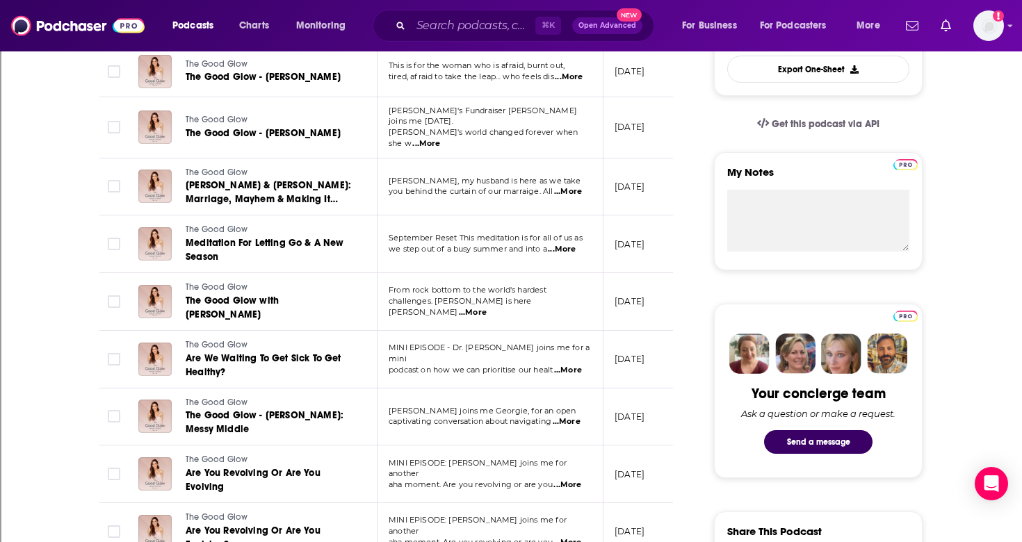
scroll to position [416, 0]
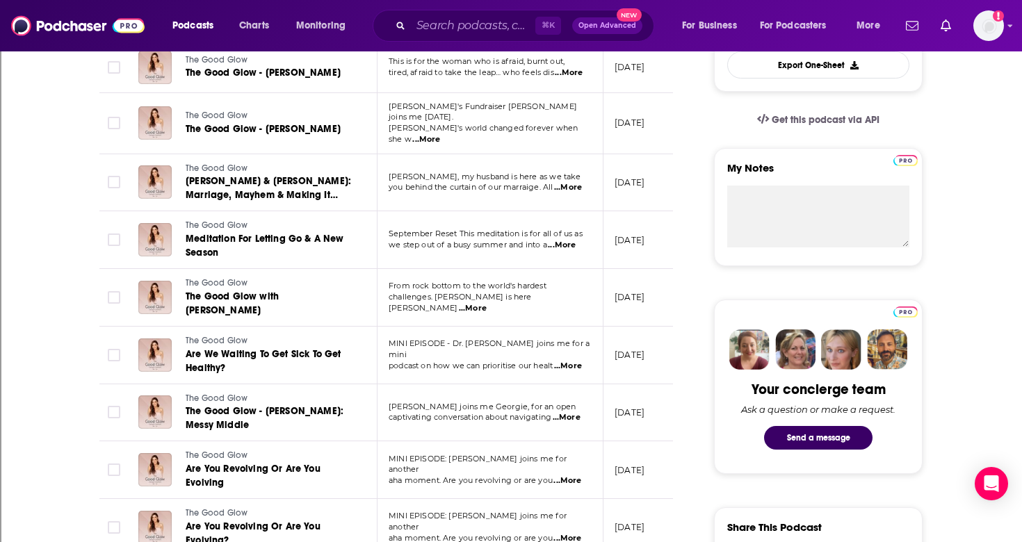
click at [575, 361] on span "...More" at bounding box center [568, 366] width 28 height 11
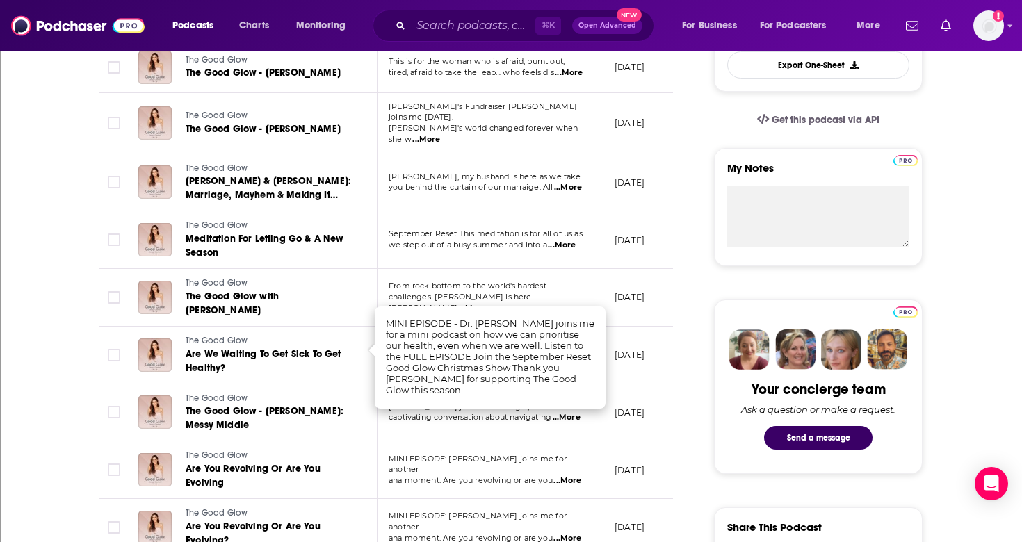
click at [546, 418] on td "[PERSON_NAME] joins me [PERSON_NAME], for an open captivating conversation abou…" at bounding box center [490, 413] width 226 height 58
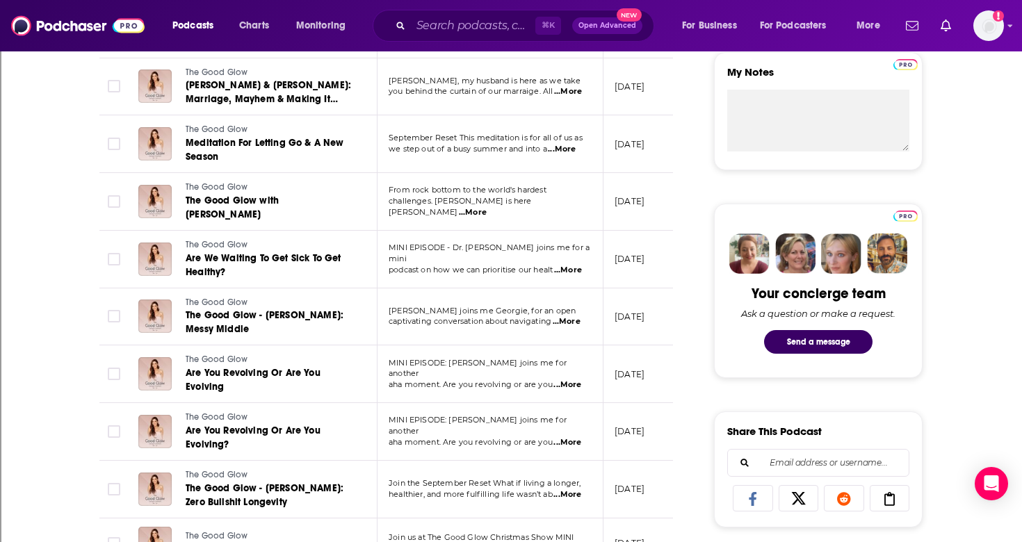
scroll to position [514, 0]
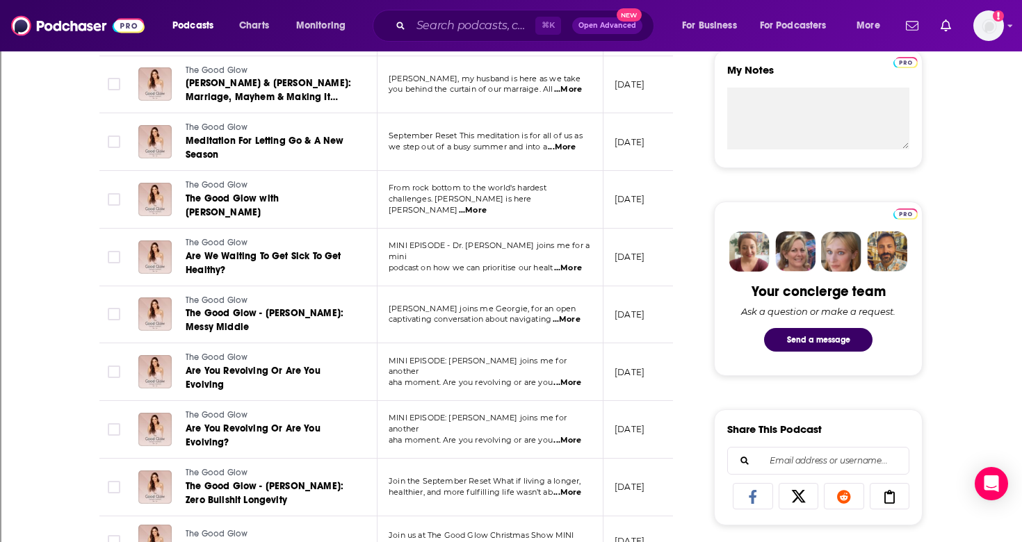
click at [573, 377] on span "...More" at bounding box center [567, 382] width 28 height 11
click at [533, 439] on td "MINI EPISODE: [PERSON_NAME] joins me for another aha moment. Are you revolving …" at bounding box center [490, 430] width 226 height 58
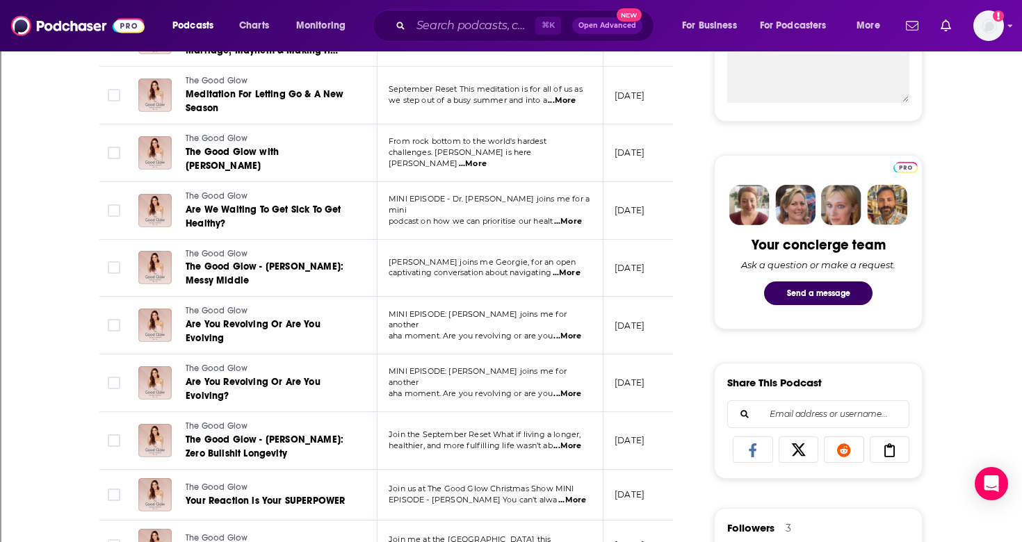
scroll to position [580, 0]
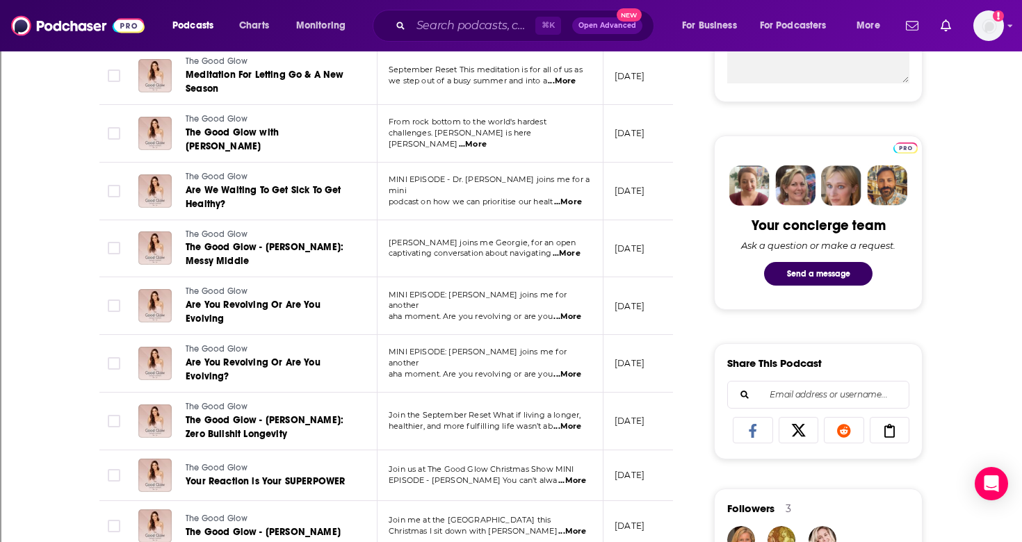
click at [571, 421] on span "...More" at bounding box center [567, 426] width 28 height 11
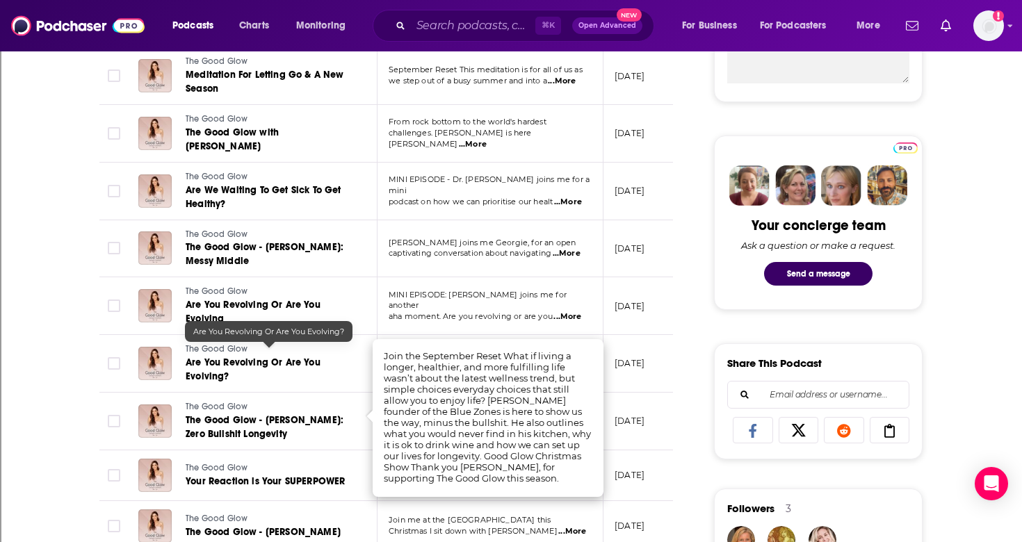
click at [341, 362] on link "Are You Revolving Or Are You Evolving?" at bounding box center [269, 370] width 167 height 28
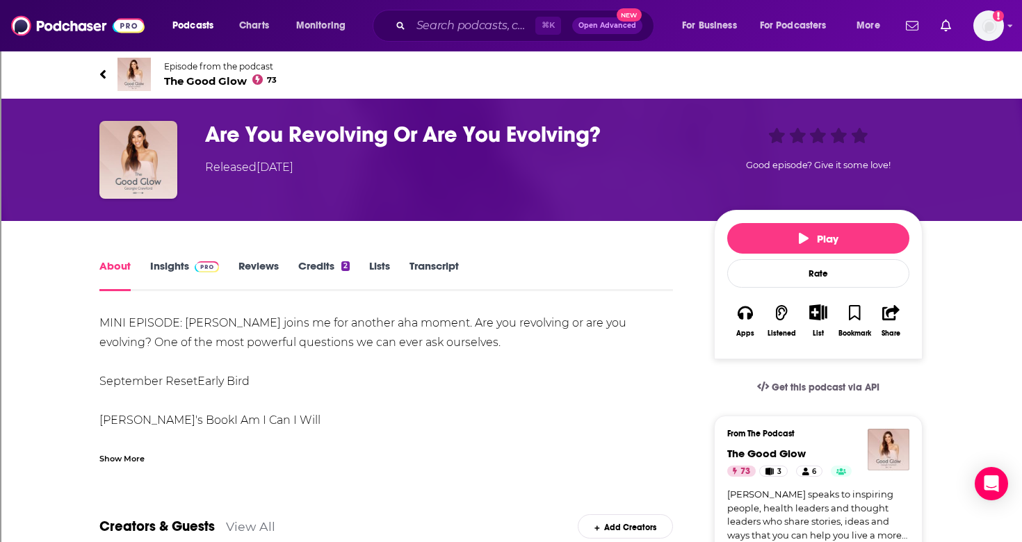
click at [161, 264] on link "Insights" at bounding box center [184, 275] width 69 height 32
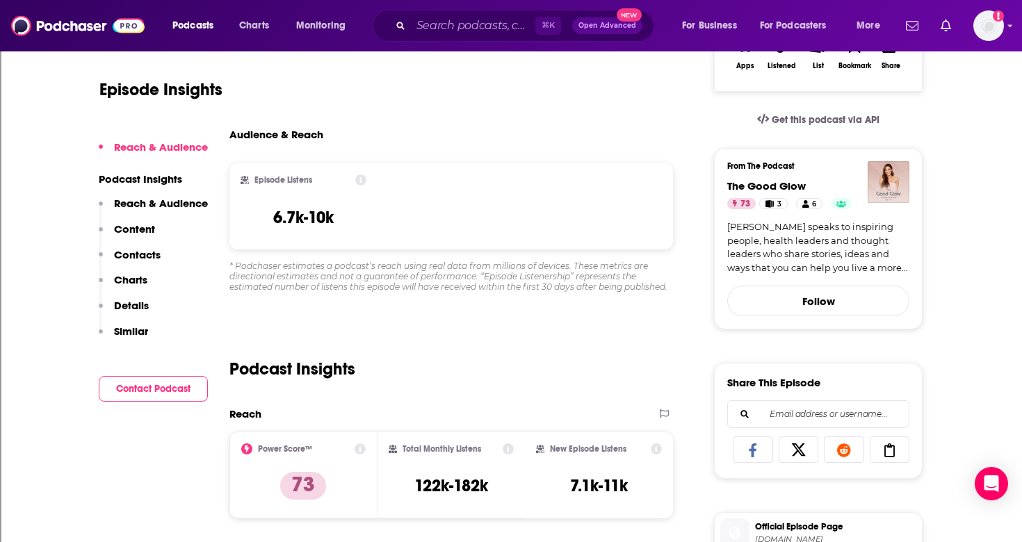
scroll to position [270, 0]
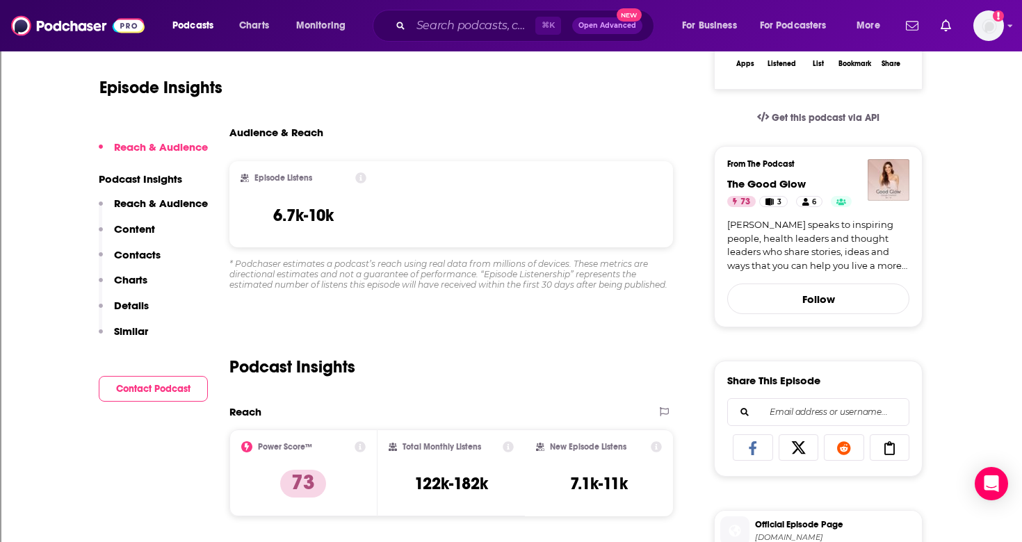
click at [146, 250] on p "Contacts" at bounding box center [137, 254] width 47 height 13
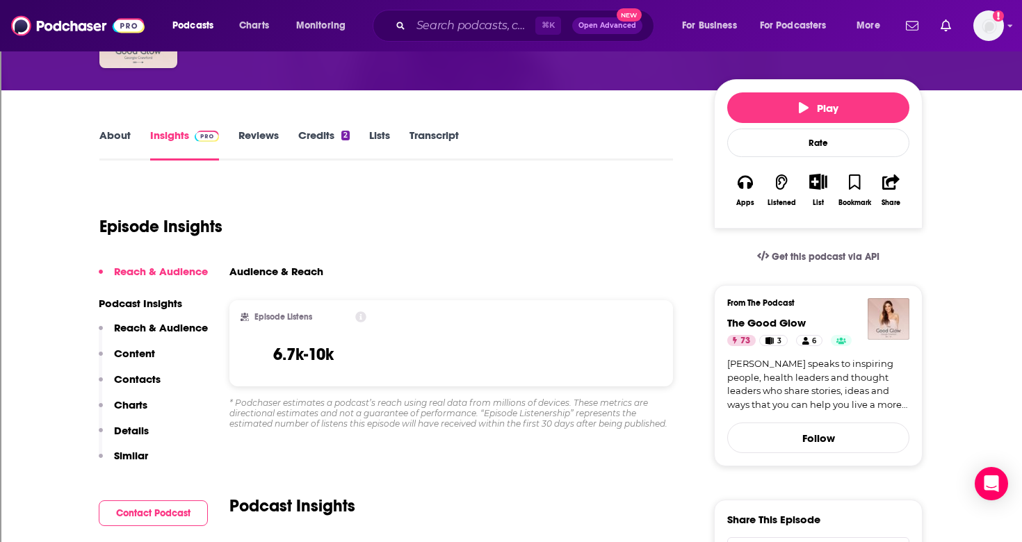
scroll to position [0, 0]
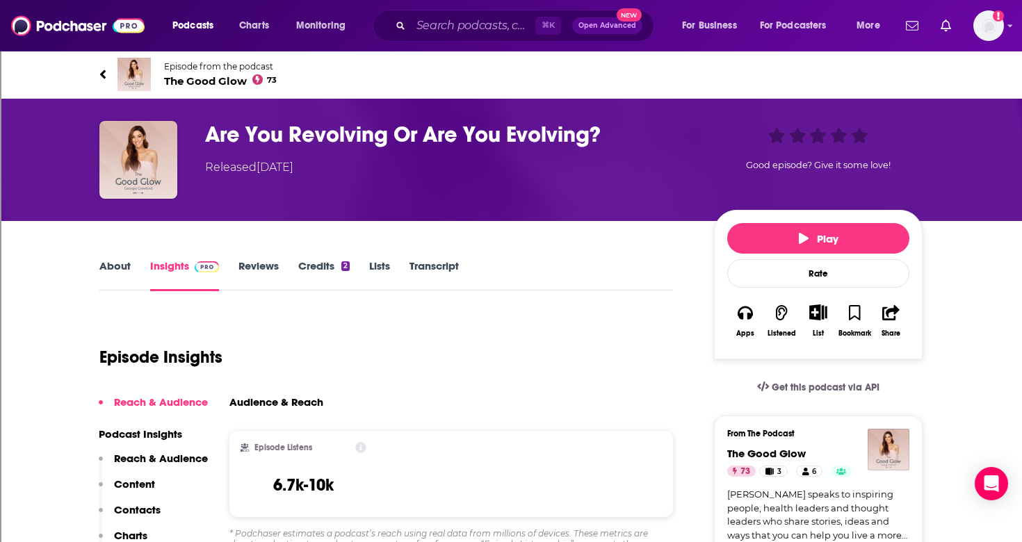
click at [117, 268] on link "About" at bounding box center [114, 275] width 31 height 32
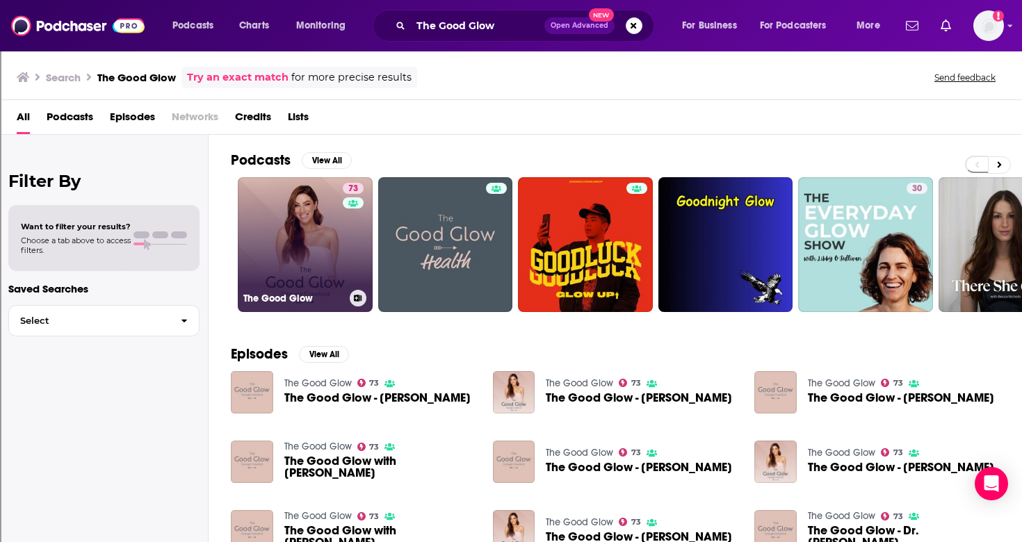
click at [309, 246] on link "73 The Good Glow" at bounding box center [305, 244] width 135 height 135
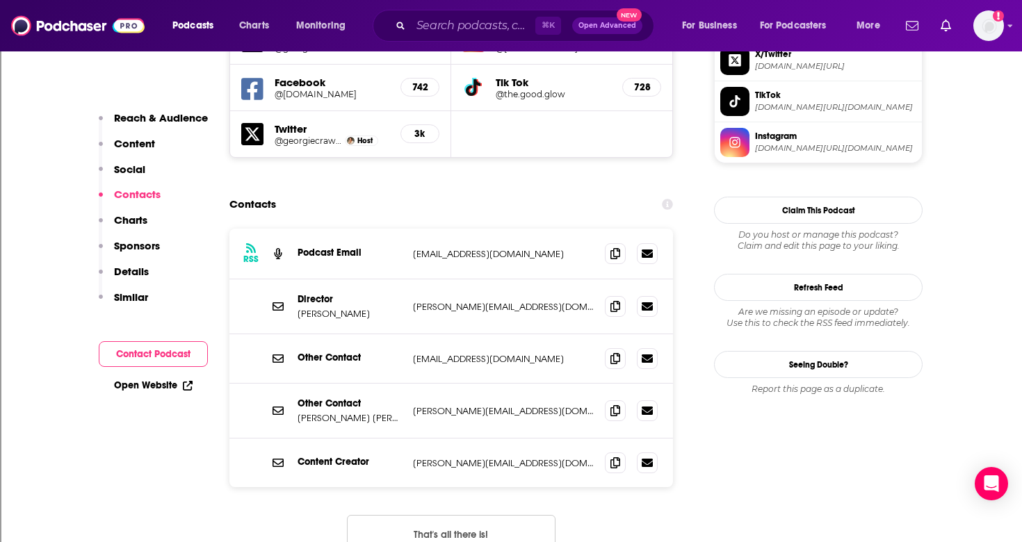
scroll to position [1264, 0]
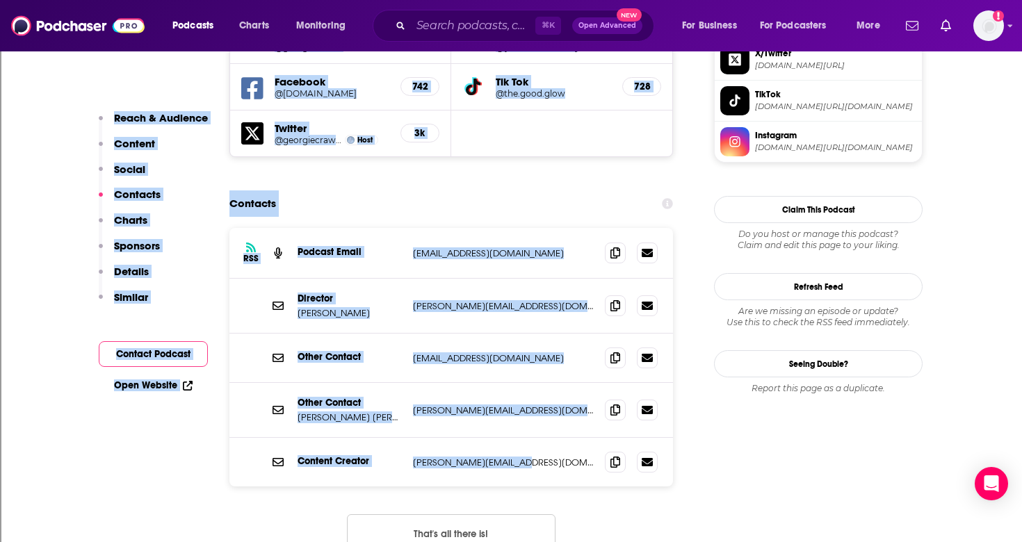
drag, startPoint x: 212, startPoint y: 165, endPoint x: 487, endPoint y: 434, distance: 384.8
click at [548, 442] on div "RSS Podcast Email [EMAIL_ADDRESS][DOMAIN_NAME] [EMAIL_ADDRESS][DOMAIN_NAME] Dir…" at bounding box center [450, 401] width 443 height 346
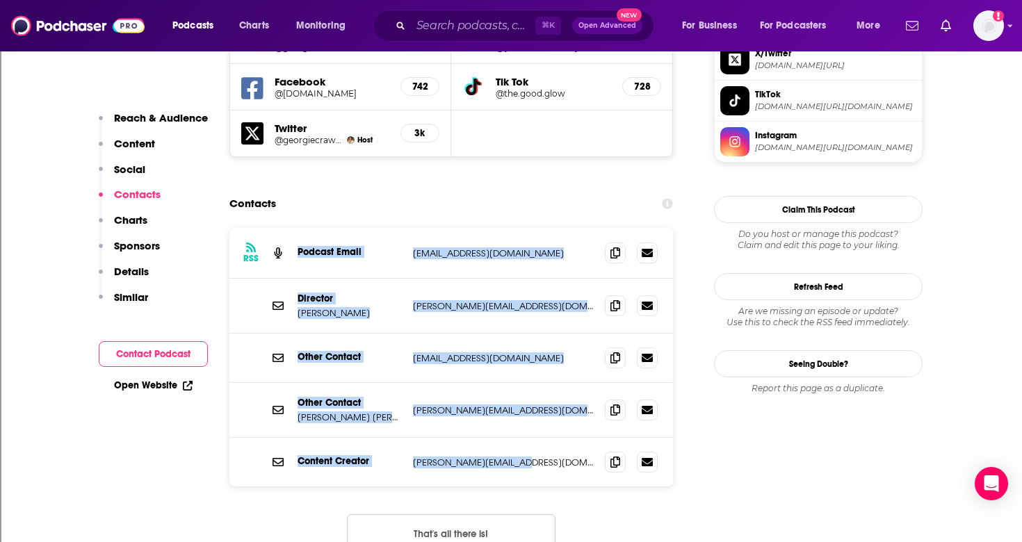
drag, startPoint x: 548, startPoint y: 442, endPoint x: 388, endPoint y: 188, distance: 300.4
click at [388, 228] on div "RSS Podcast Email [EMAIL_ADDRESS][DOMAIN_NAME] [EMAIL_ADDRESS][DOMAIN_NAME] Dir…" at bounding box center [450, 401] width 443 height 346
copy div "Podcast Email [EMAIL_ADDRESS][DOMAIN_NAME] [EMAIL_ADDRESS][DOMAIN_NAME] Directo…"
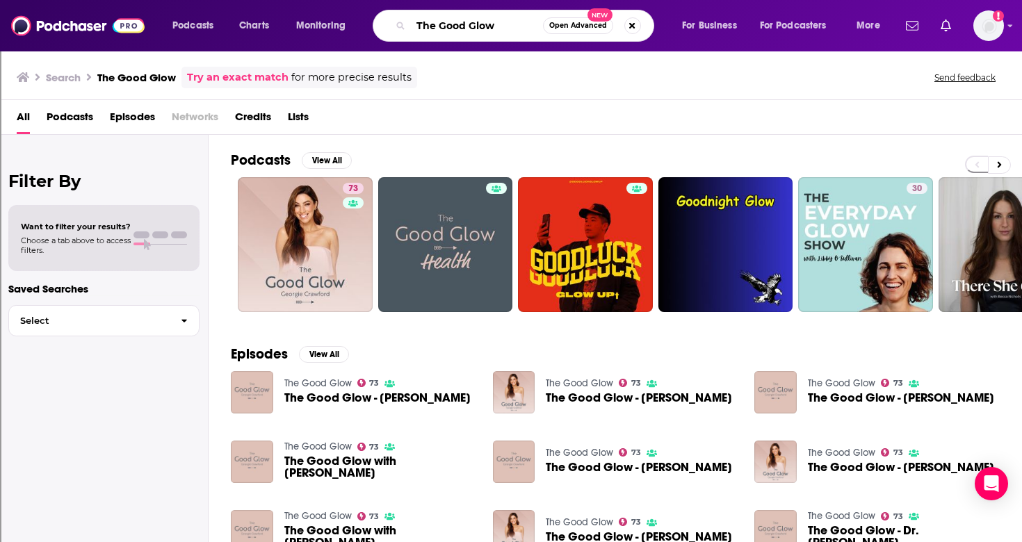
click at [505, 26] on input "The Good Glow" at bounding box center [477, 26] width 132 height 22
type input "T"
type input "Investigating [MEDICAL_DATA]"
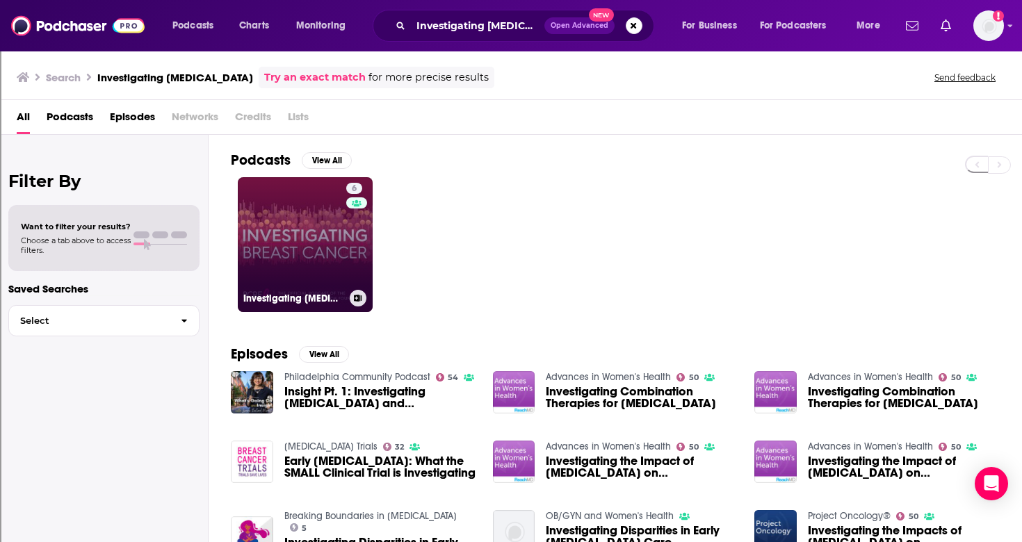
click at [340, 246] on link "6 Investigating [MEDICAL_DATA]" at bounding box center [305, 244] width 135 height 135
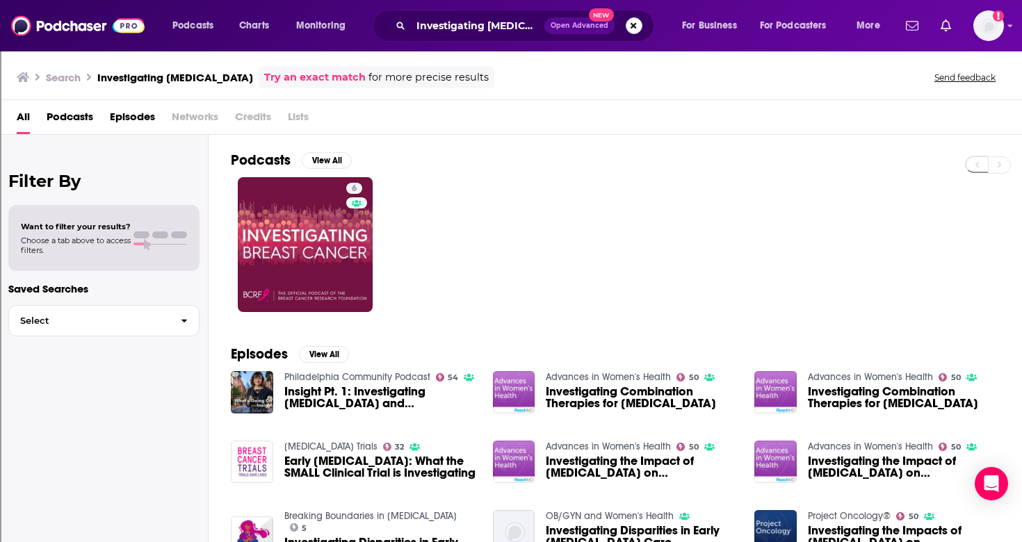
click at [639, 24] on button "Search podcasts, credits, & more..." at bounding box center [634, 25] width 17 height 17
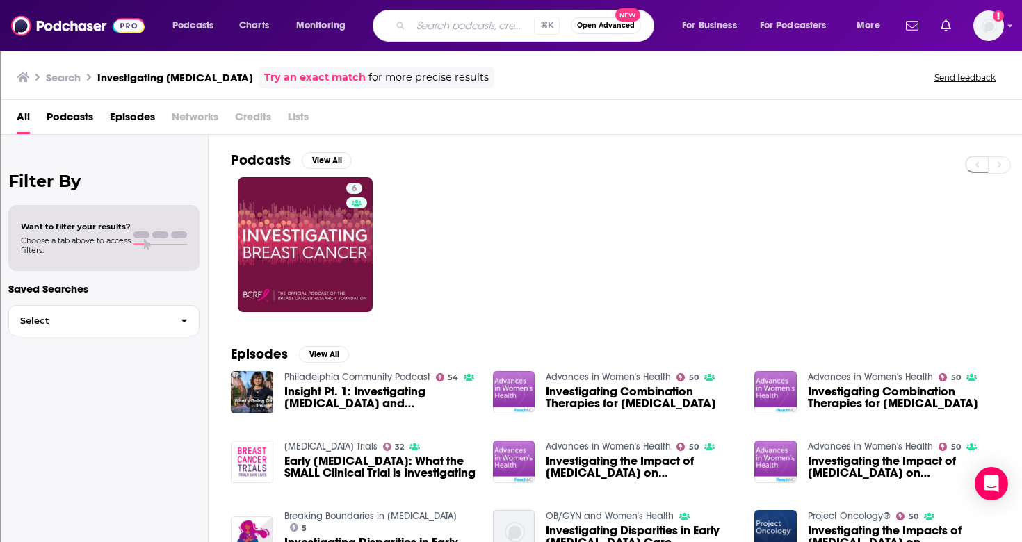
click at [505, 279] on div "6" at bounding box center [626, 244] width 791 height 135
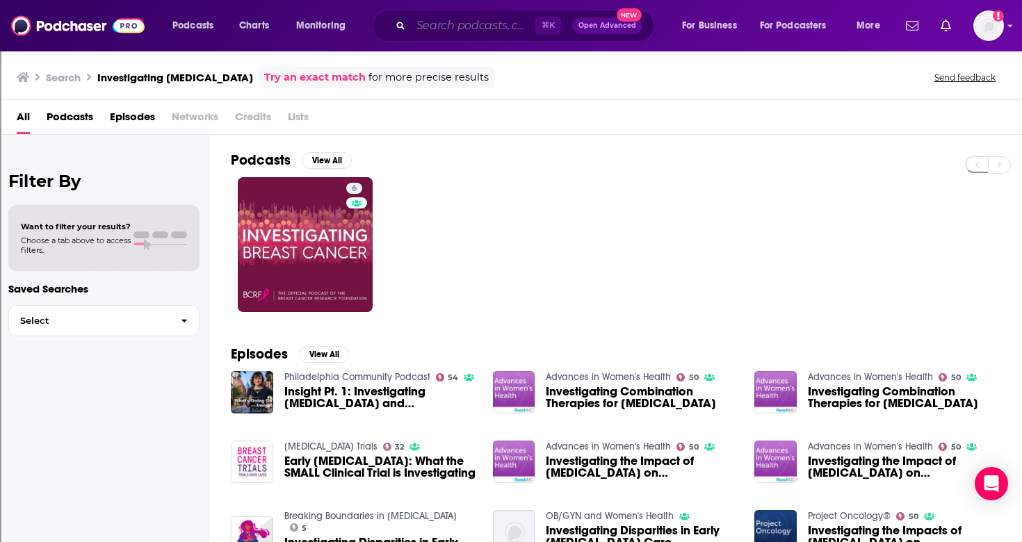
click at [471, 26] on input "Search podcasts, credits, & more..." at bounding box center [473, 26] width 124 height 22
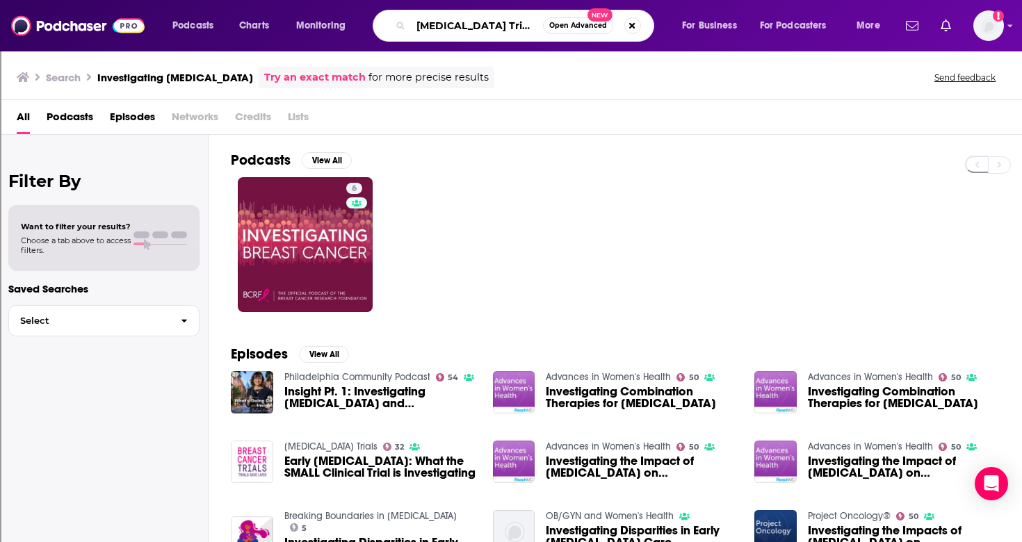
type input "[MEDICAL_DATA] Trials"
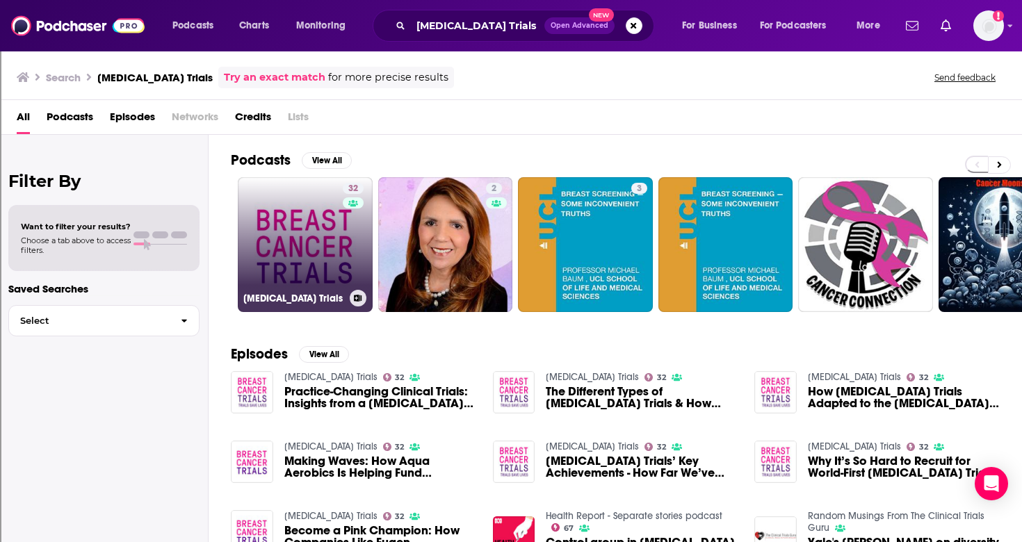
click at [319, 236] on link "32 [MEDICAL_DATA] Trials" at bounding box center [305, 244] width 135 height 135
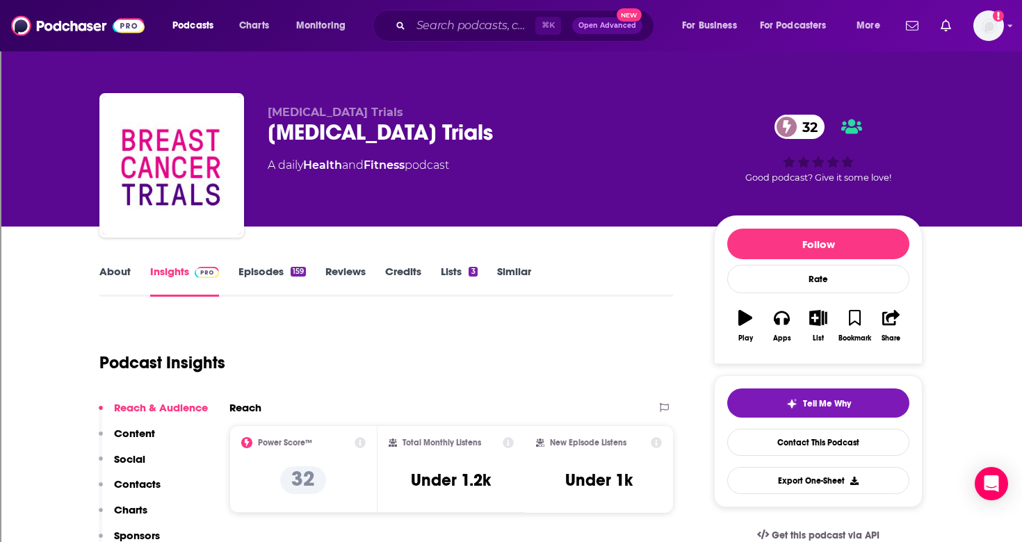
click at [119, 272] on link "About" at bounding box center [114, 281] width 31 height 32
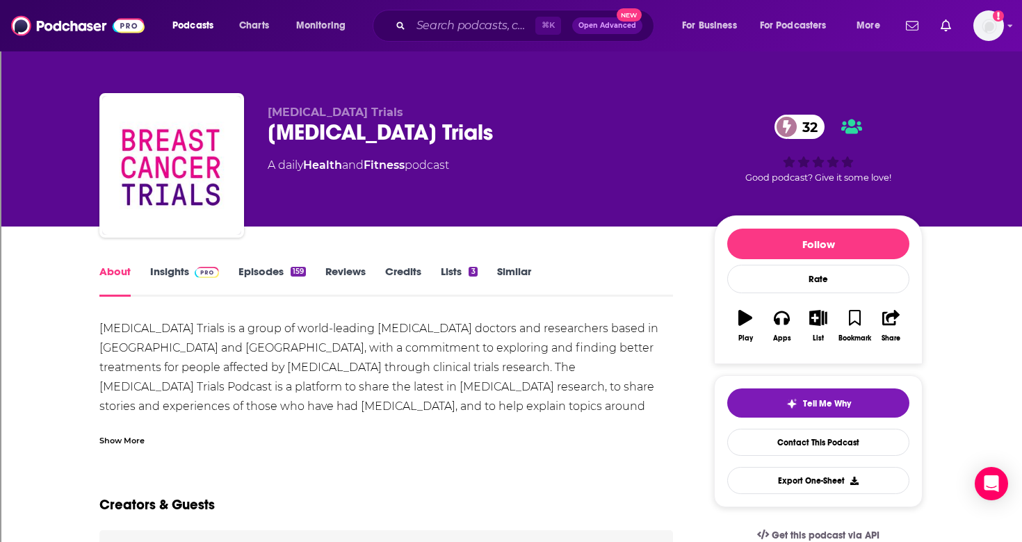
click at [263, 270] on link "Episodes 159" at bounding box center [271, 281] width 67 height 32
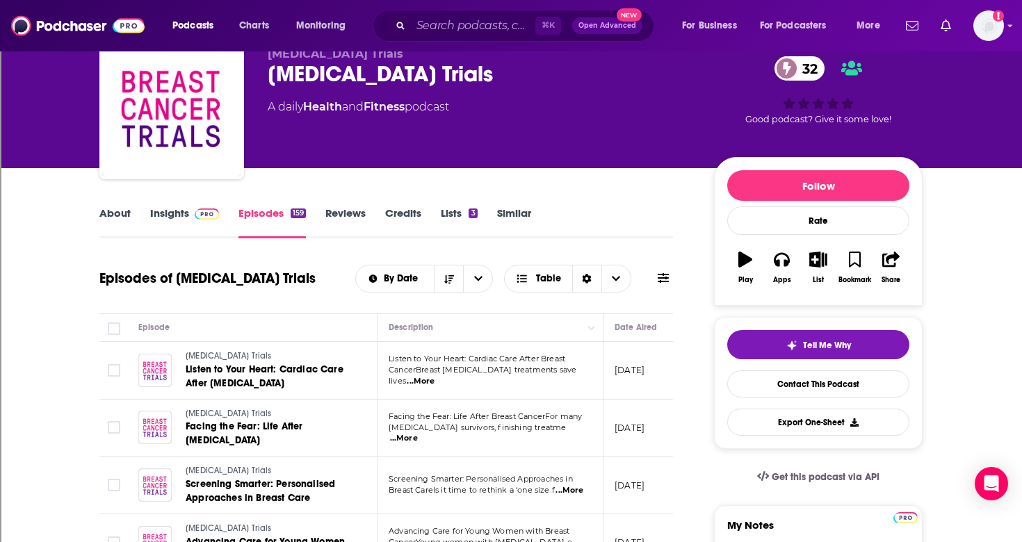
scroll to position [58, 0]
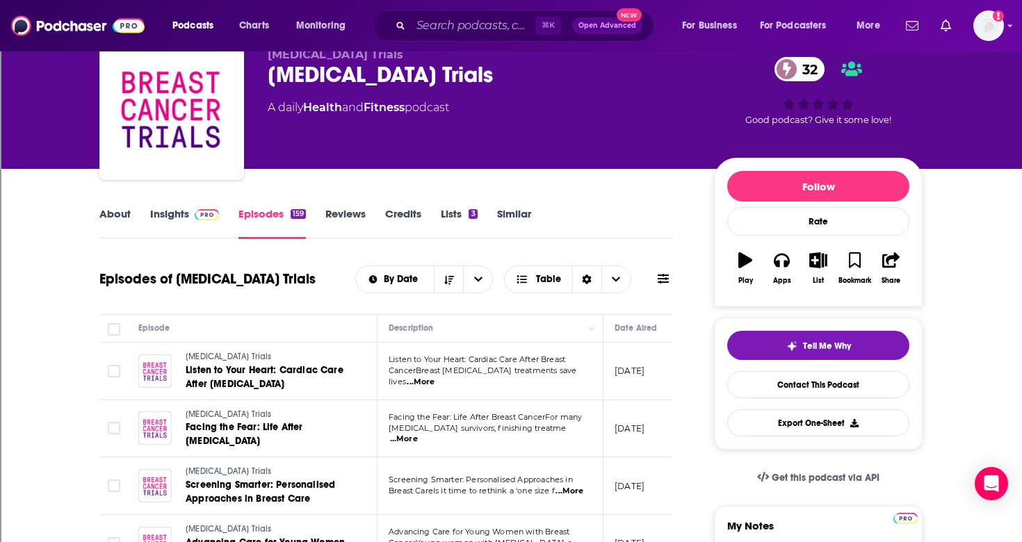
click at [155, 213] on link "Insights" at bounding box center [184, 223] width 69 height 32
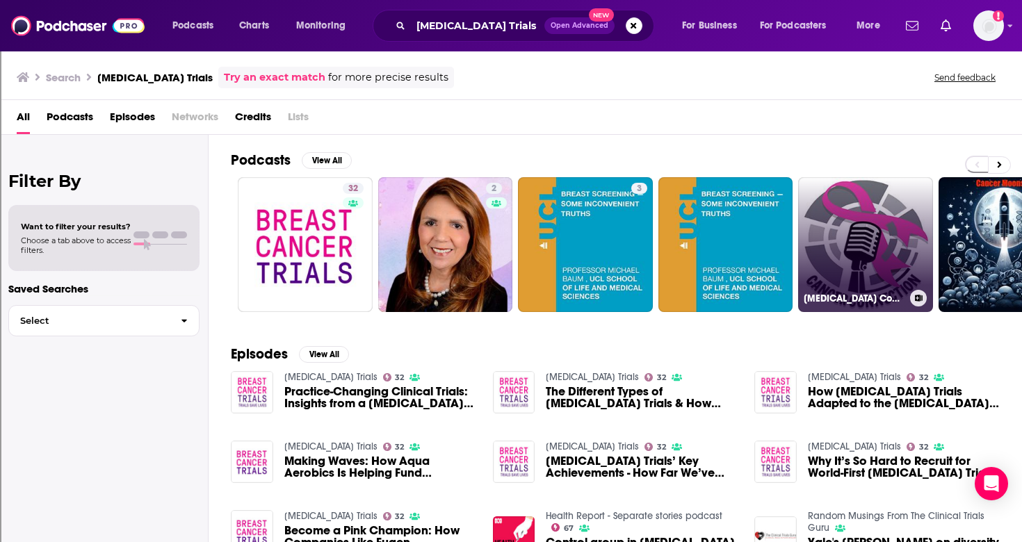
click at [847, 236] on link "[MEDICAL_DATA] Connection" at bounding box center [865, 244] width 135 height 135
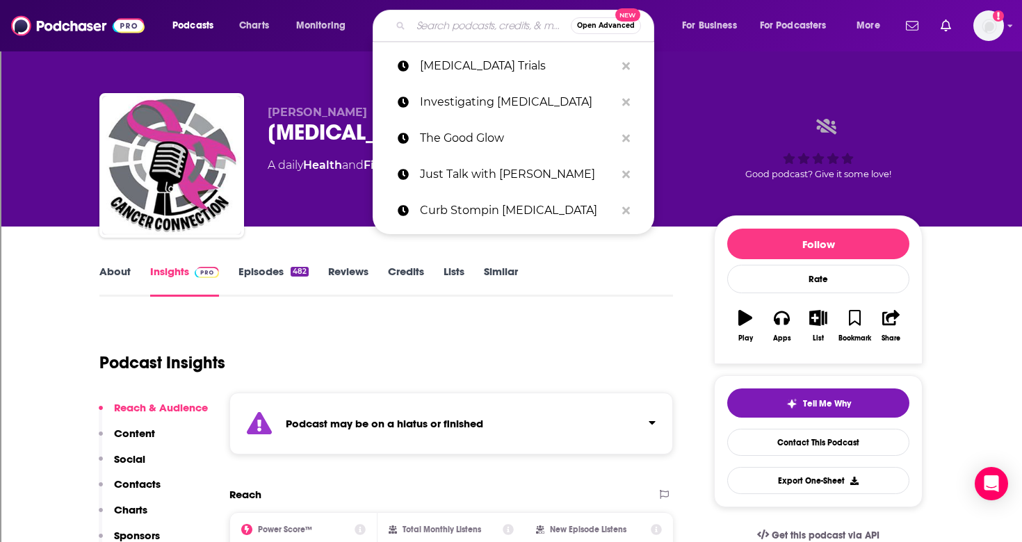
click at [503, 24] on input "Search podcasts, credits, & more..." at bounding box center [491, 26] width 160 height 22
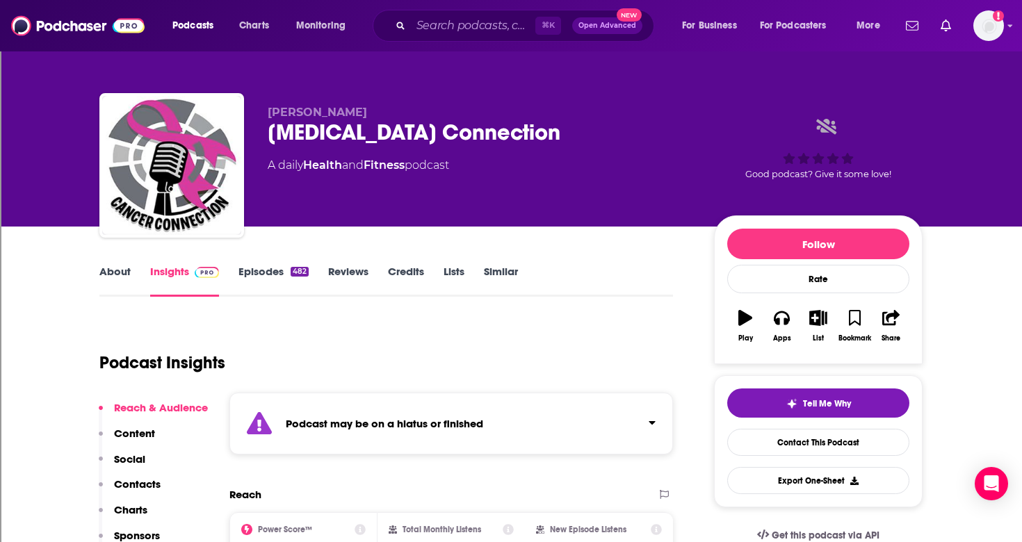
click at [406, 361] on div "Podcast Insights" at bounding box center [380, 354] width 562 height 71
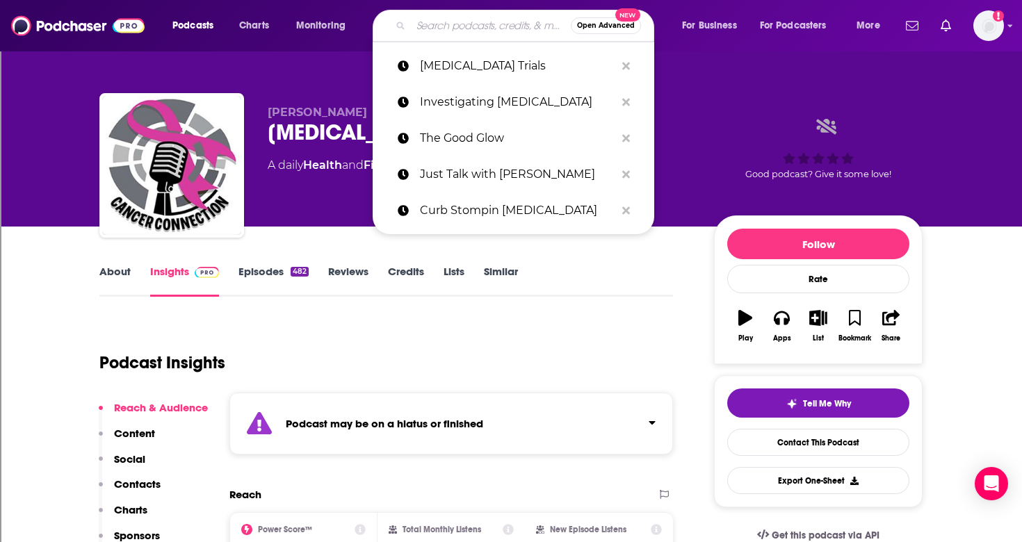
click at [473, 26] on input "Search podcasts, credits, & more..." at bounding box center [491, 26] width 160 height 22
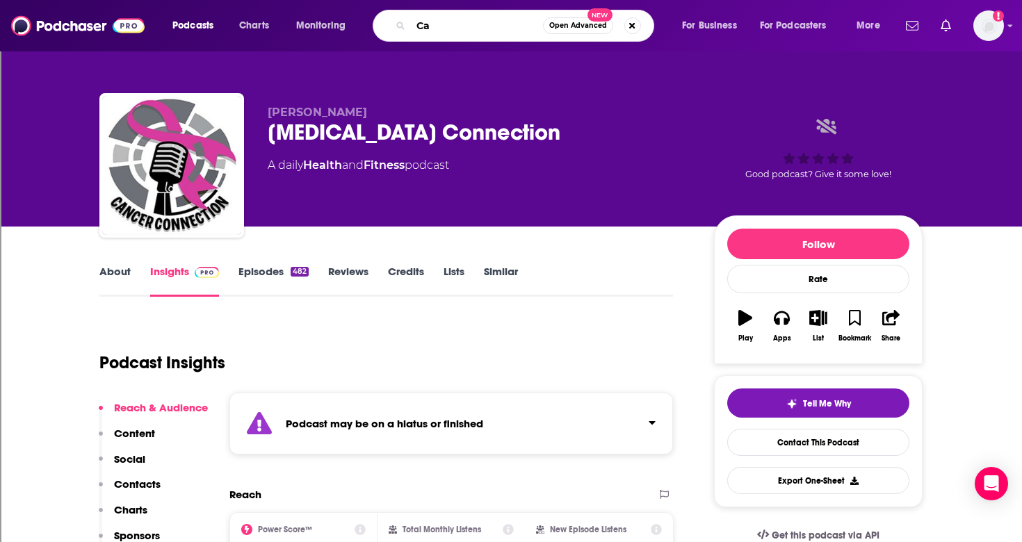
type input "C"
type input "[MEDICAL_DATA] Surgery"
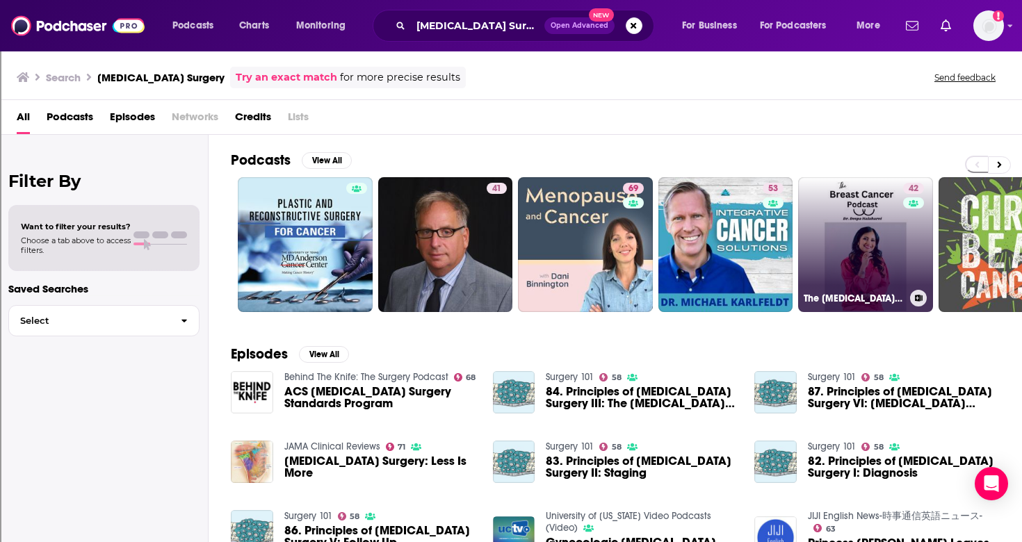
click at [834, 240] on link "42 The [MEDICAL_DATA] Podcast" at bounding box center [865, 244] width 135 height 135
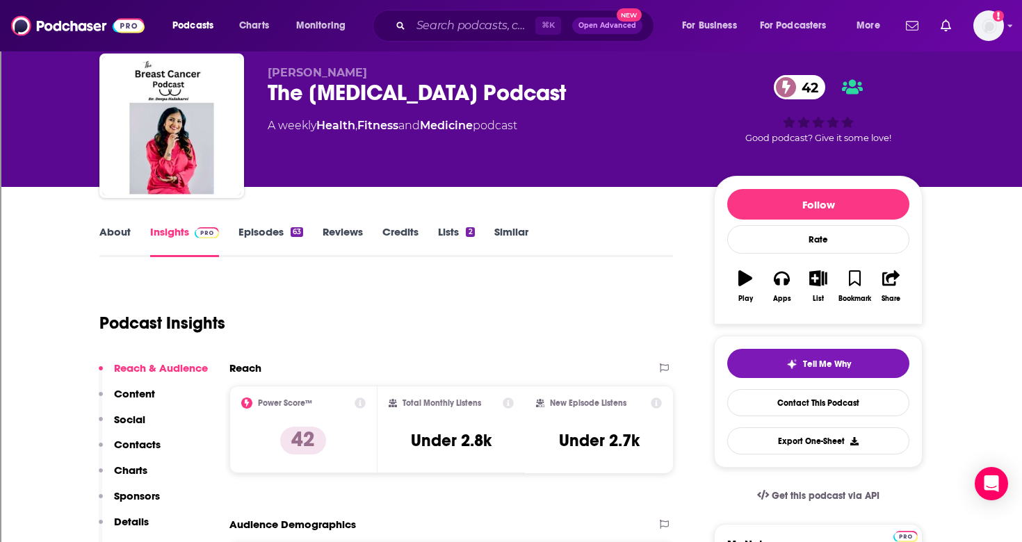
scroll to position [48, 0]
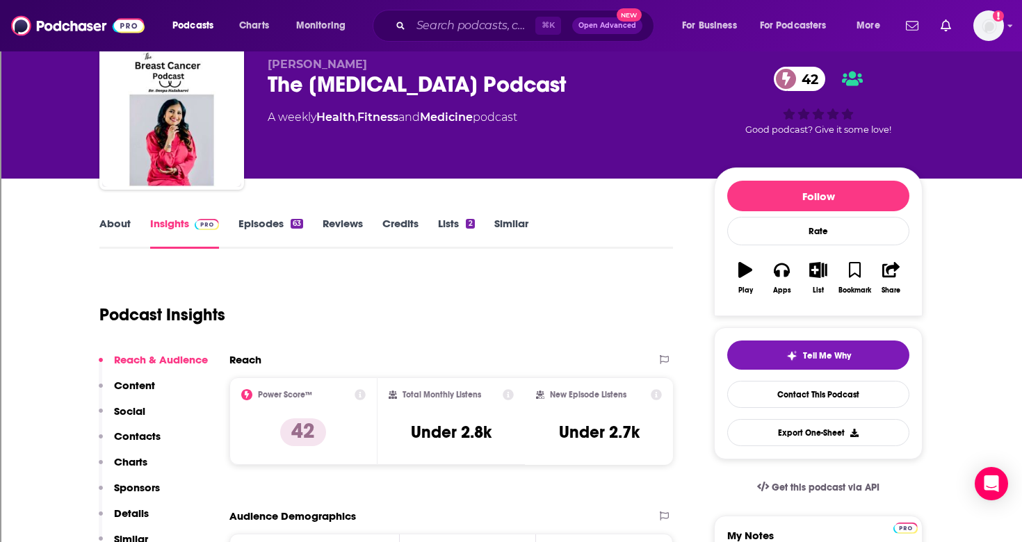
click at [268, 224] on link "Episodes 63" at bounding box center [270, 233] width 65 height 32
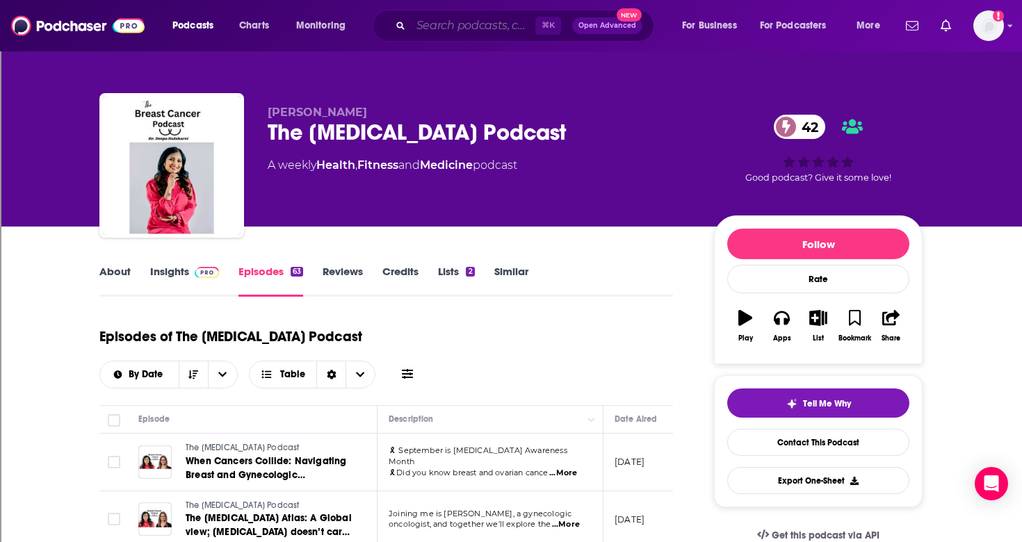
click at [470, 20] on input "Search podcasts, credits, & more..." at bounding box center [473, 26] width 124 height 22
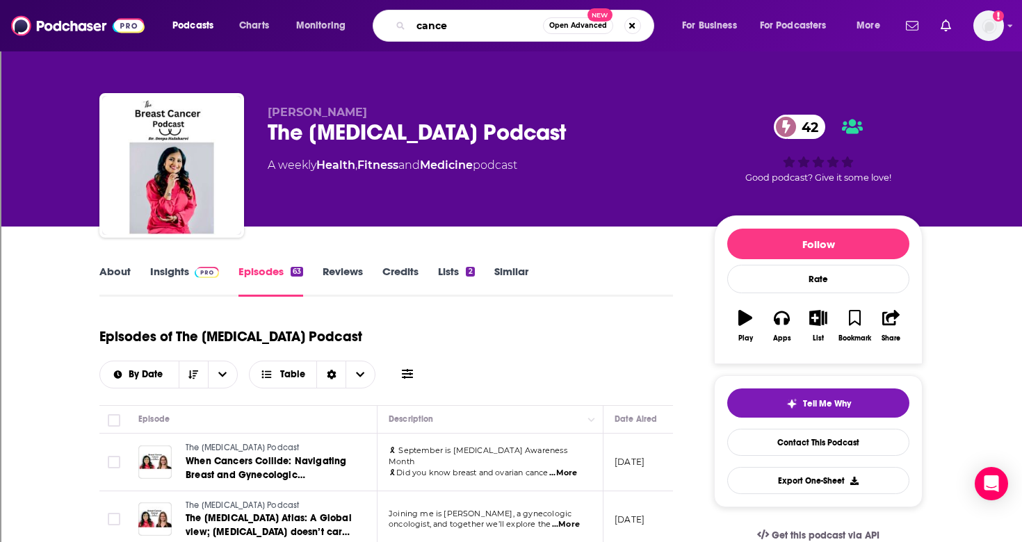
type input "[MEDICAL_DATA]"
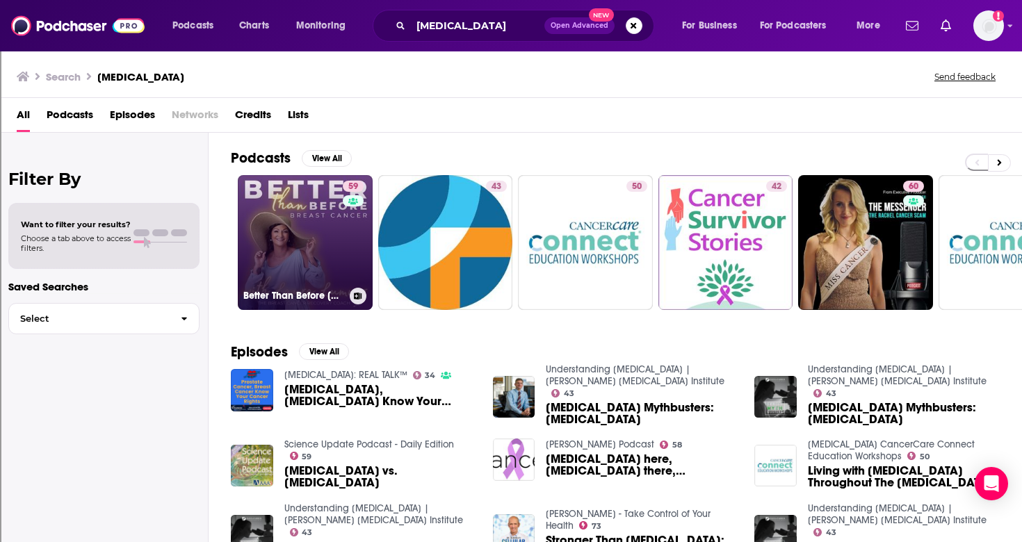
click at [322, 262] on link "59 Better Than Before [MEDICAL_DATA] with The [MEDICAL_DATA] Recovery Coach" at bounding box center [305, 242] width 135 height 135
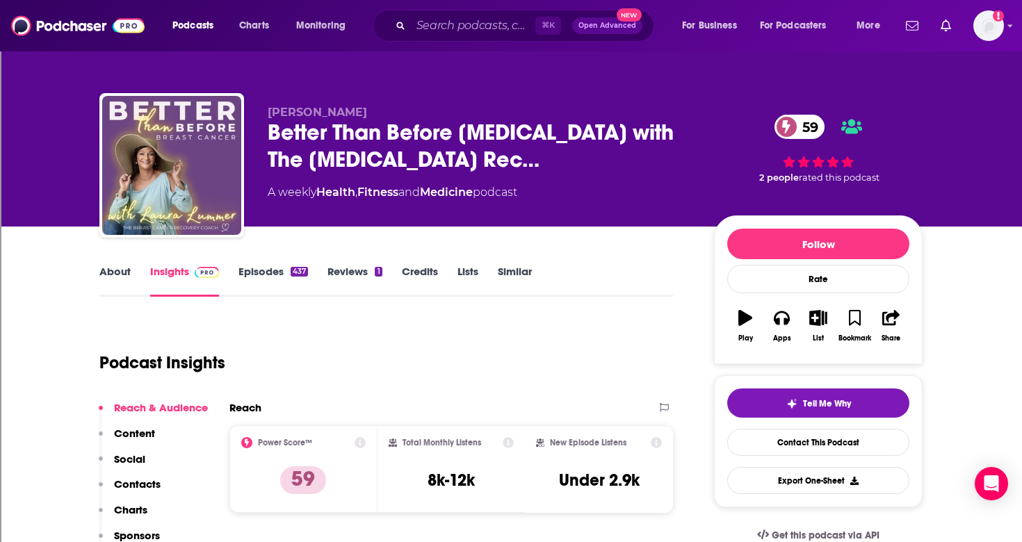
click at [120, 272] on link "About" at bounding box center [114, 281] width 31 height 32
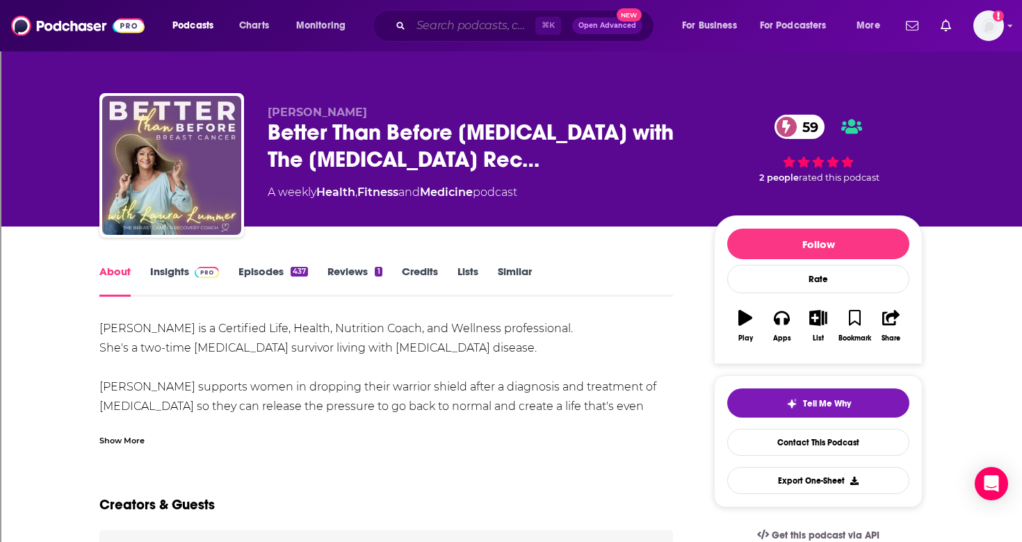
click at [466, 20] on input "Search podcasts, credits, & more..." at bounding box center [473, 26] width 124 height 22
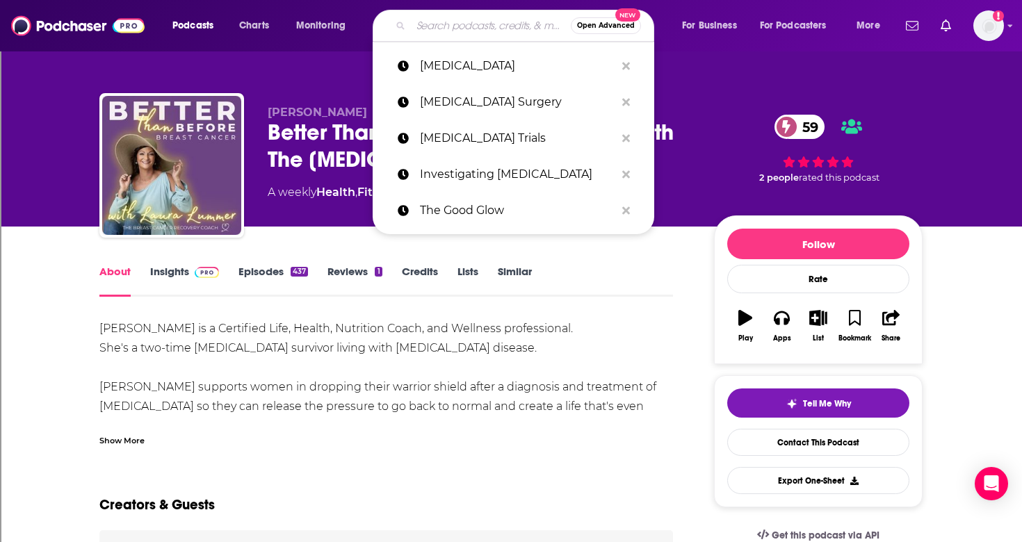
click at [266, 271] on link "Episodes 437" at bounding box center [273, 281] width 70 height 32
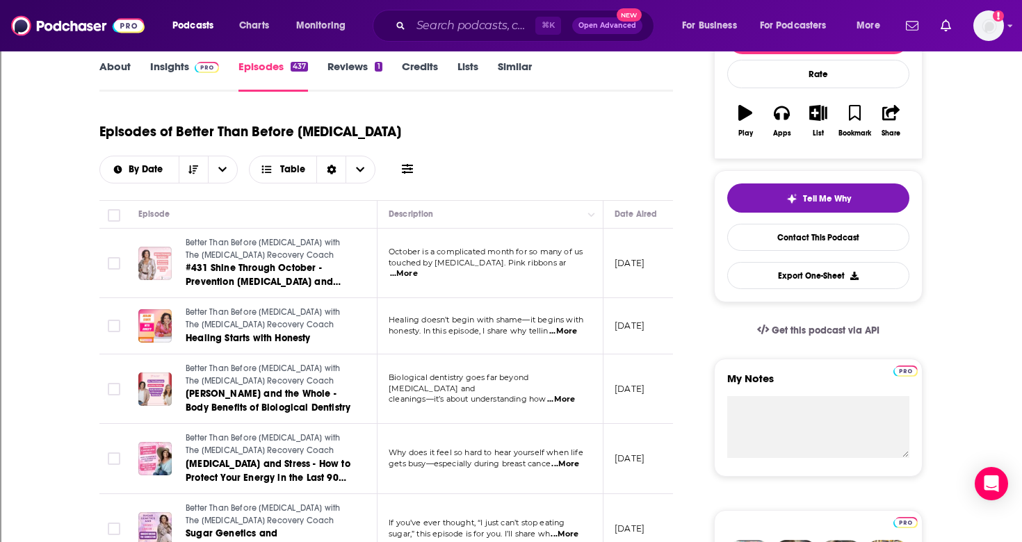
scroll to position [219, 0]
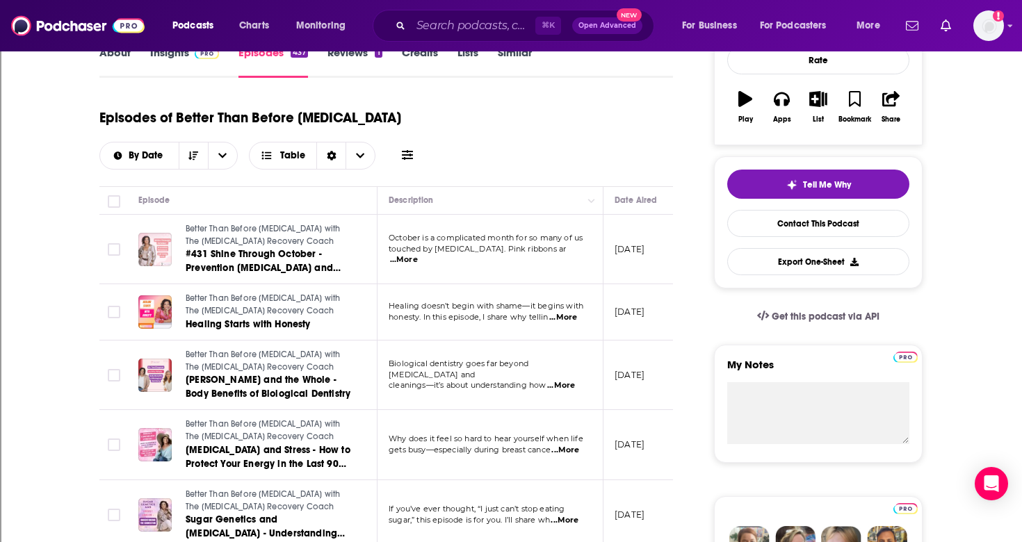
click at [575, 383] on span "...More" at bounding box center [561, 385] width 28 height 11
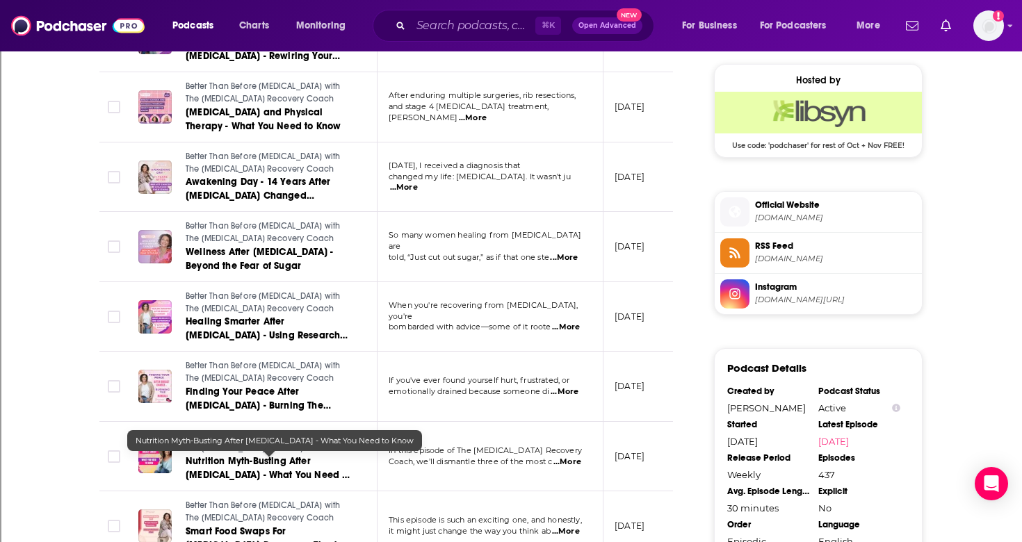
scroll to position [1161, 0]
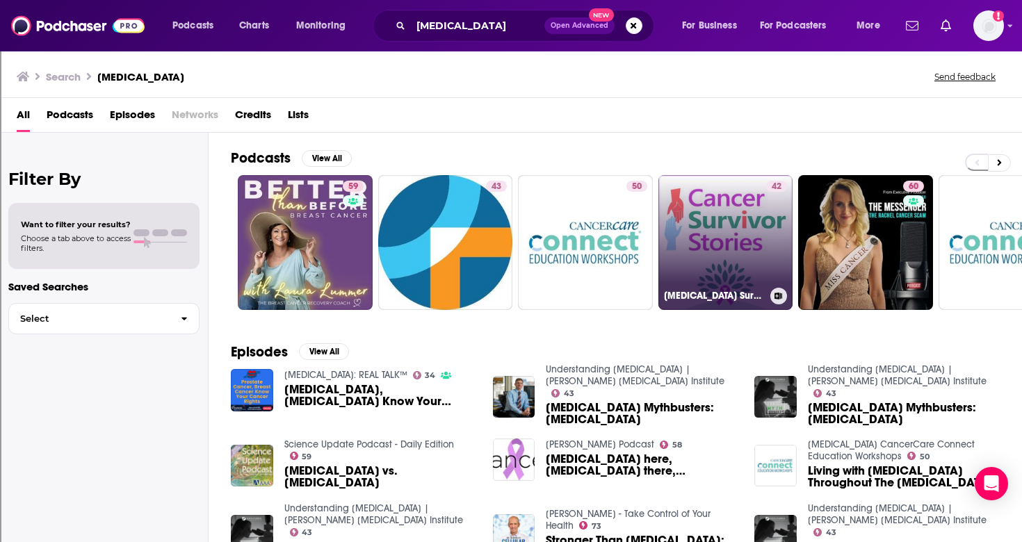
click at [717, 258] on link "42 [MEDICAL_DATA] Survivor Stories - Real life inspirational stories of [MEDICA…" at bounding box center [725, 242] width 135 height 135
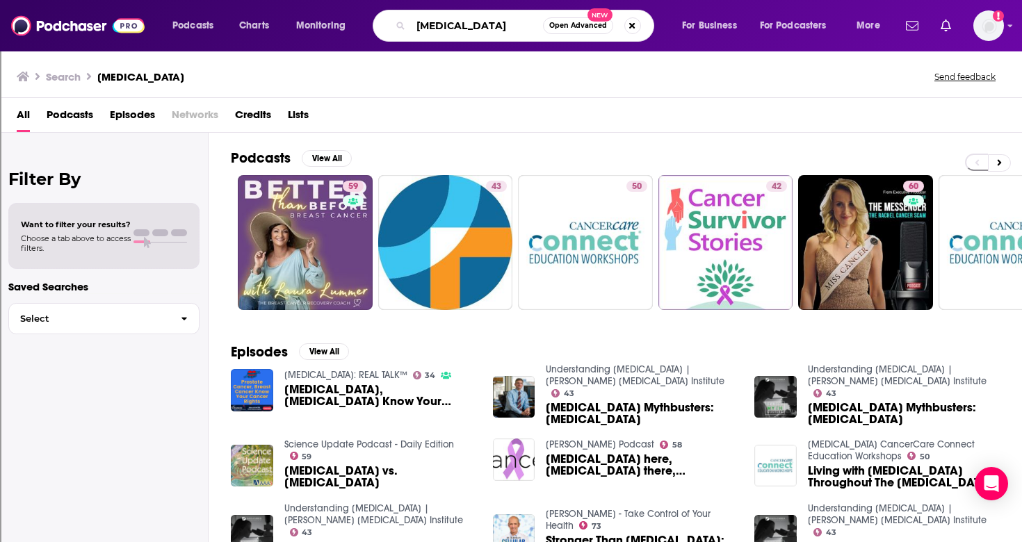
click at [453, 25] on input "[MEDICAL_DATA]" at bounding box center [477, 26] width 132 height 22
type input "c"
type input "The Glow"
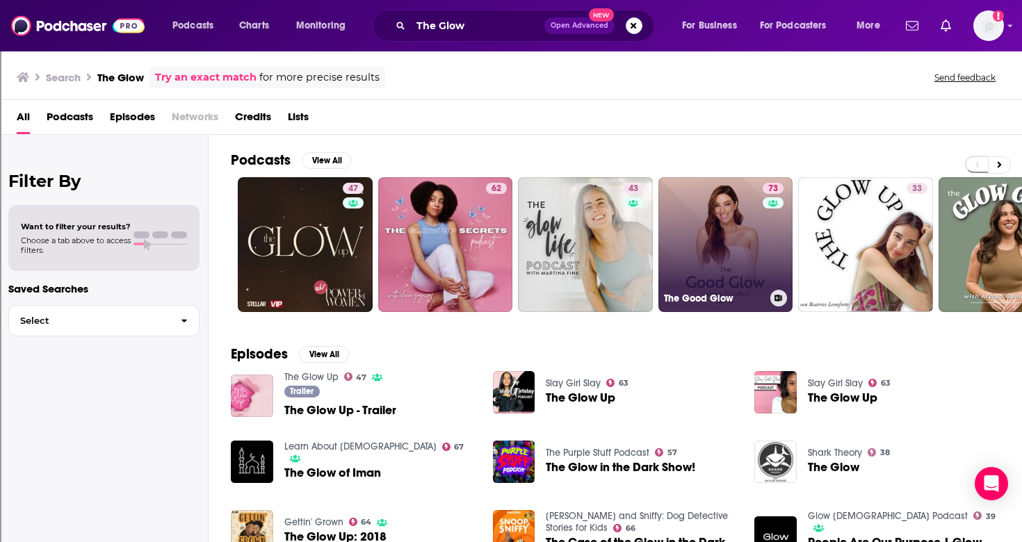
click at [694, 253] on link "73 The Good Glow" at bounding box center [725, 244] width 135 height 135
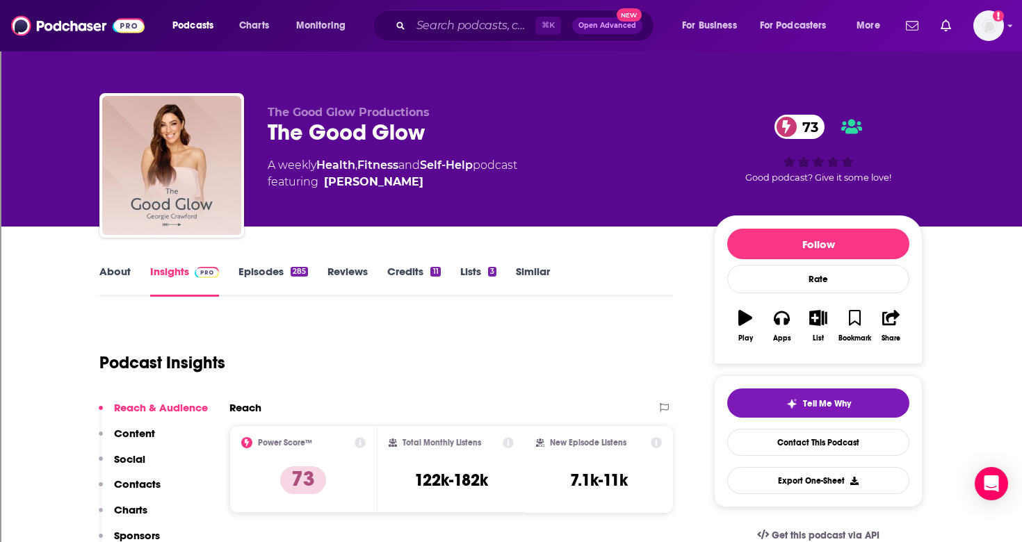
click at [254, 275] on link "Episodes 285" at bounding box center [273, 281] width 70 height 32
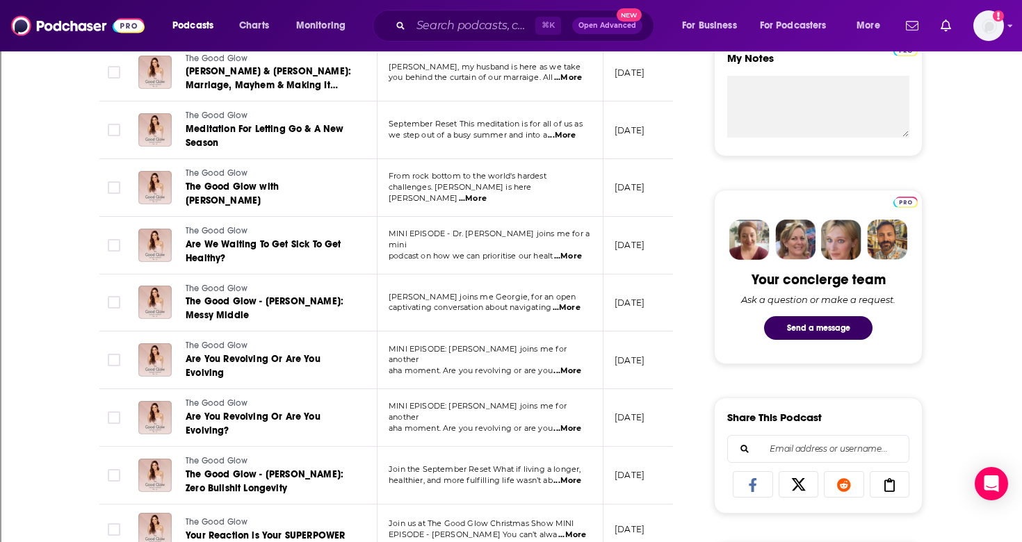
scroll to position [531, 0]
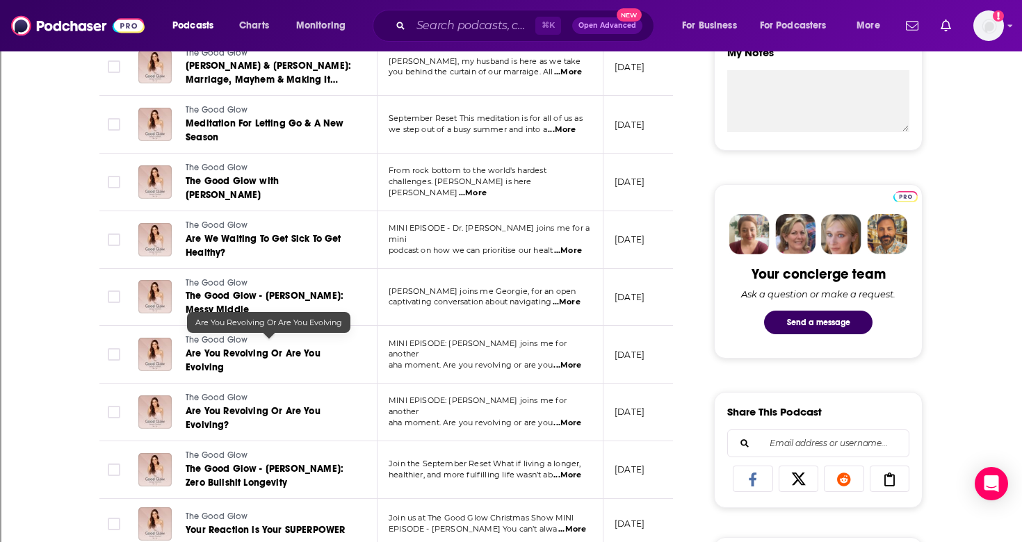
click at [233, 348] on span "Are You Revolving Or Are You Evolving" at bounding box center [253, 361] width 135 height 26
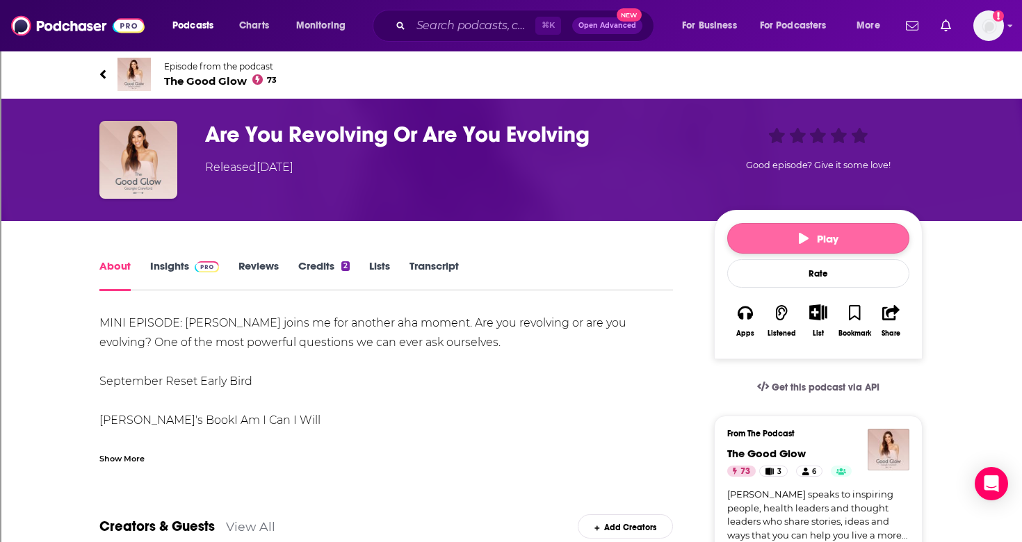
click at [815, 235] on span "Play" at bounding box center [819, 238] width 40 height 13
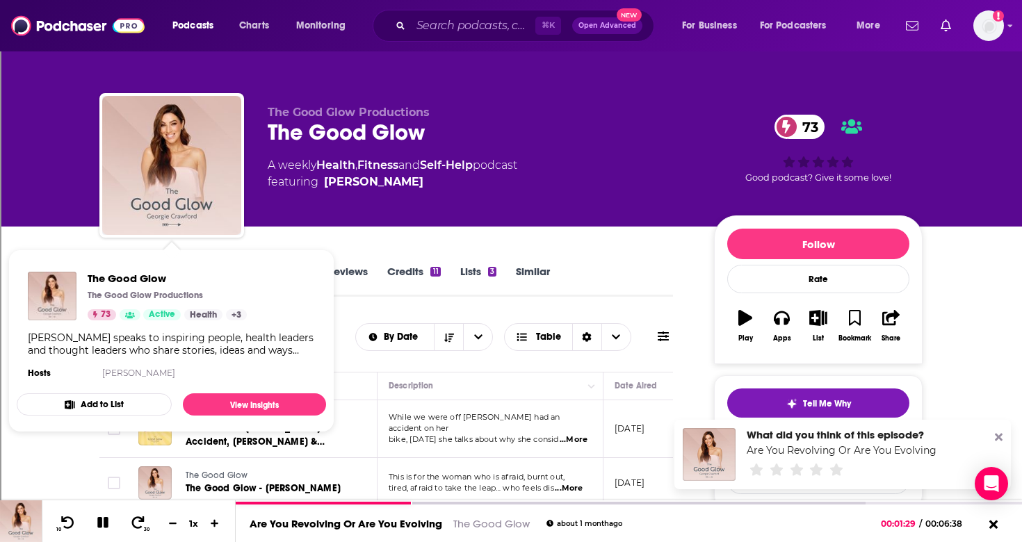
click at [373, 456] on td "The Good Glow Soul Sisters - [PERSON_NAME]'s Accident, [PERSON_NAME] & [PERSON_…" at bounding box center [252, 429] width 250 height 58
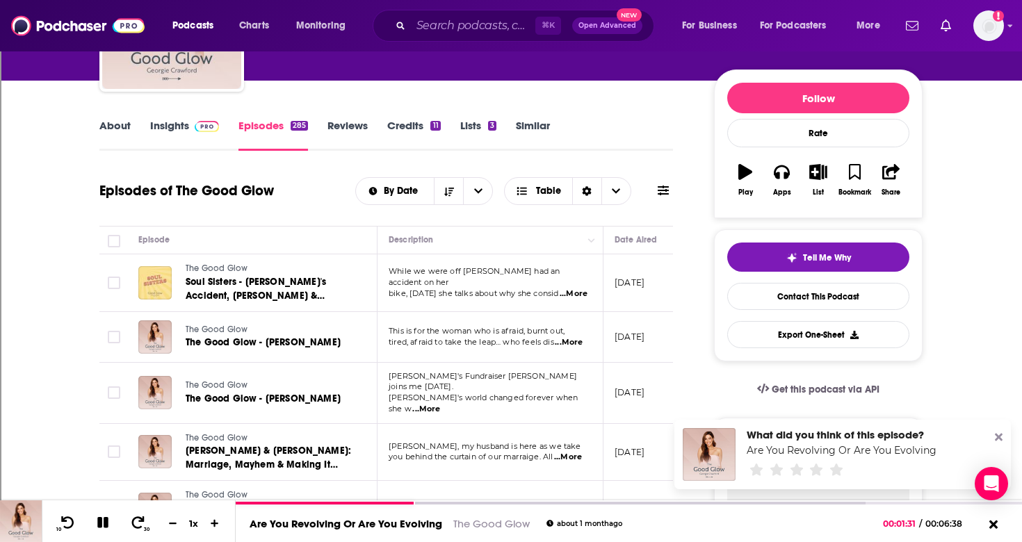
scroll to position [148, 0]
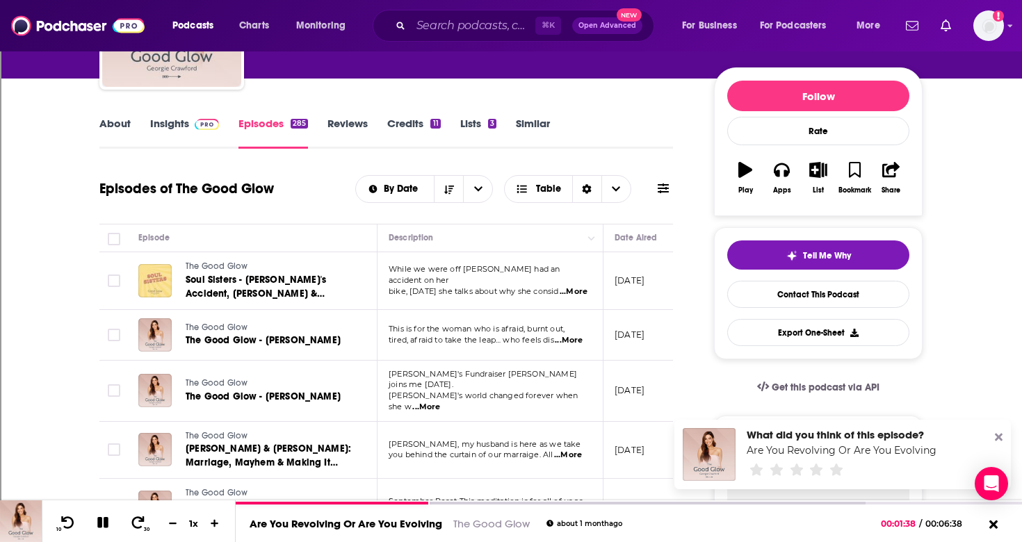
click at [578, 338] on span "...More" at bounding box center [569, 340] width 28 height 11
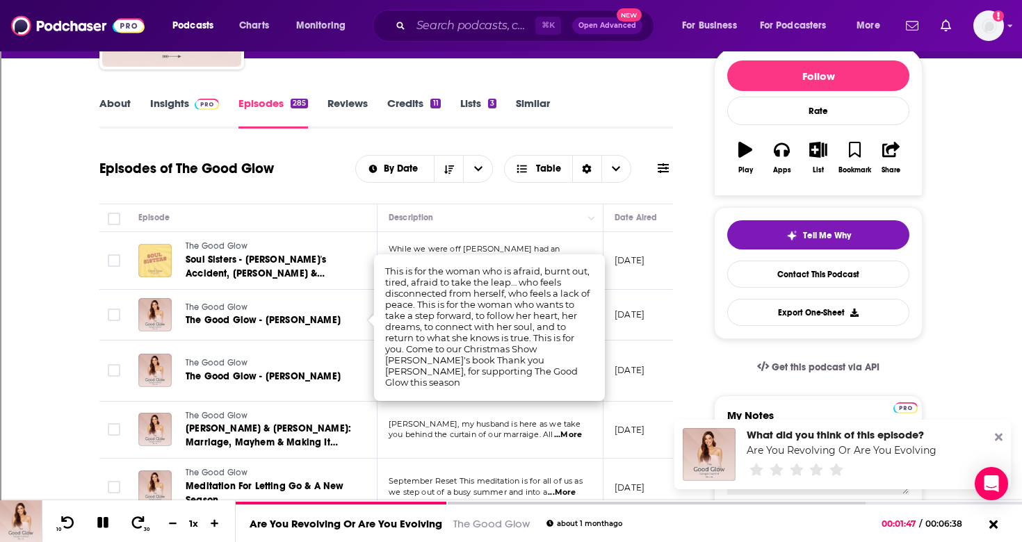
scroll to position [171, 0]
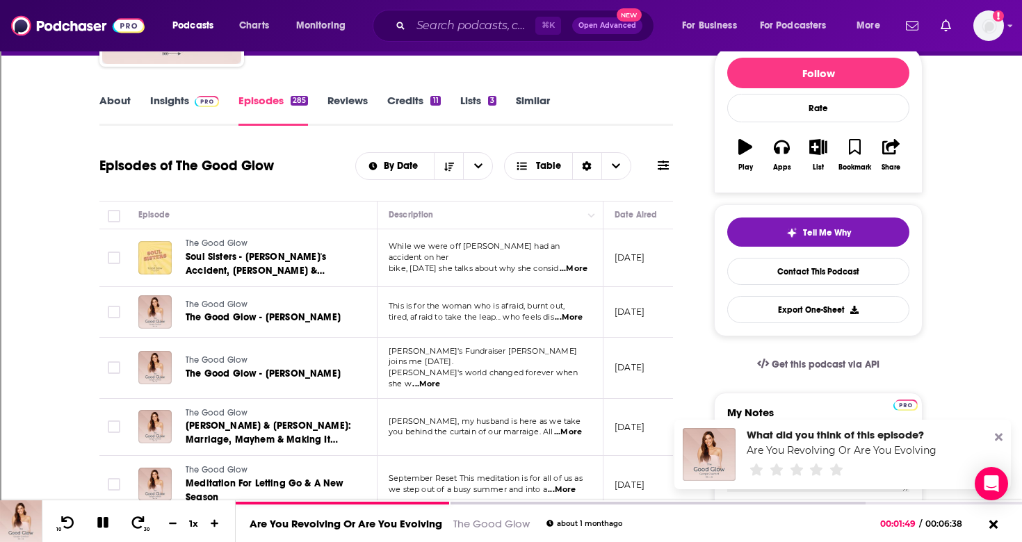
click at [366, 418] on td "The Good Glow [PERSON_NAME] & [PERSON_NAME]: Marriage, Mayhem & Making It Work" at bounding box center [252, 428] width 250 height 58
click at [457, 430] on td "[PERSON_NAME], my husband is here as we take you behind the curtain of our marr…" at bounding box center [490, 428] width 226 height 58
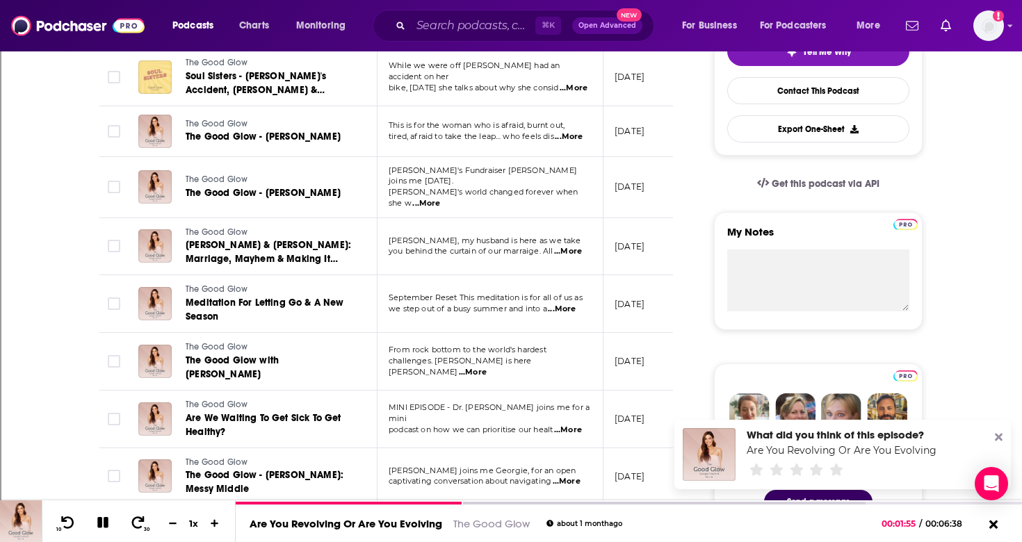
scroll to position [393, 0]
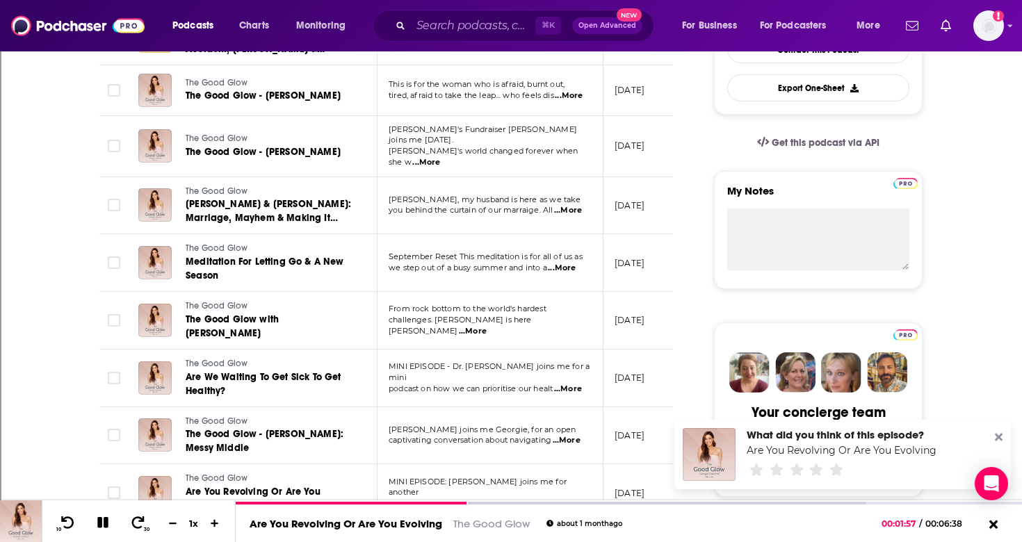
click at [439, 384] on p "podcast on how we can prioritise our healt ...More" at bounding box center [490, 389] width 202 height 11
click at [571, 384] on span "...More" at bounding box center [568, 389] width 28 height 11
click at [342, 384] on link "Are We Waiting To Get Sick To Get Healthy?" at bounding box center [269, 384] width 167 height 28
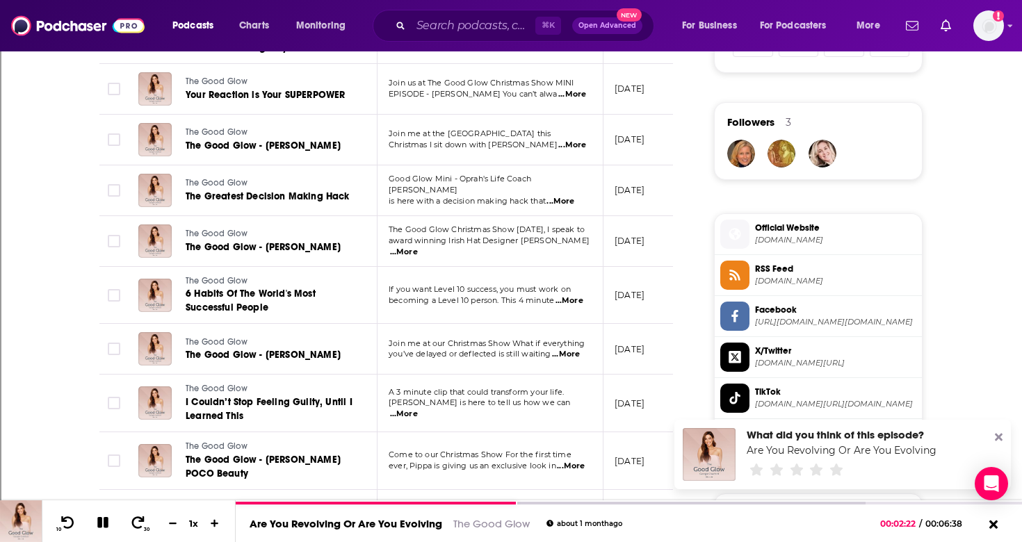
scroll to position [976, 0]
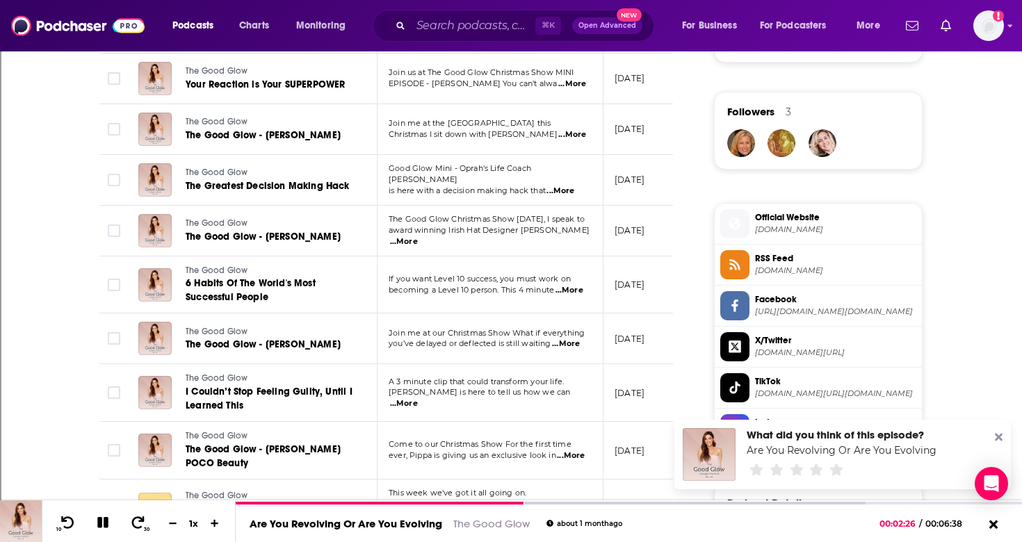
click at [569, 338] on span "...More" at bounding box center [566, 343] width 28 height 11
click at [362, 356] on td "The Good Glow The Good Glow - [PERSON_NAME]" at bounding box center [252, 338] width 250 height 51
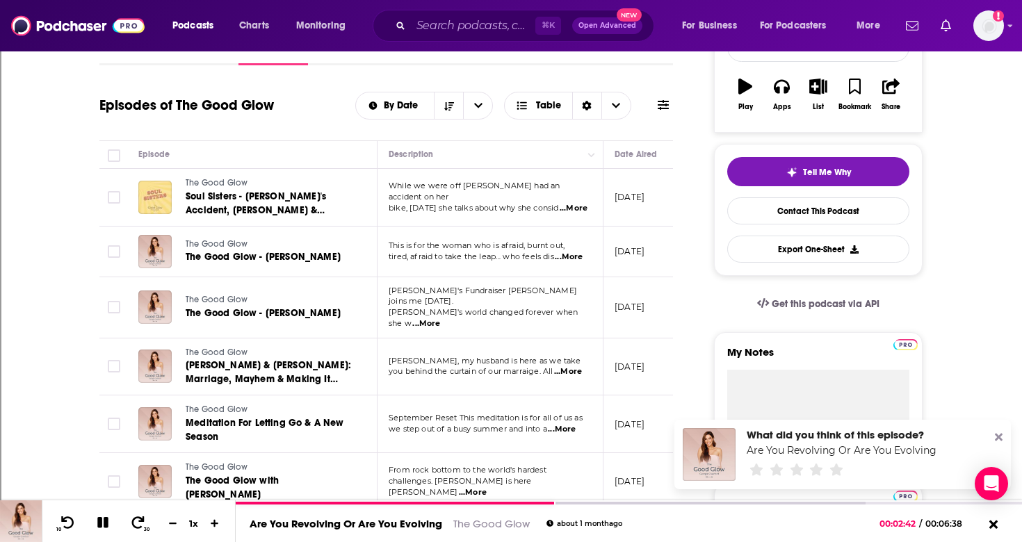
scroll to position [0, 0]
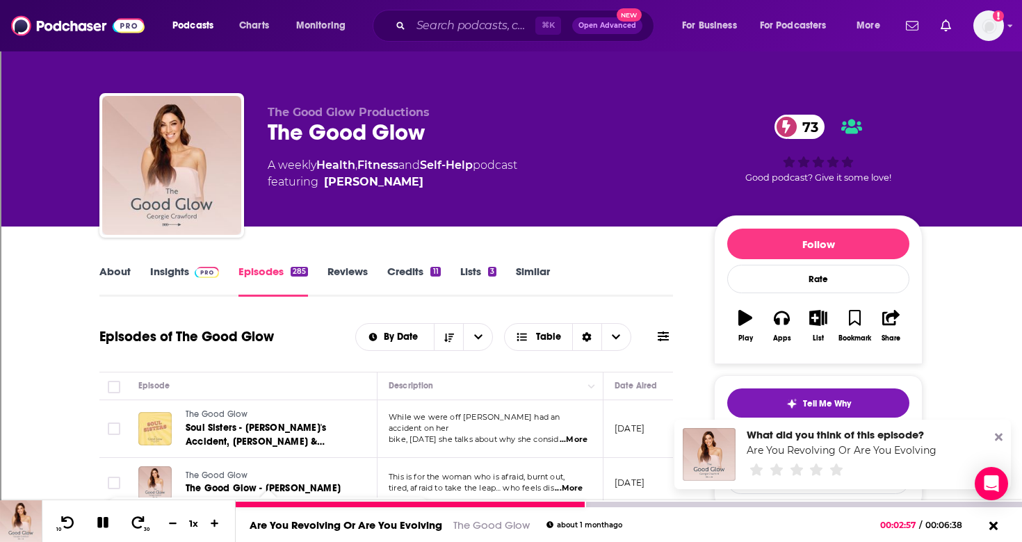
click at [103, 520] on icon at bounding box center [103, 522] width 16 height 13
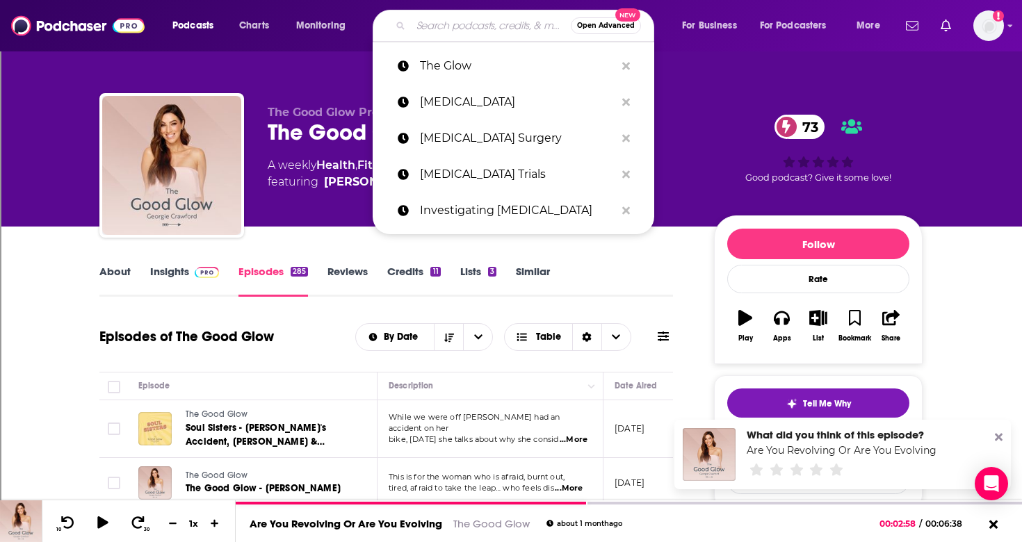
click at [446, 26] on input "Search podcasts, credits, & more..." at bounding box center [491, 26] width 160 height 22
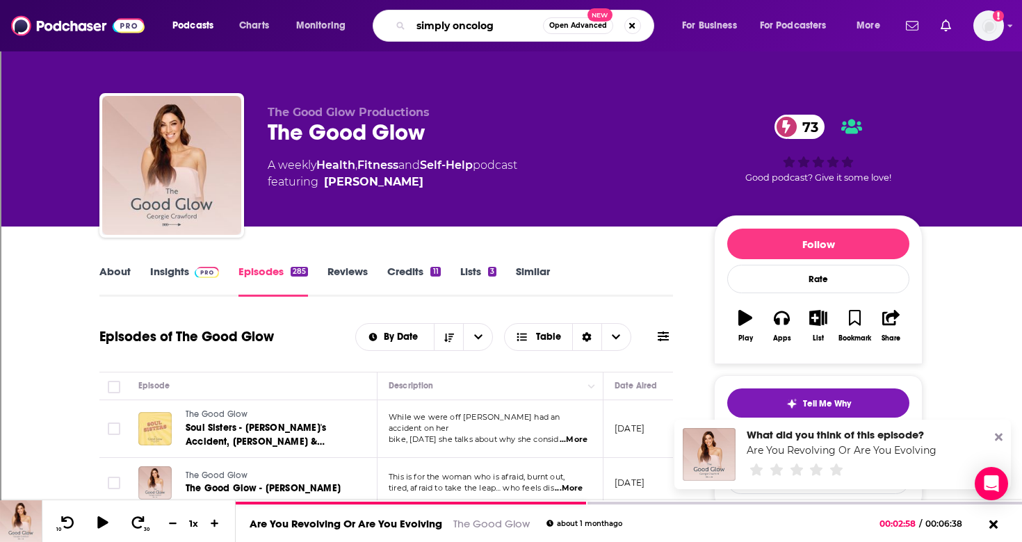
type input "simply oncology"
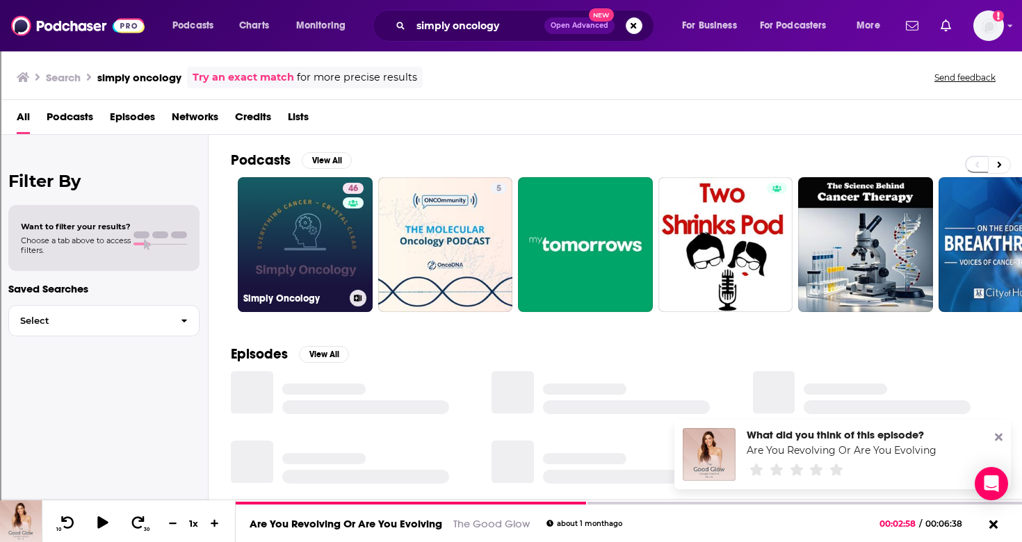
click at [323, 227] on link "46 Simply Oncology" at bounding box center [305, 244] width 135 height 135
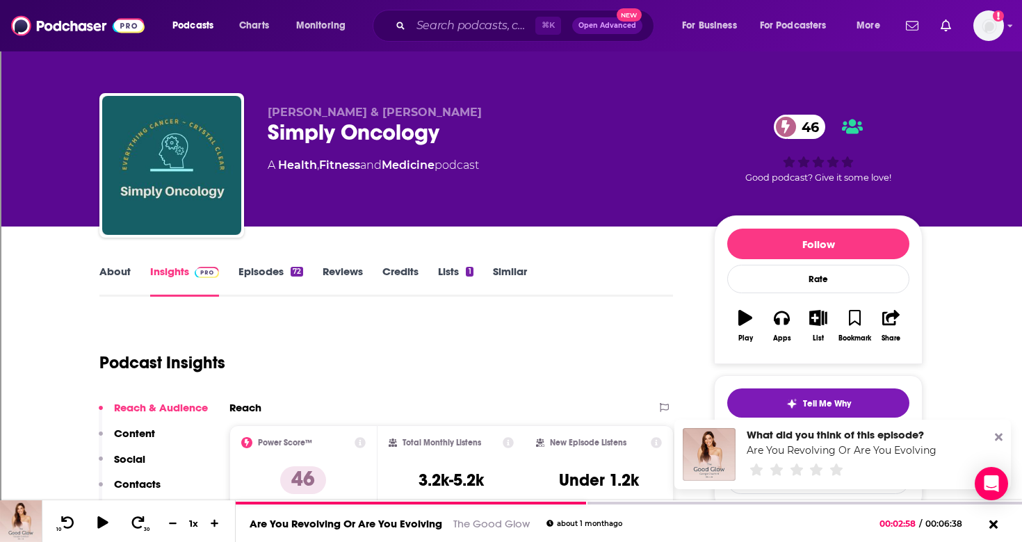
click at [275, 272] on link "Episodes 72" at bounding box center [270, 281] width 65 height 32
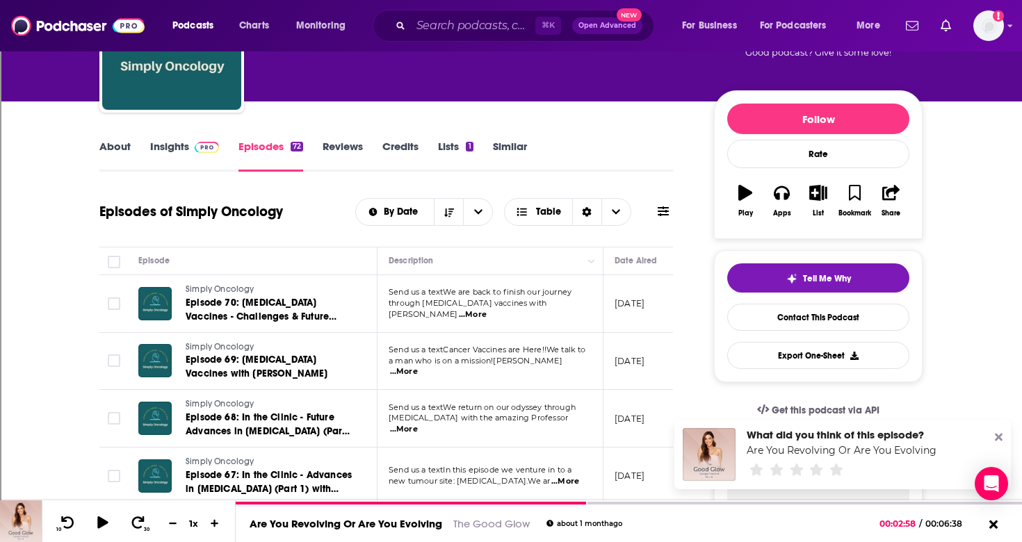
scroll to position [130, 0]
